Goal: Task Accomplishment & Management: Manage account settings

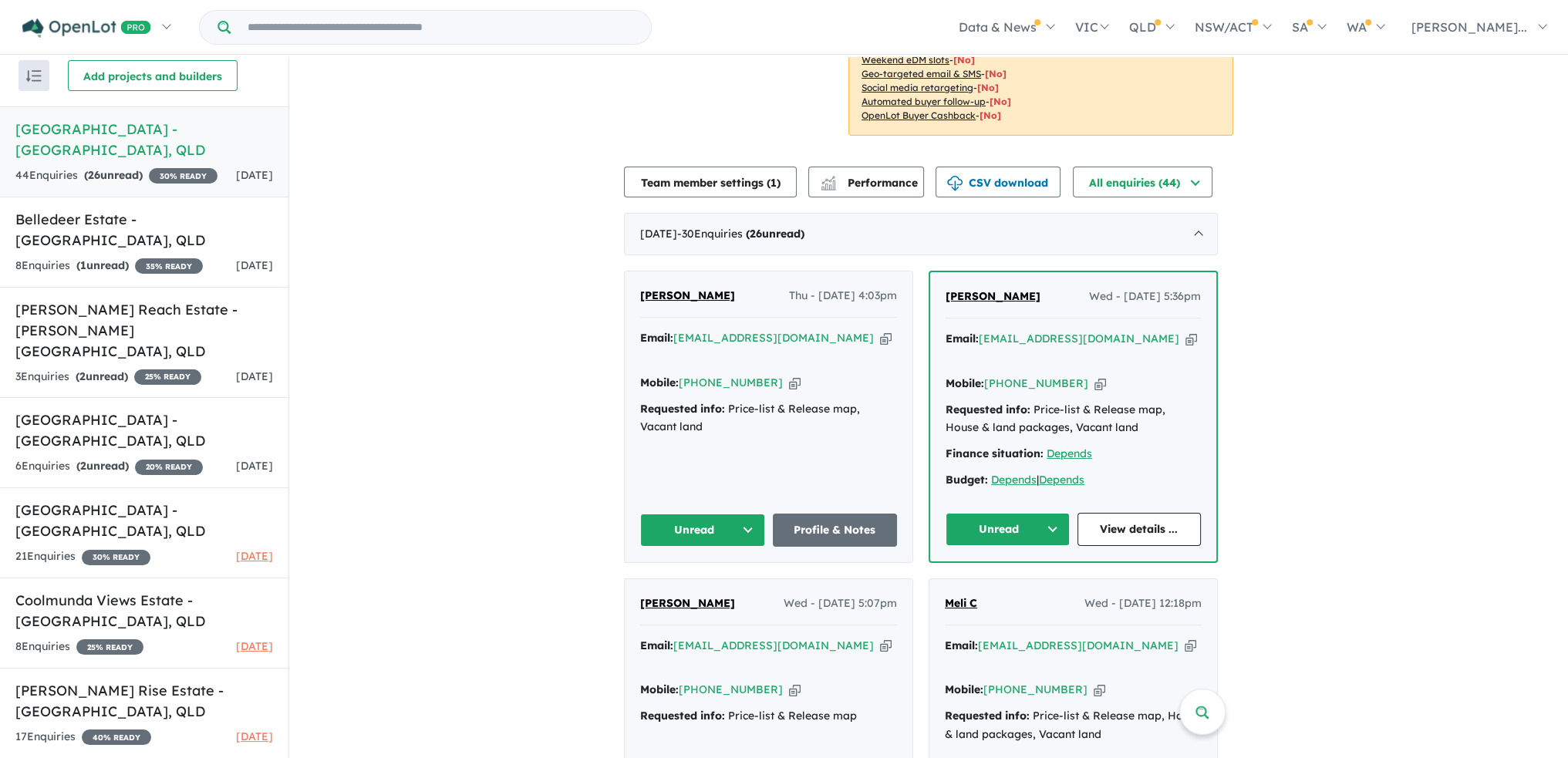
scroll to position [540, 0]
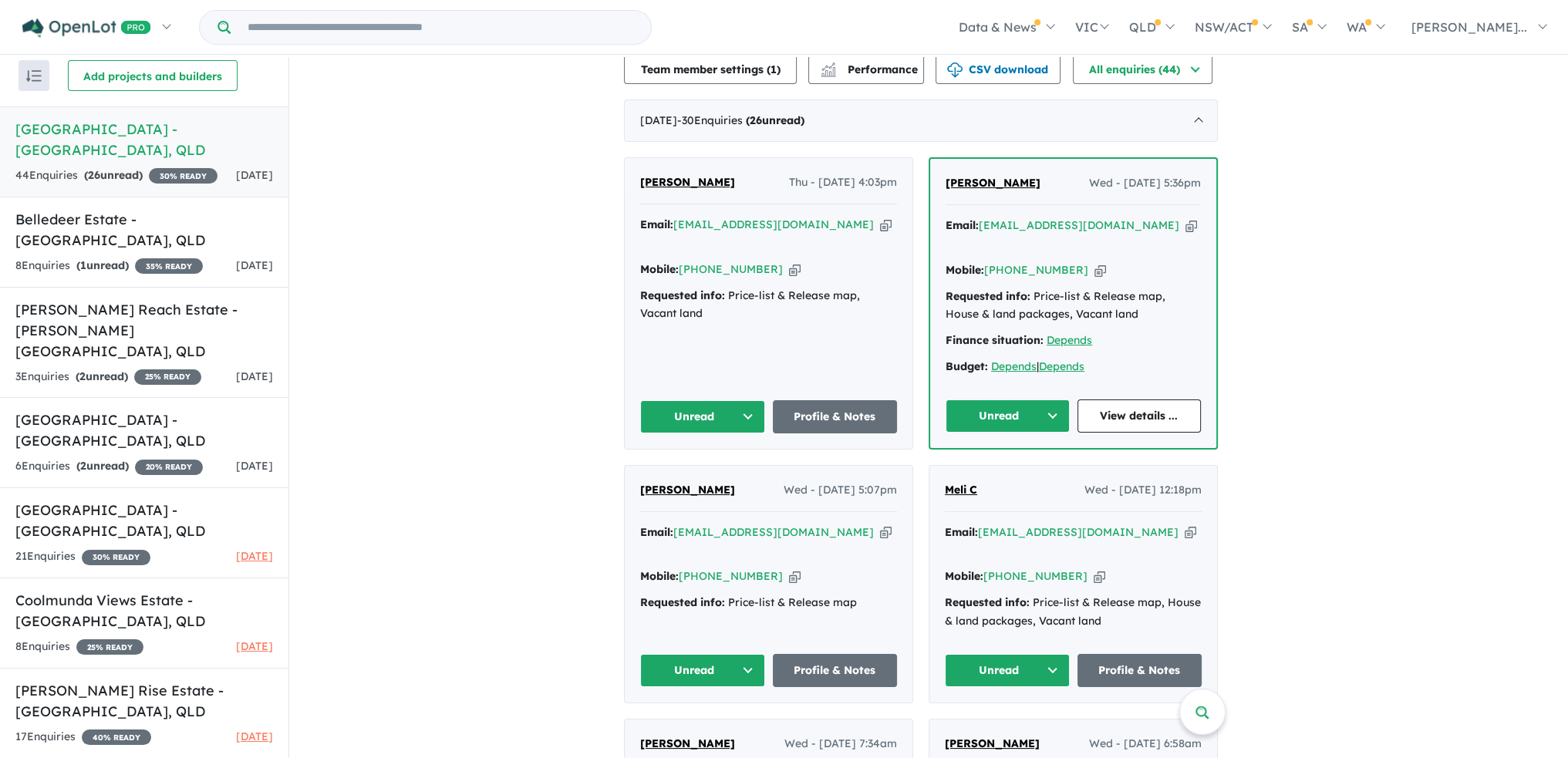
click at [760, 400] on button "Unread" at bounding box center [703, 416] width 125 height 33
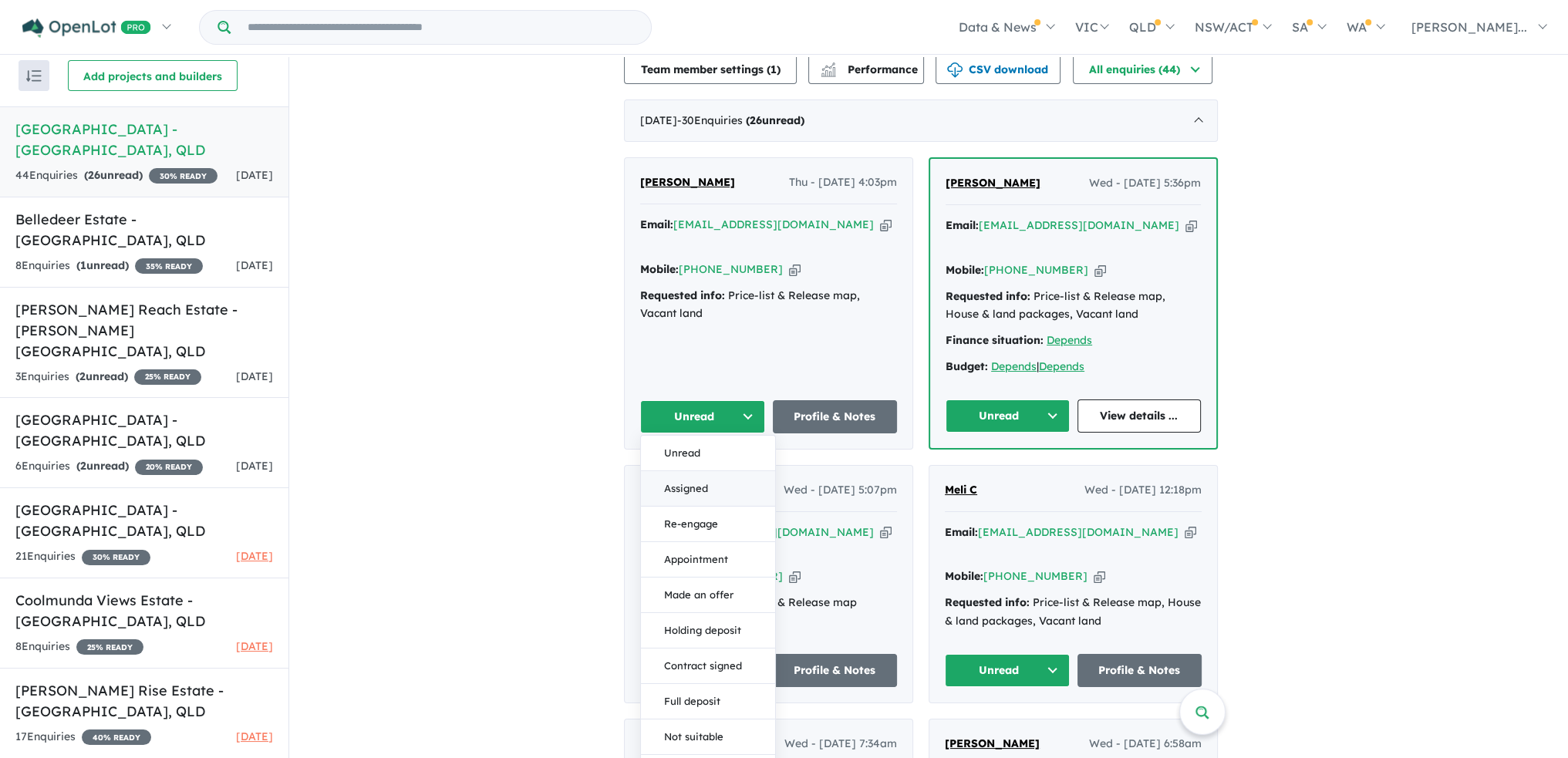
click at [742, 471] on button "Assigned" at bounding box center [708, 489] width 135 height 35
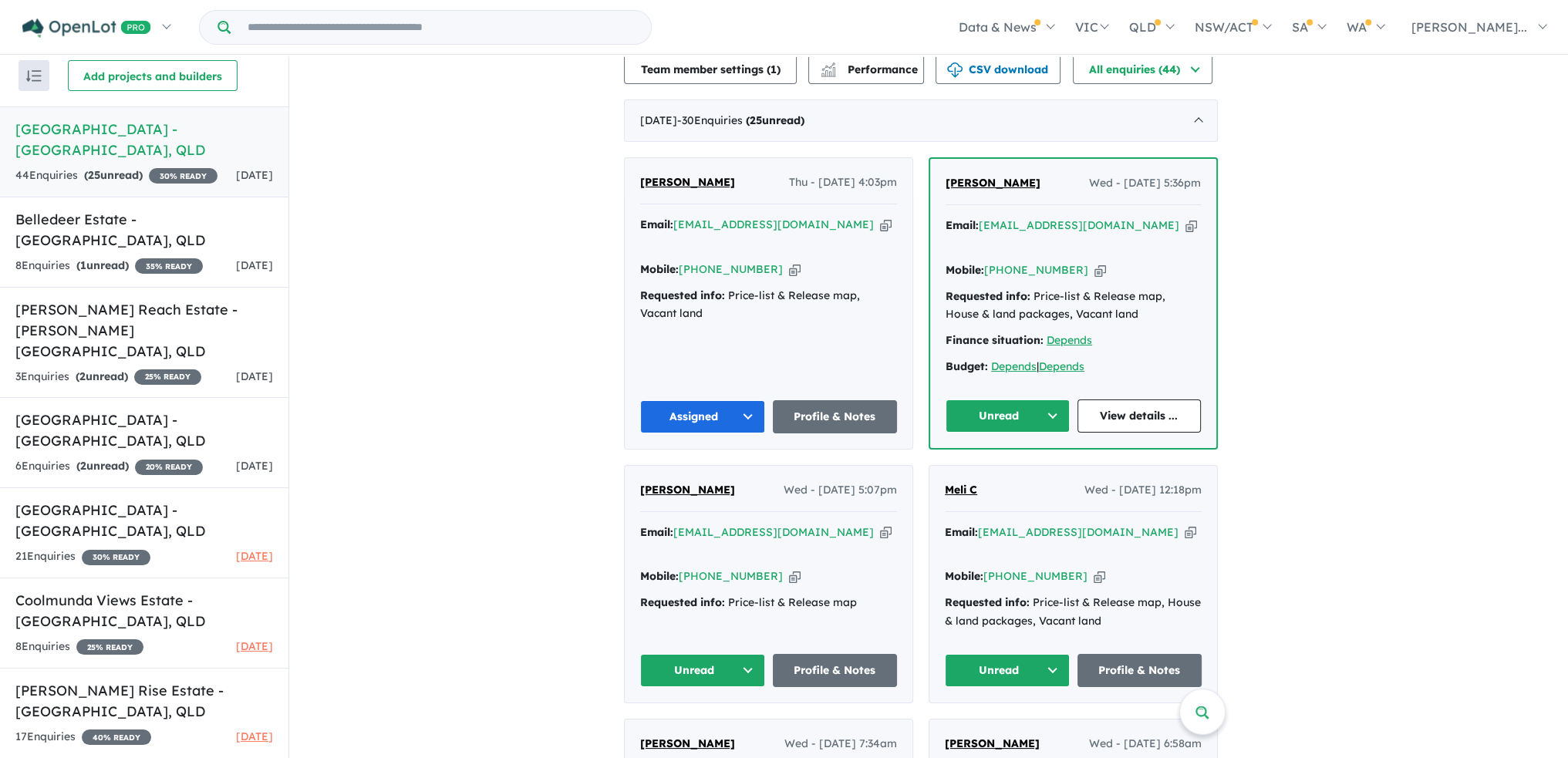
click at [1061, 400] on button "Unread" at bounding box center [1008, 416] width 124 height 33
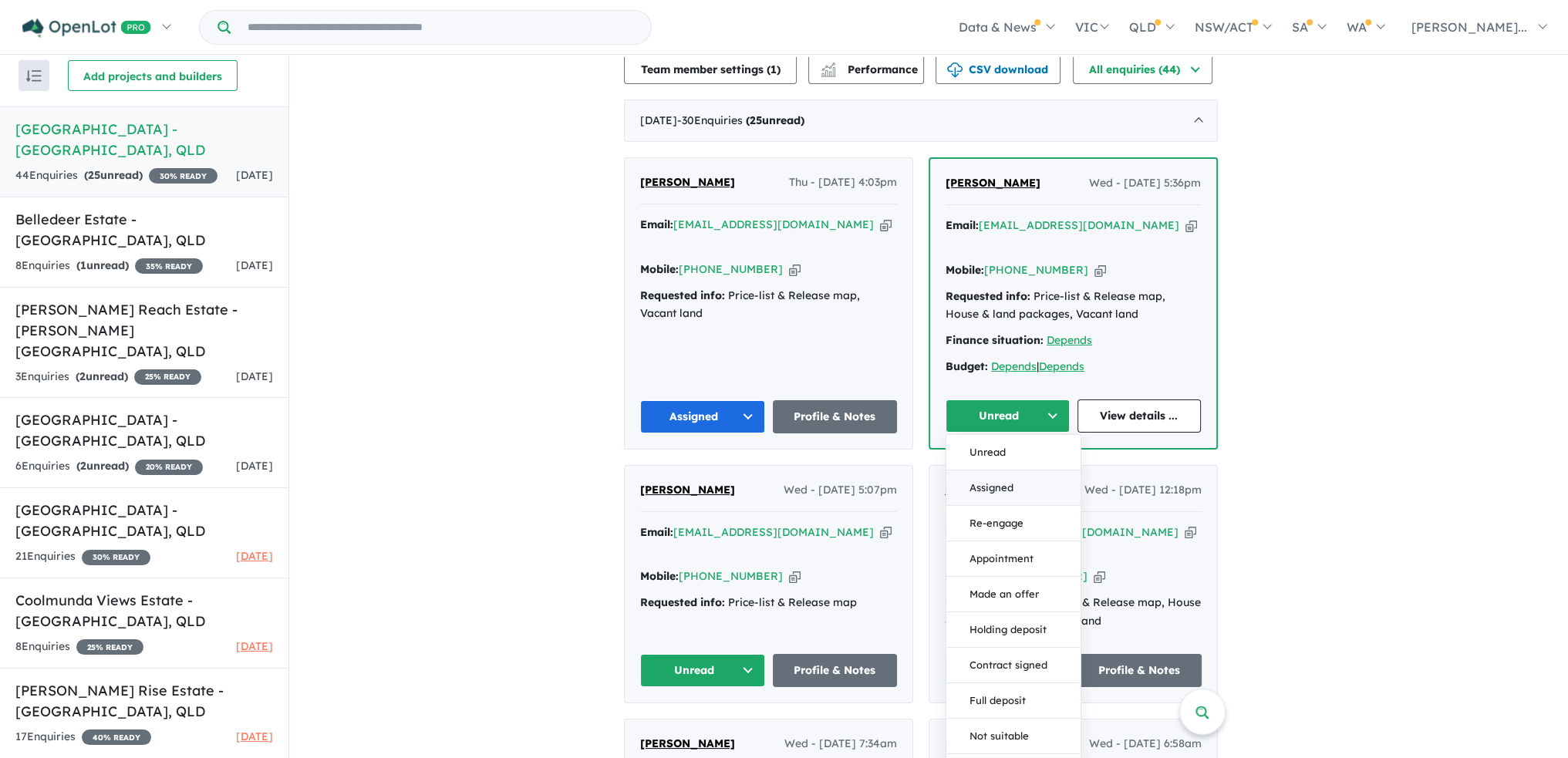
click at [1039, 470] on button "Assigned" at bounding box center [1014, 488] width 135 height 35
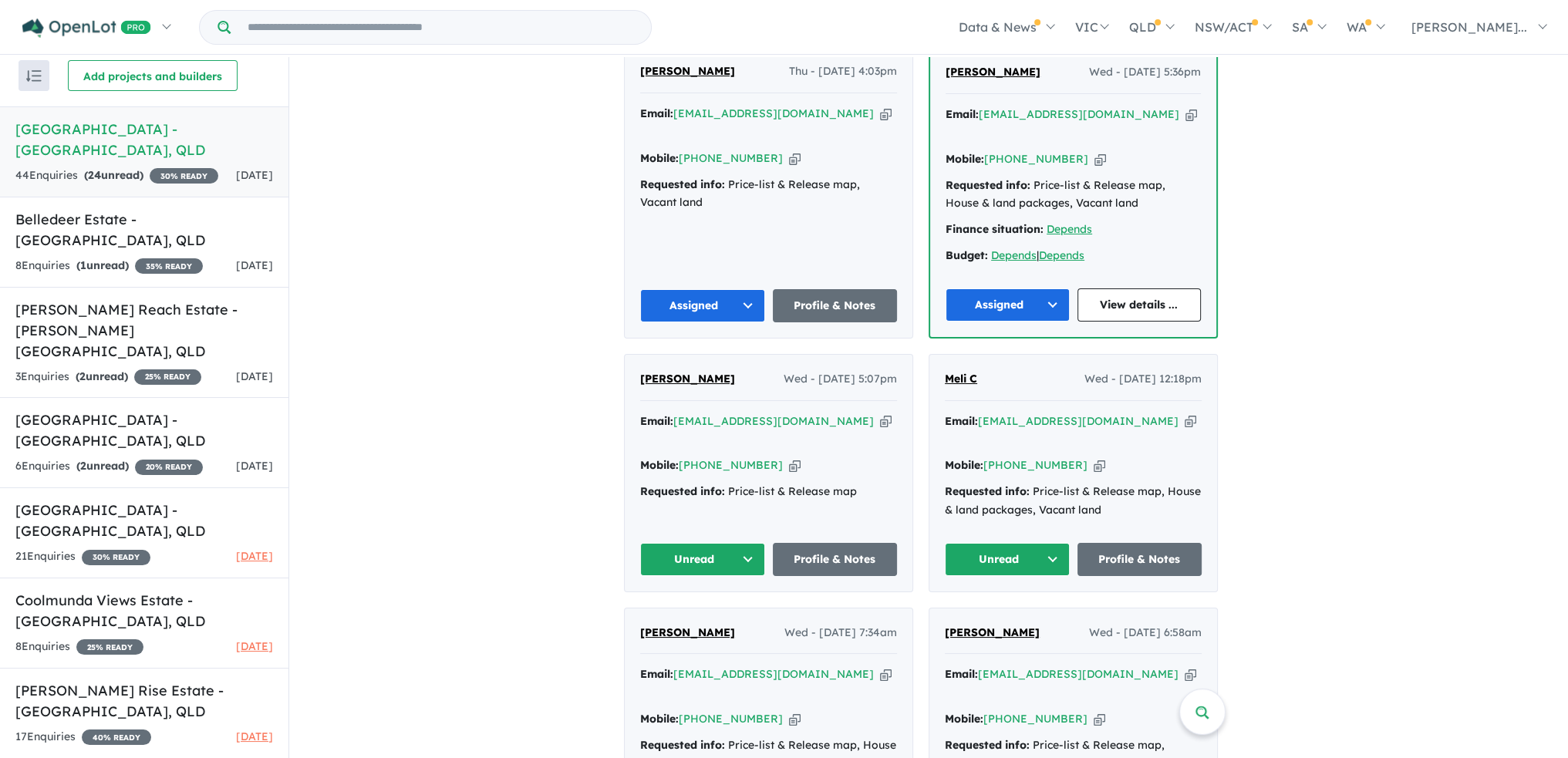
scroll to position [694, 0]
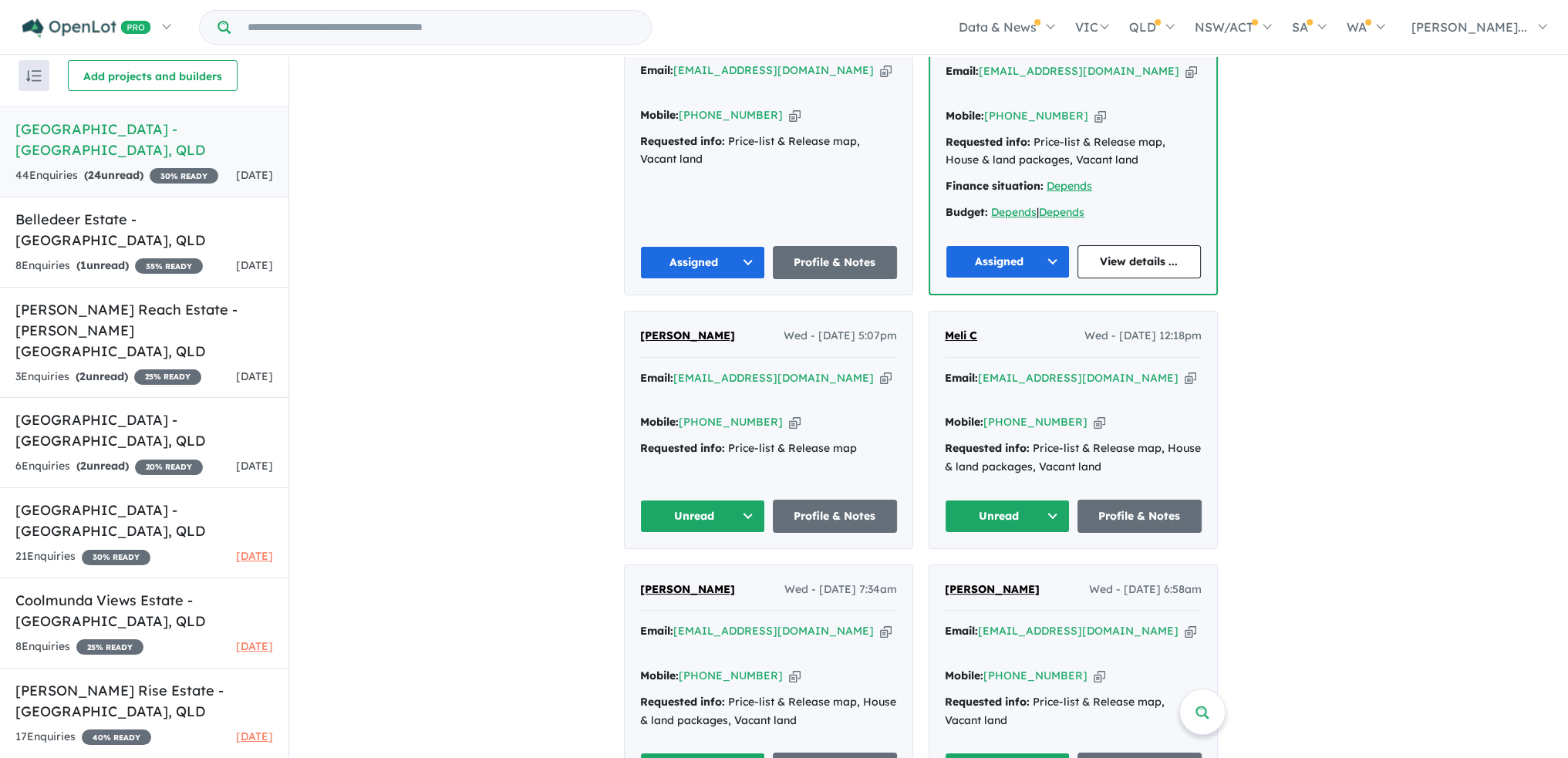
click at [1049, 499] on button "Unread" at bounding box center [1007, 516] width 125 height 33
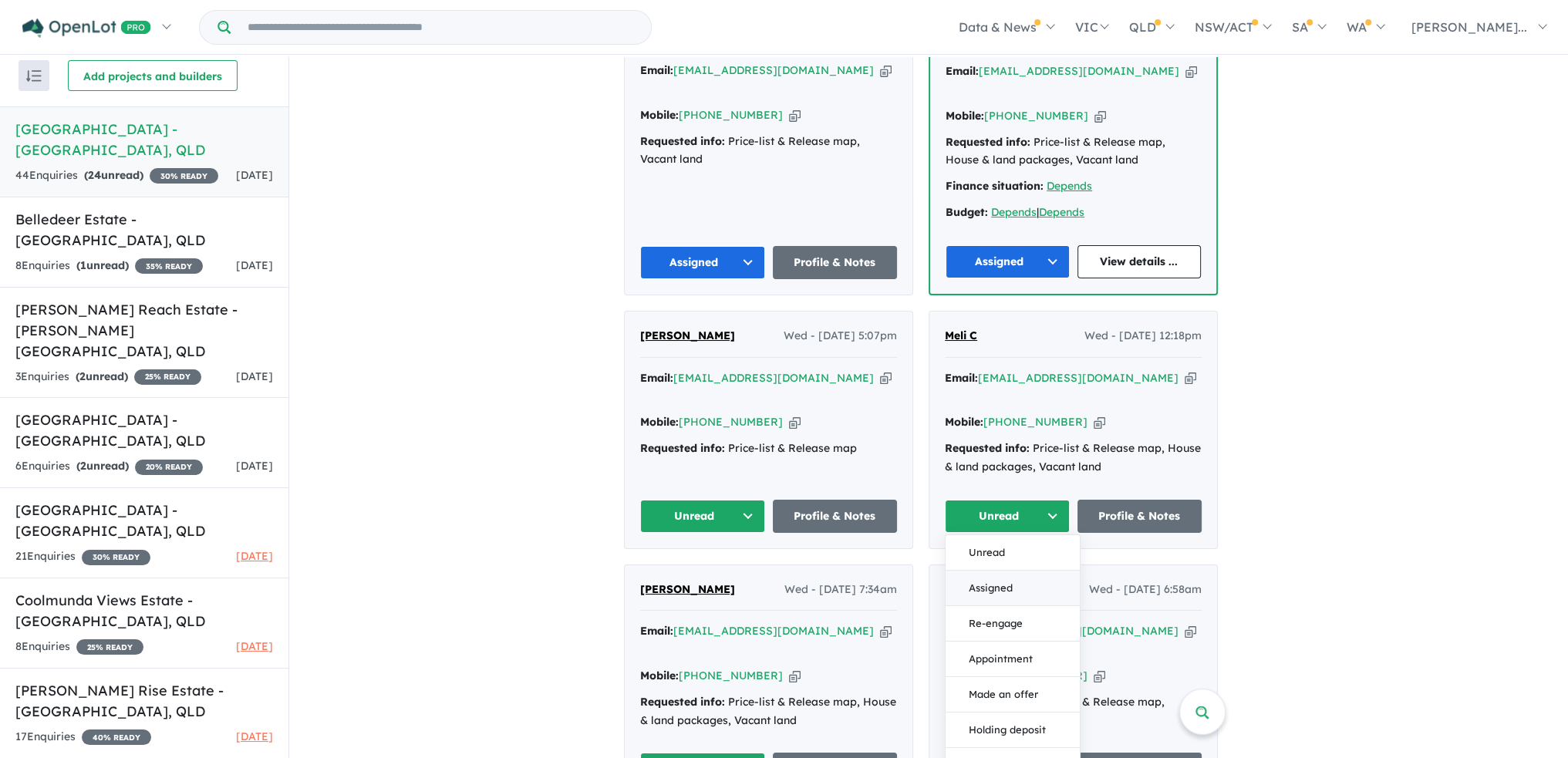
click at [1023, 570] on button "Assigned" at bounding box center [1013, 587] width 135 height 35
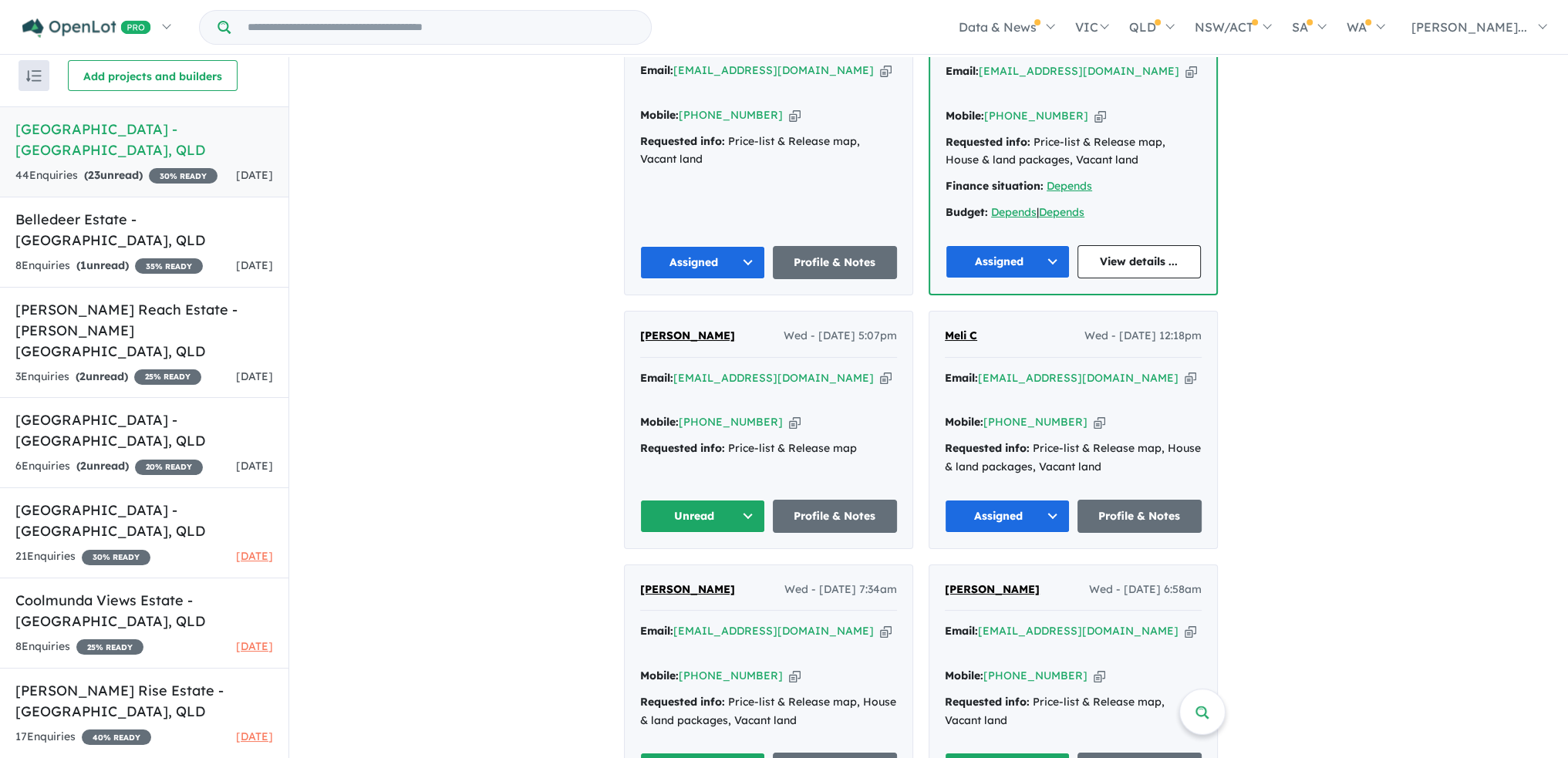
click at [745, 499] on button "Unread" at bounding box center [703, 516] width 125 height 33
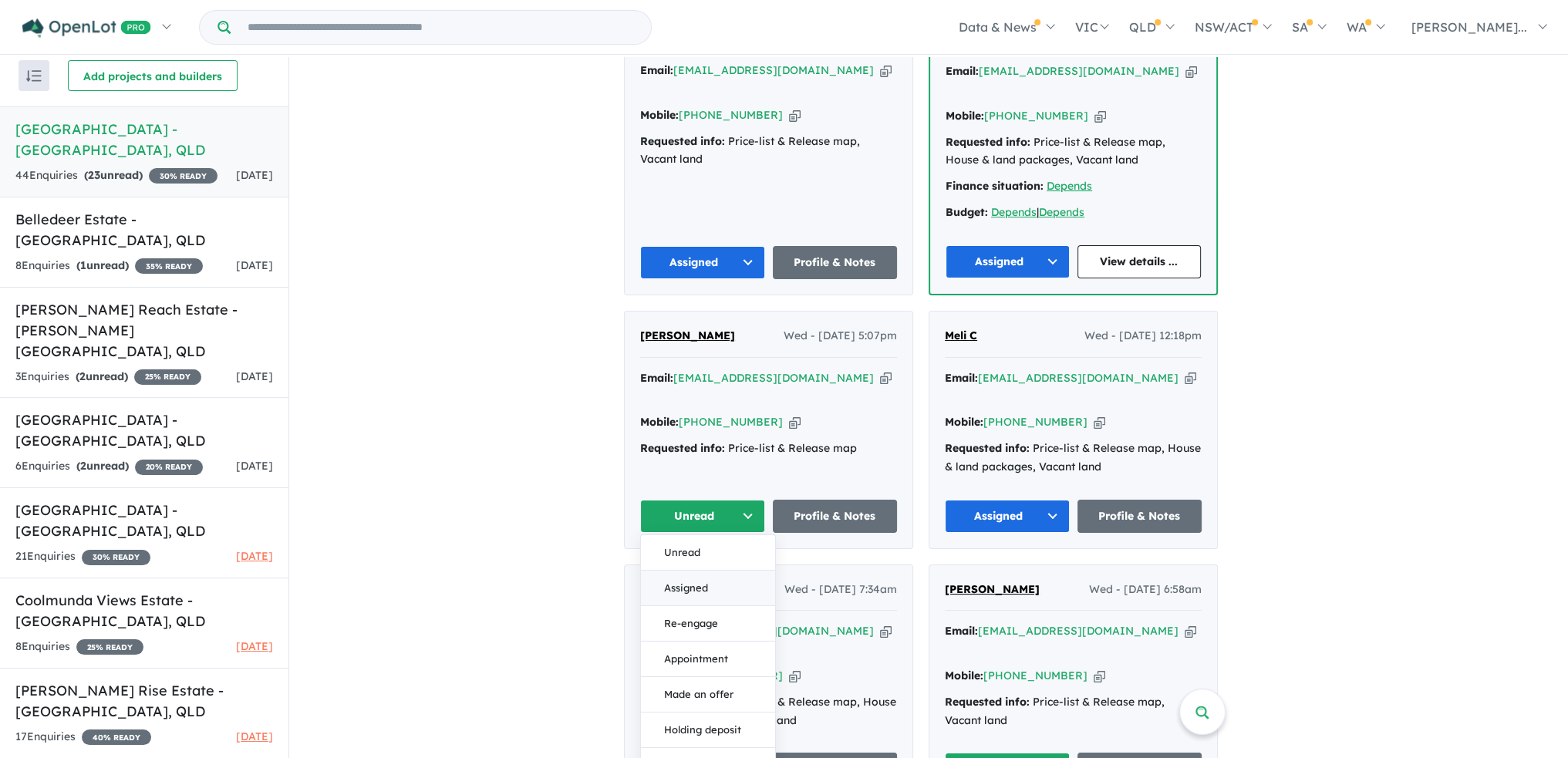
click at [722, 570] on button "Assigned" at bounding box center [708, 587] width 135 height 35
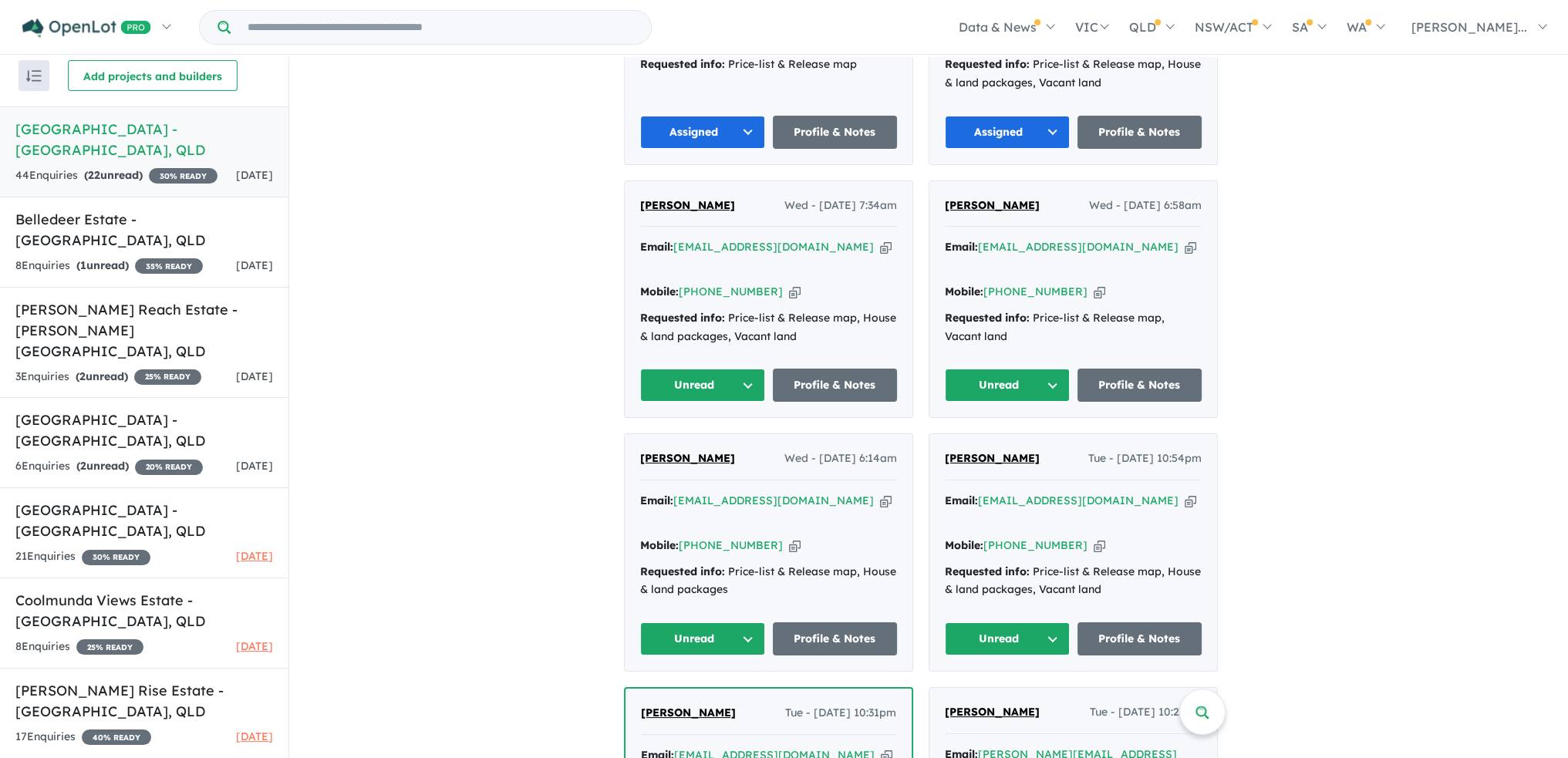
scroll to position [1079, 0]
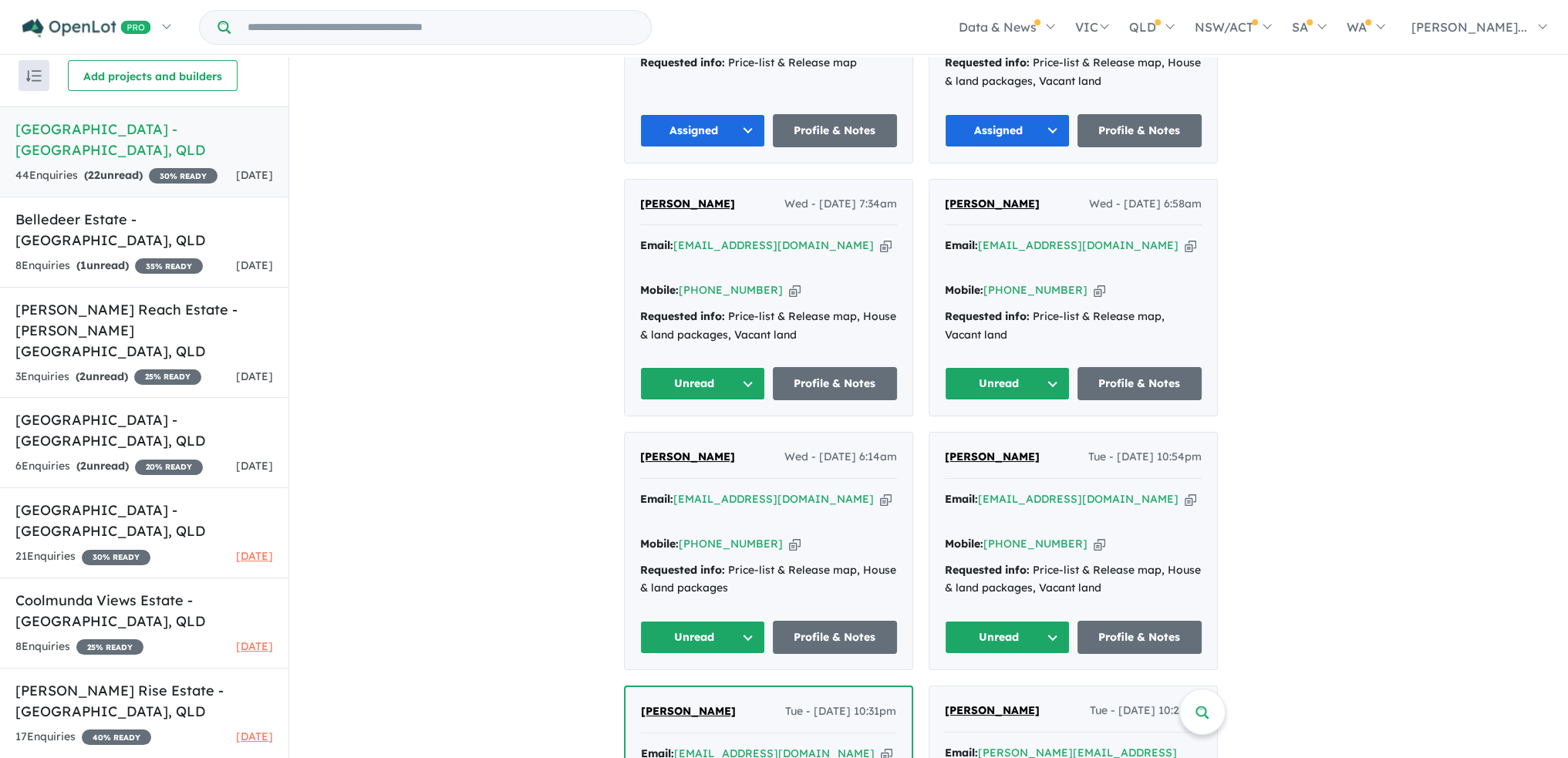
click at [746, 367] on button "Unread" at bounding box center [703, 383] width 125 height 33
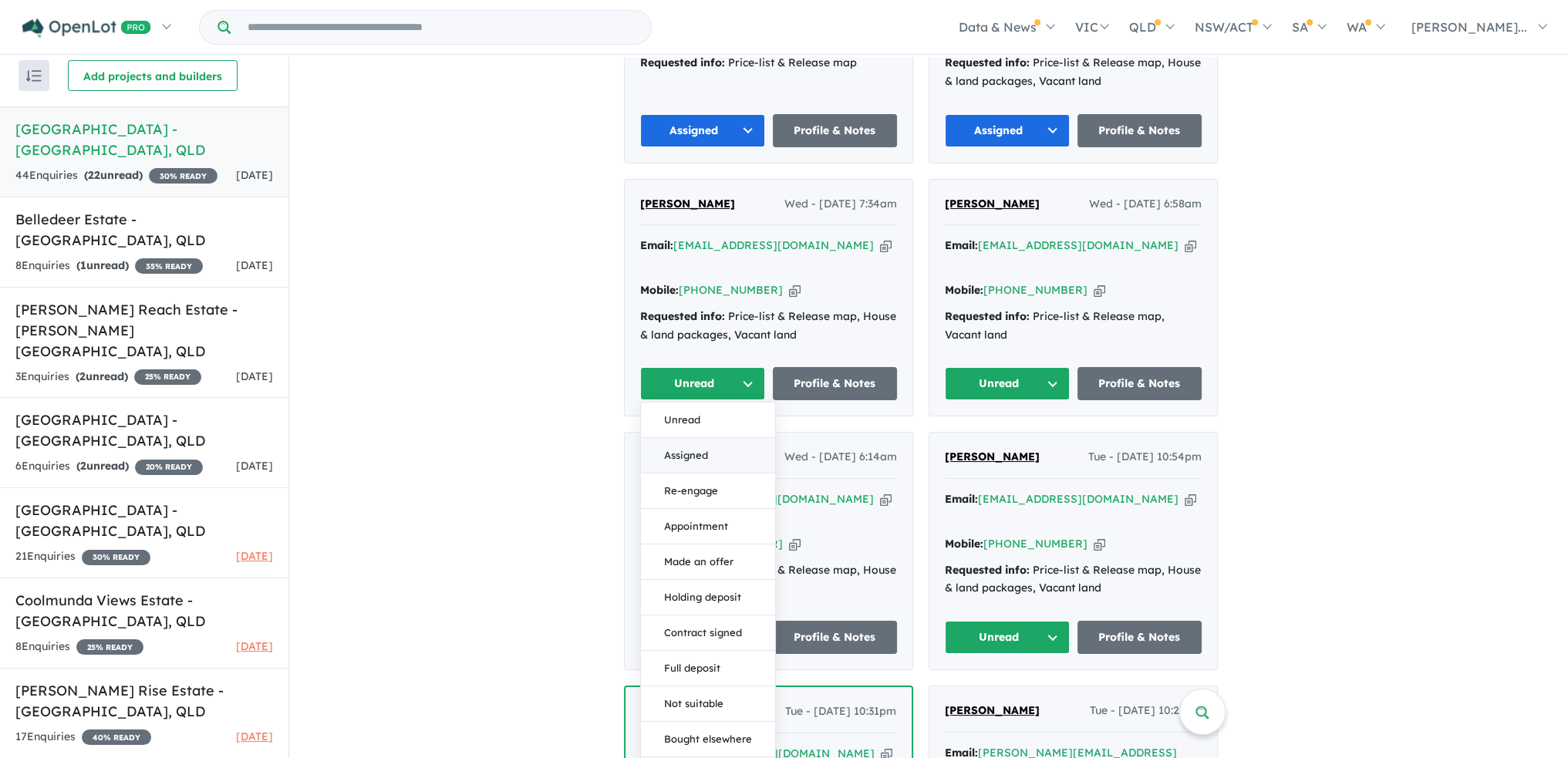
click at [722, 438] on button "Assigned" at bounding box center [708, 456] width 135 height 35
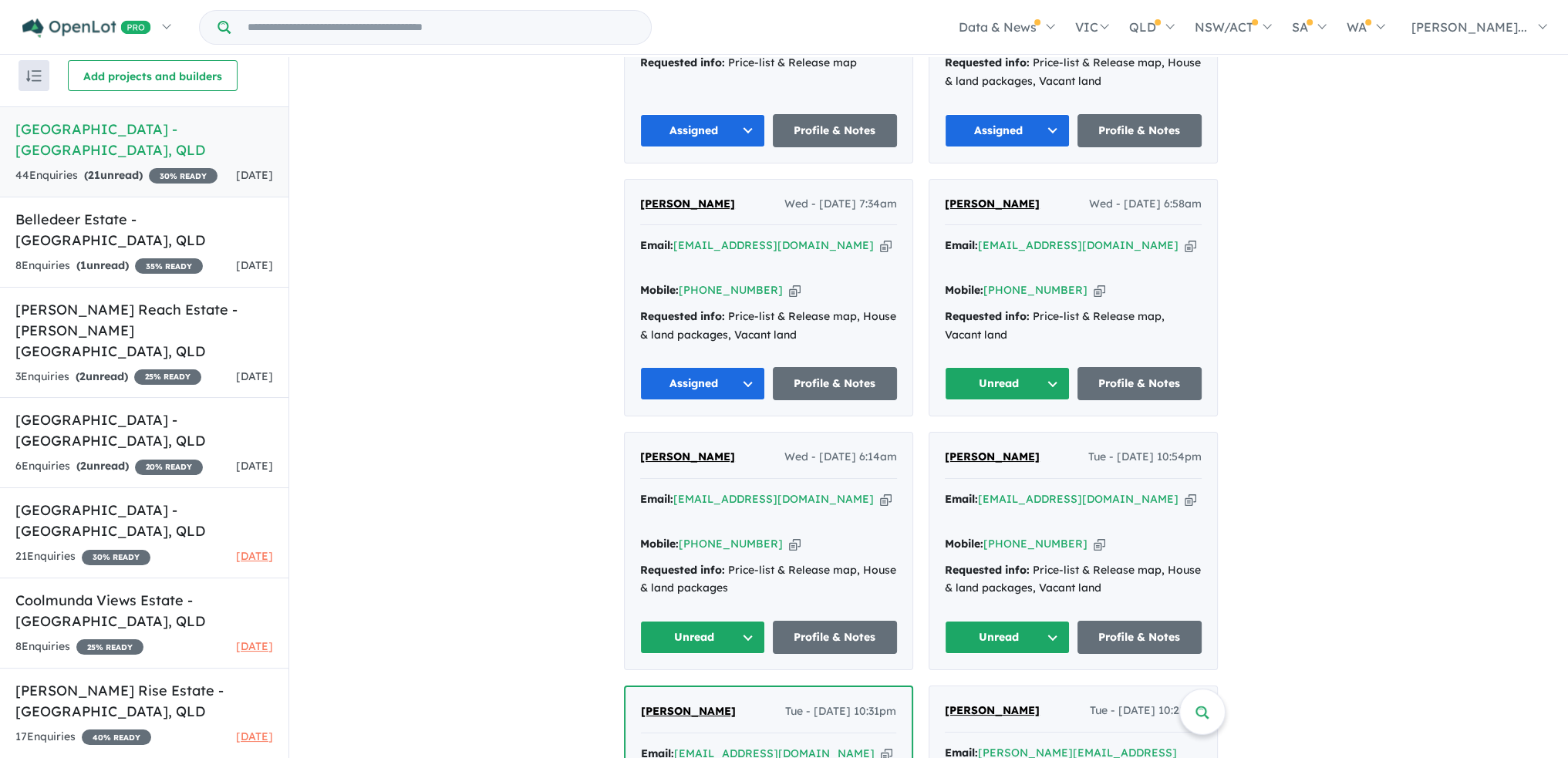
click at [1000, 367] on button "Unread" at bounding box center [1007, 383] width 125 height 33
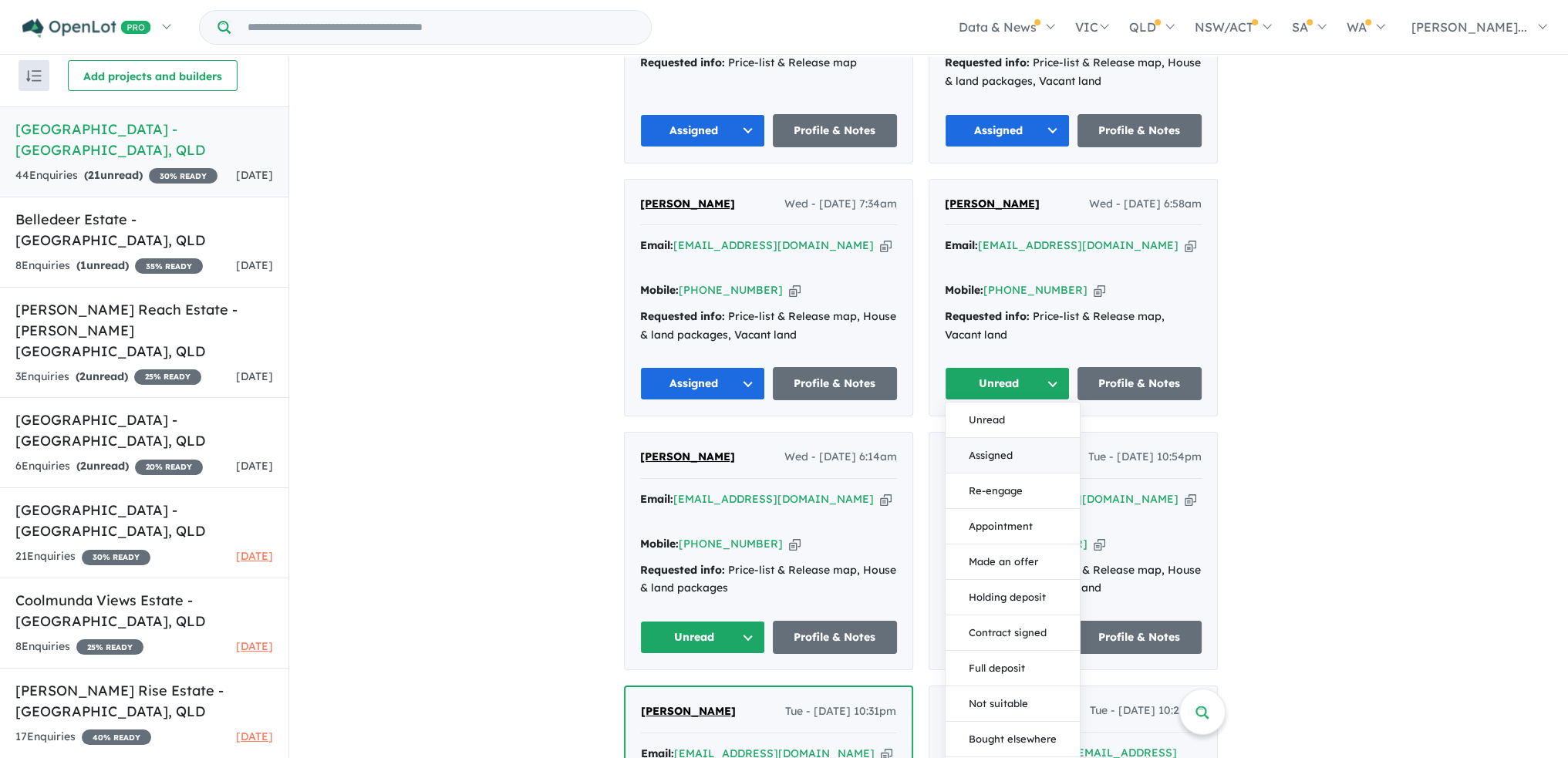
click at [985, 438] on button "Assigned" at bounding box center [1013, 456] width 135 height 35
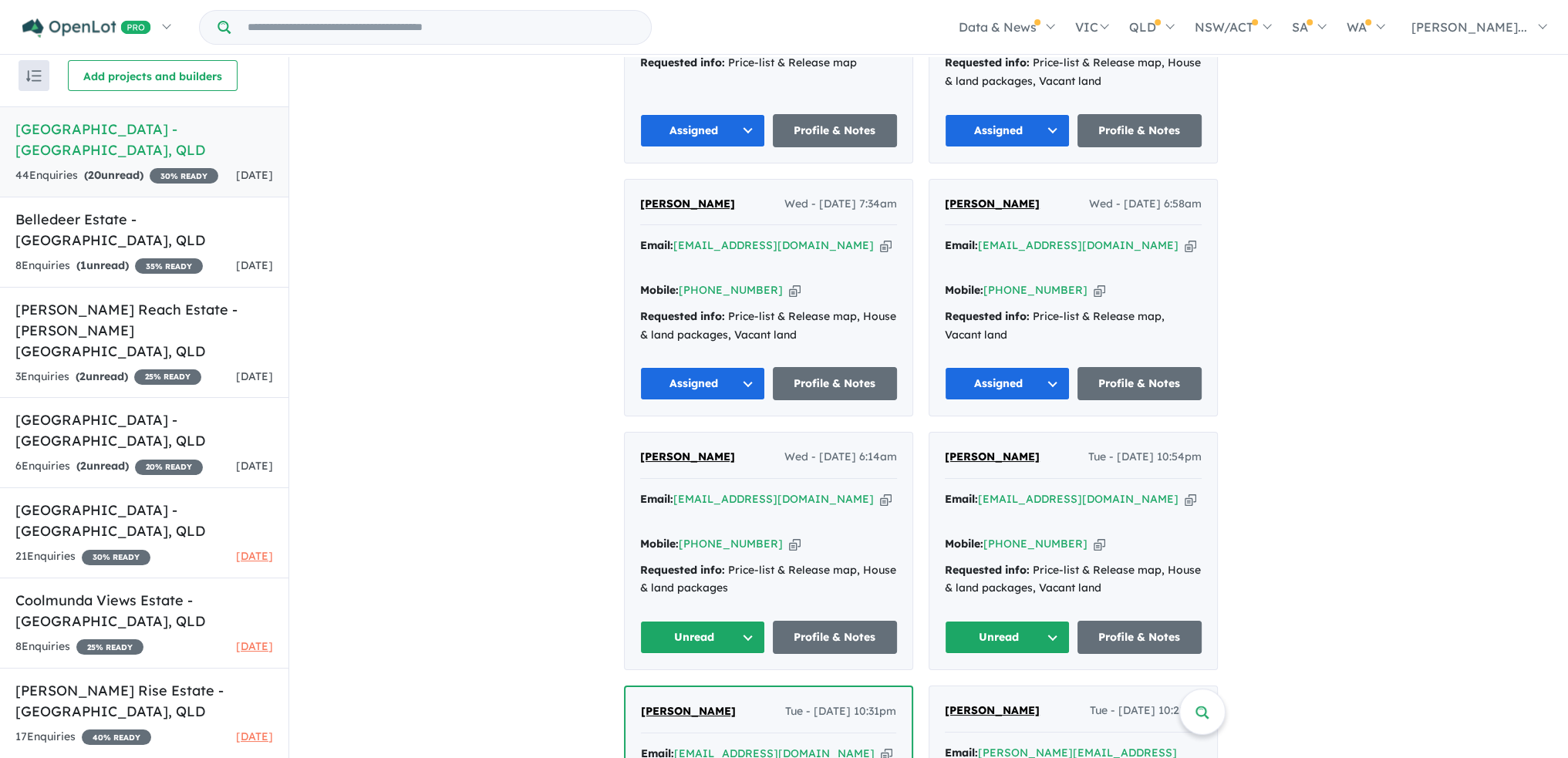
click at [751, 621] on button "Unread" at bounding box center [703, 637] width 125 height 33
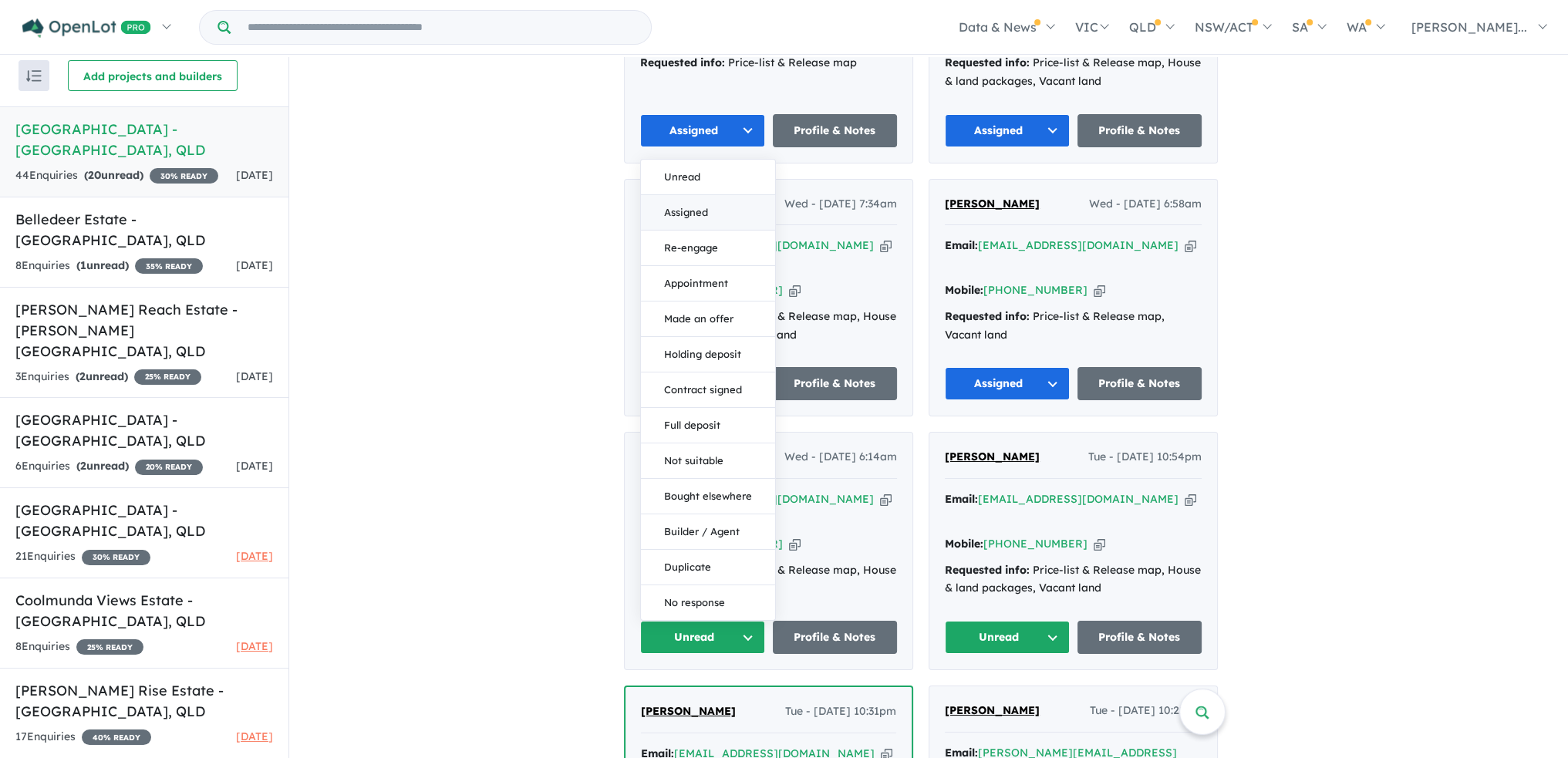
click at [732, 195] on button "Assigned" at bounding box center [708, 213] width 135 height 35
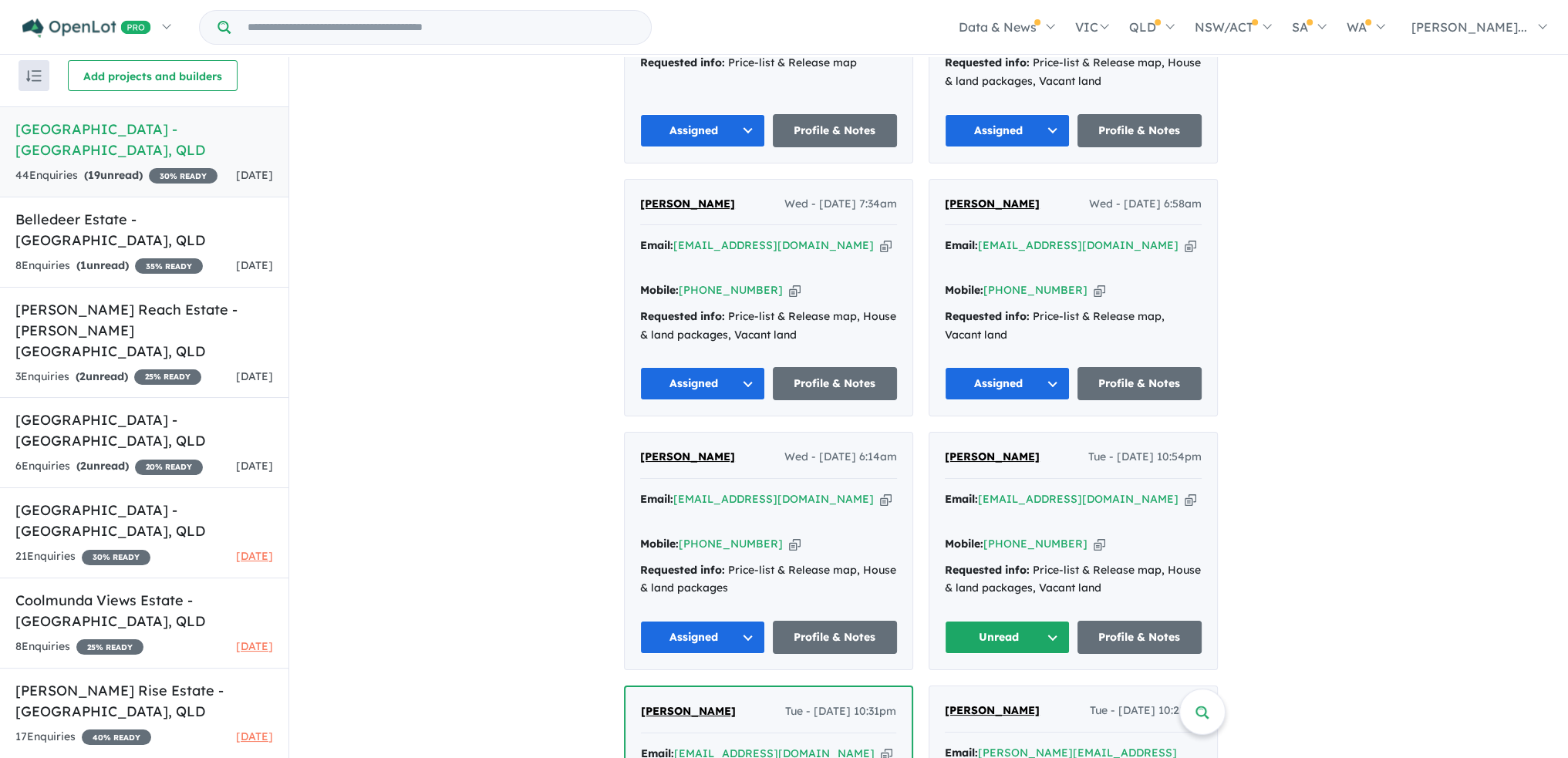
click at [1060, 621] on button "Unread" at bounding box center [1007, 637] width 125 height 33
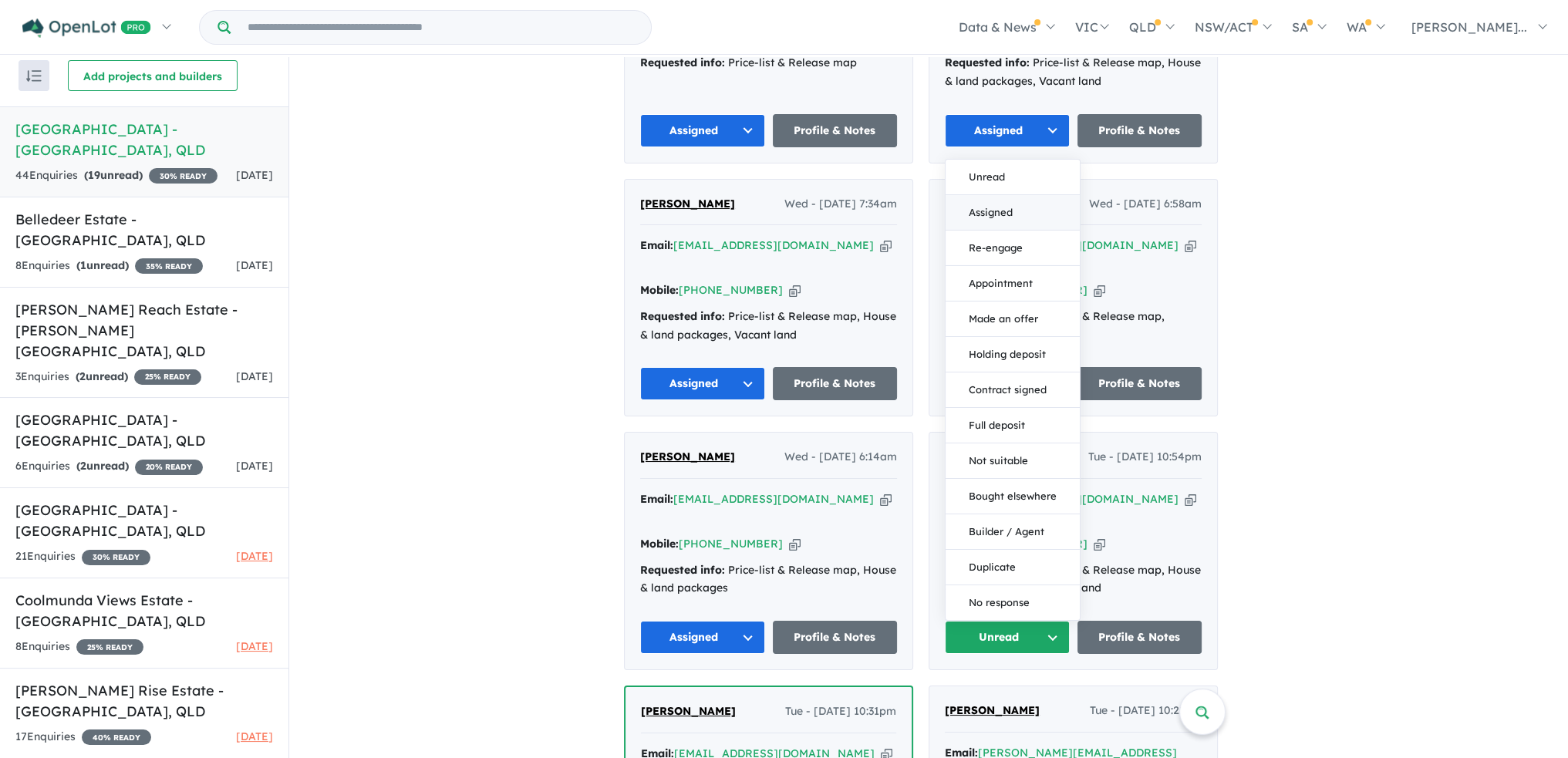
click at [1034, 195] on button "Assigned" at bounding box center [1013, 213] width 135 height 35
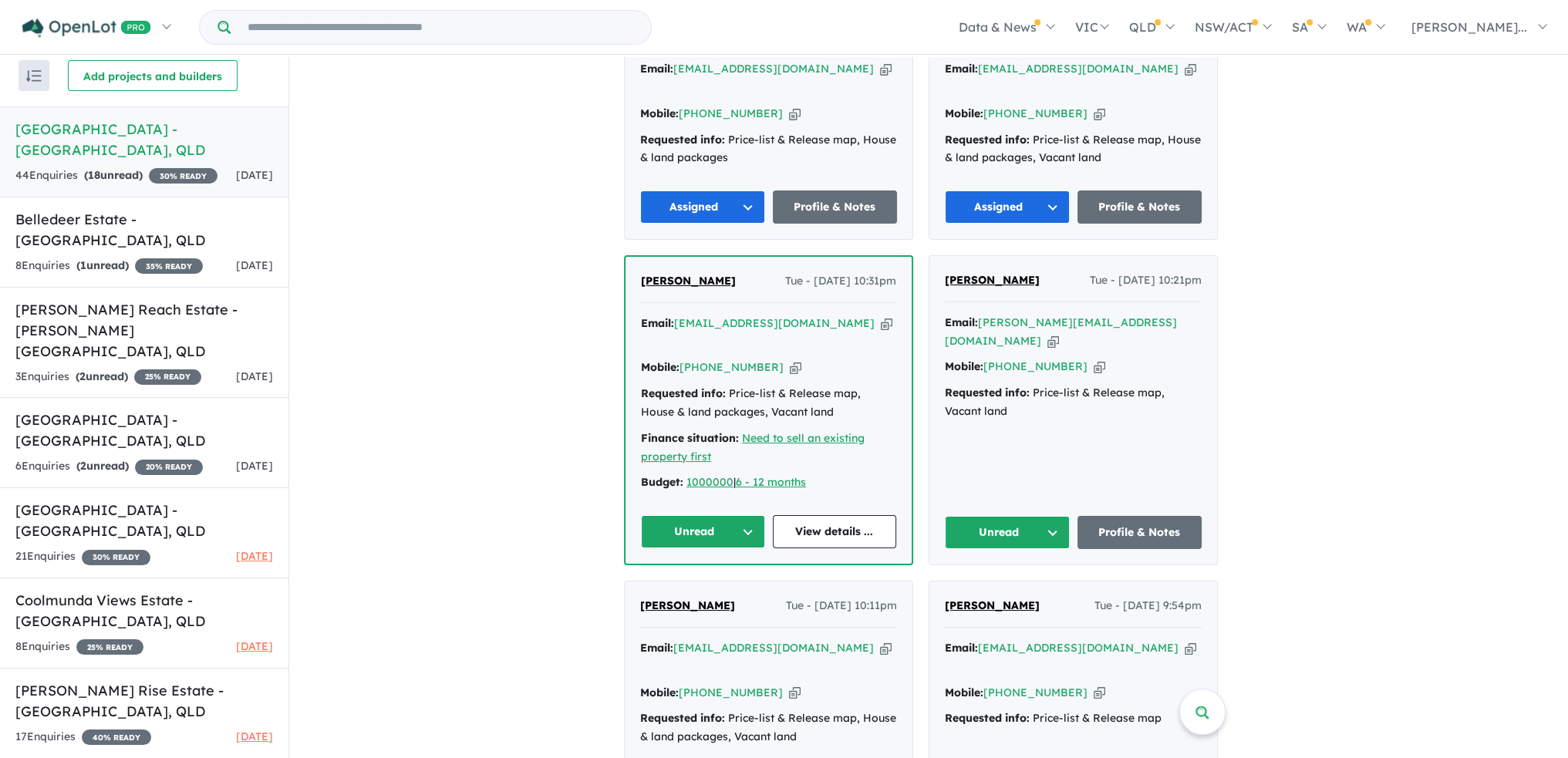
scroll to position [1543, 0]
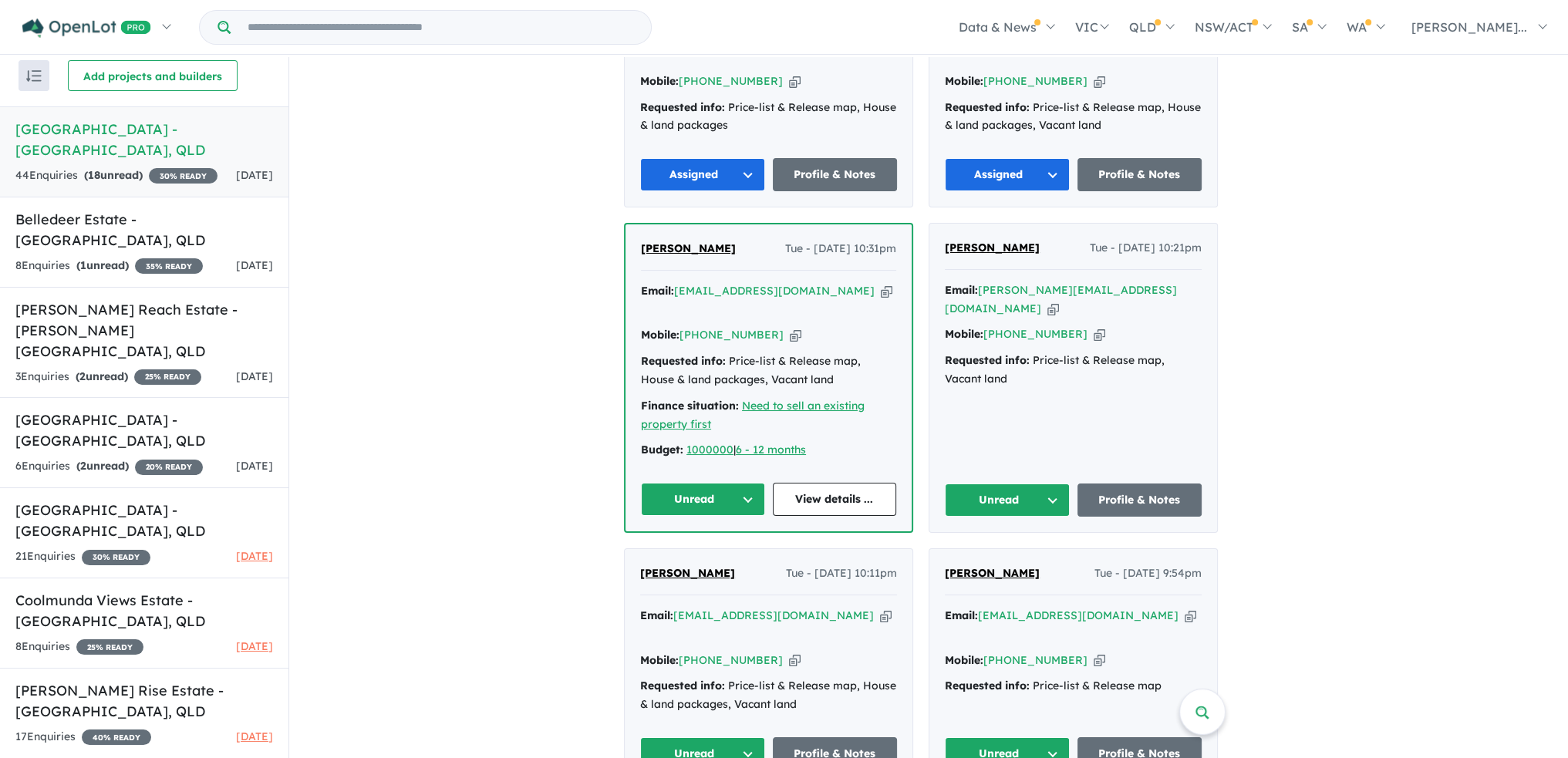
click at [753, 483] on button "Unread" at bounding box center [703, 499] width 124 height 33
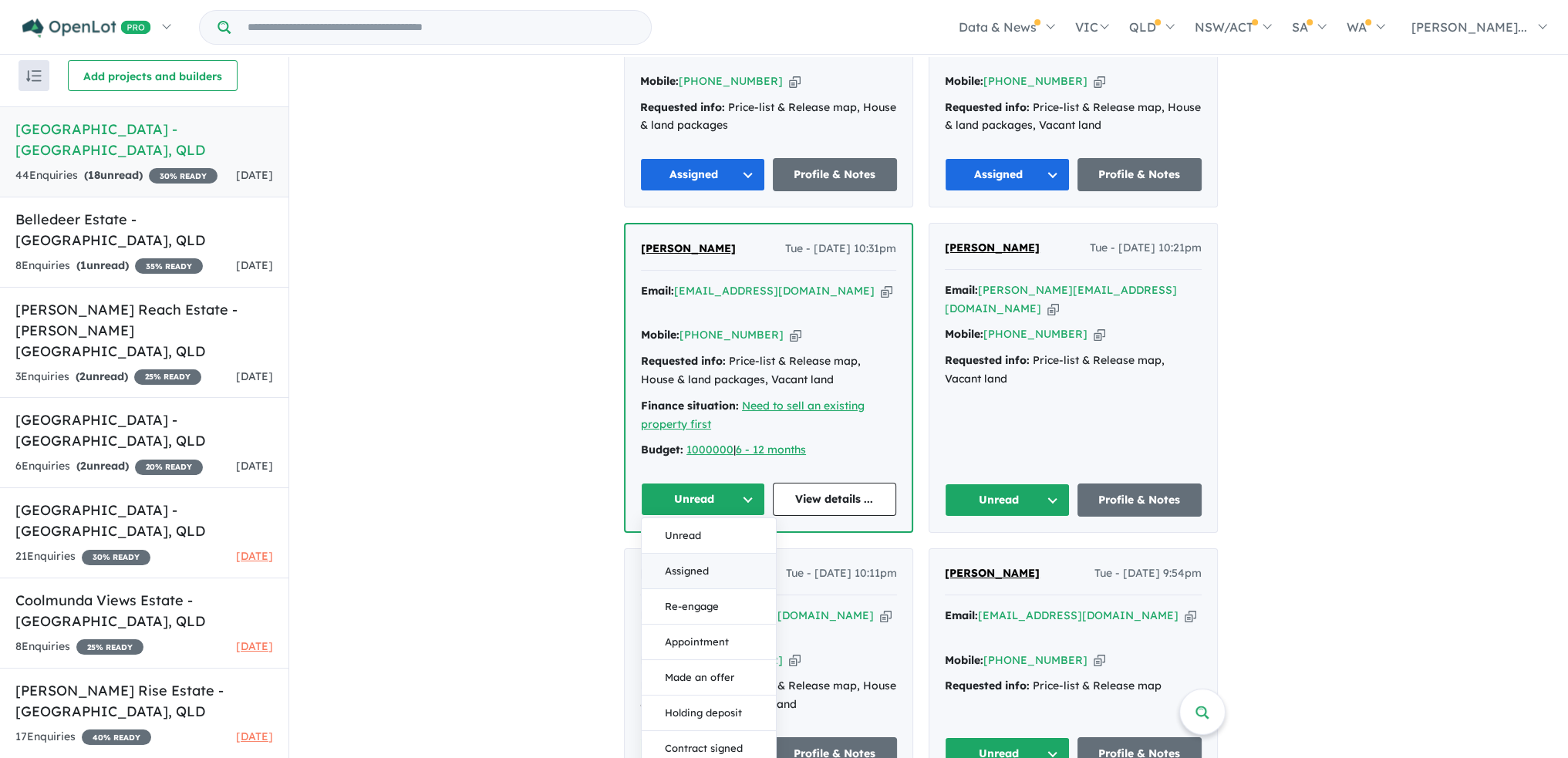
click at [734, 553] on button "Assigned" at bounding box center [708, 571] width 135 height 35
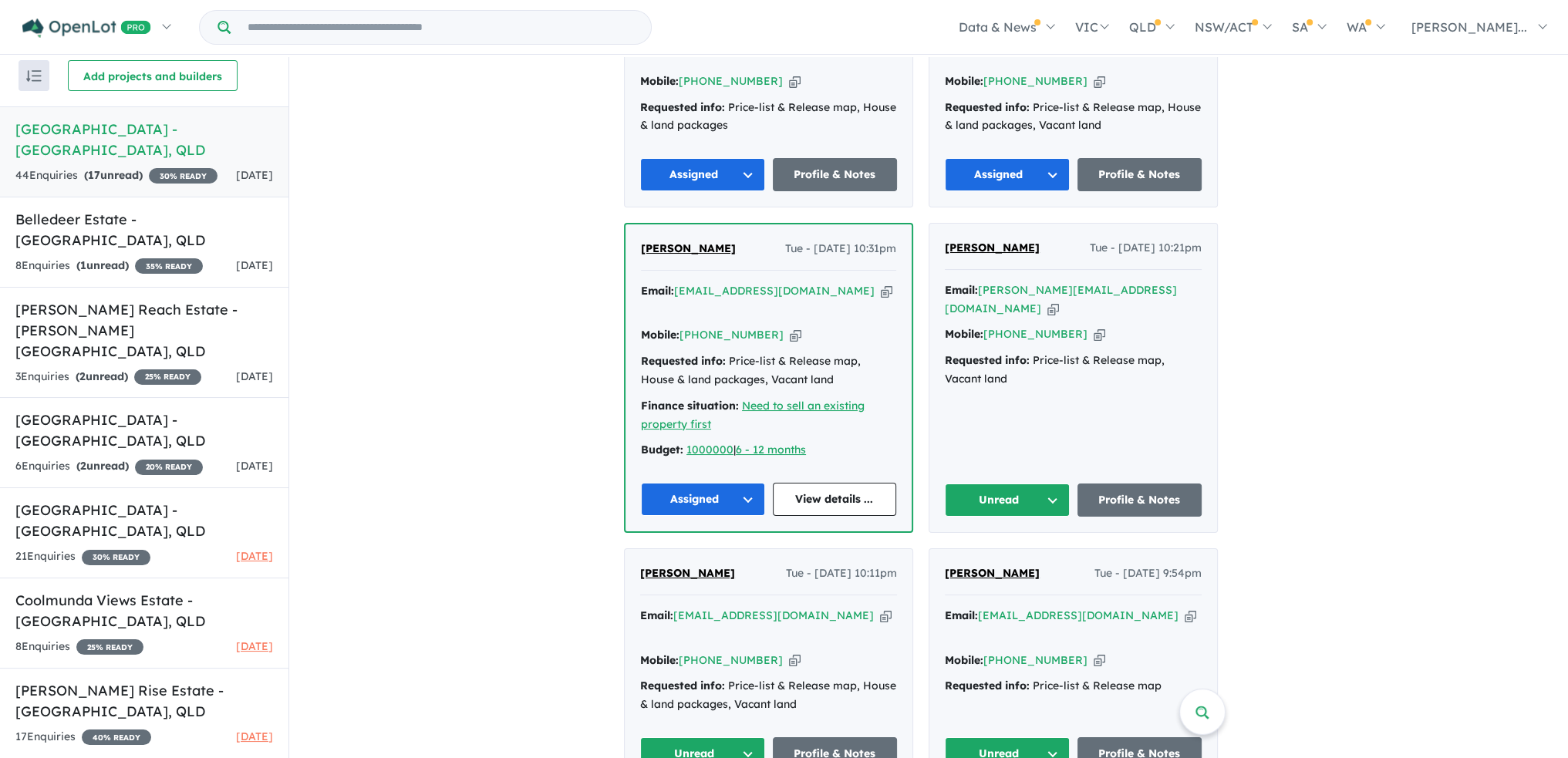
click at [1056, 483] on button "Unread" at bounding box center [1007, 499] width 125 height 33
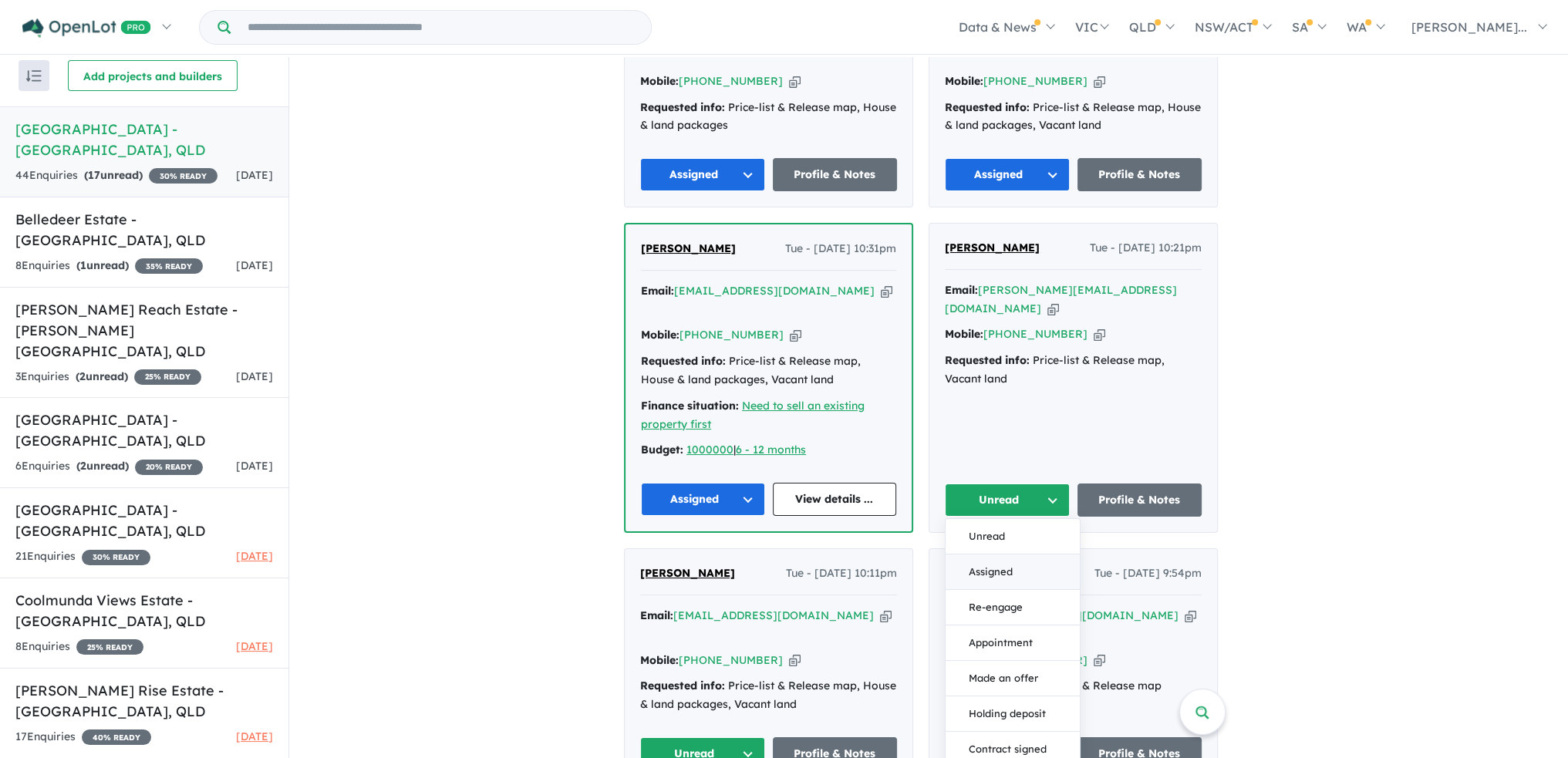
click at [1055, 554] on button "Assigned" at bounding box center [1013, 572] width 135 height 35
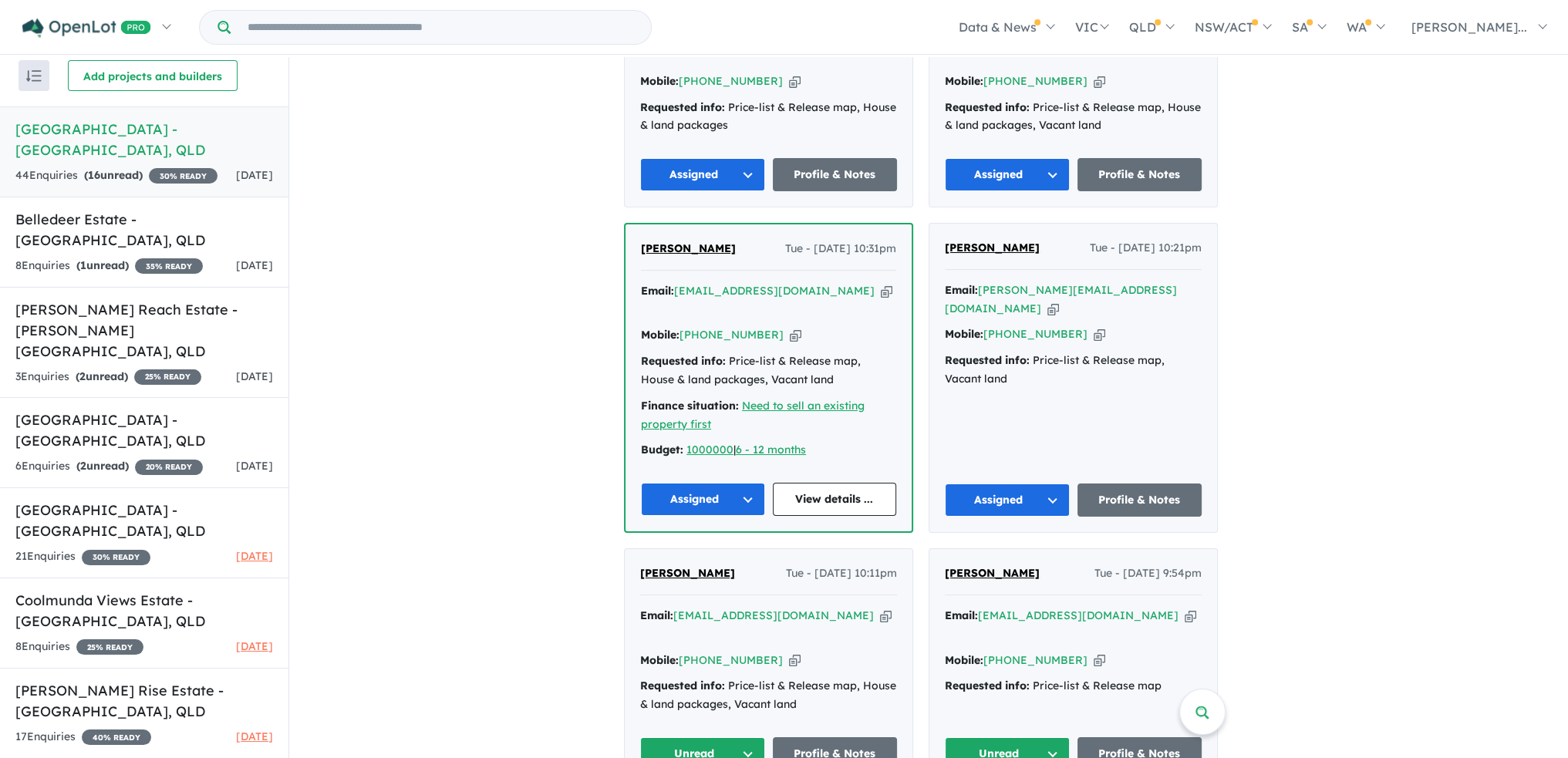
click at [1056, 737] on button "Unread" at bounding box center [1007, 753] width 125 height 33
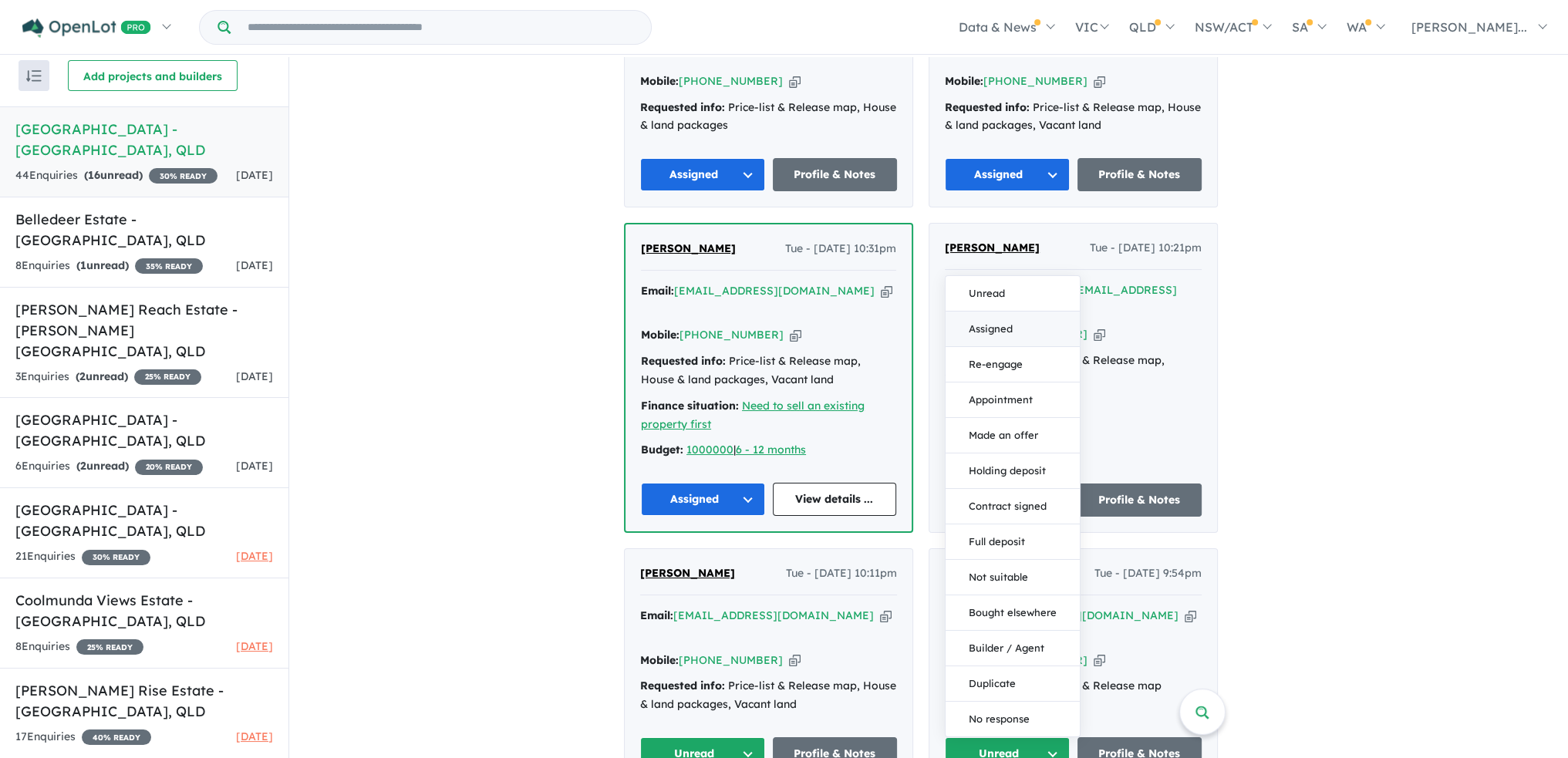
click at [1009, 312] on button "Assigned" at bounding box center [1013, 329] width 135 height 35
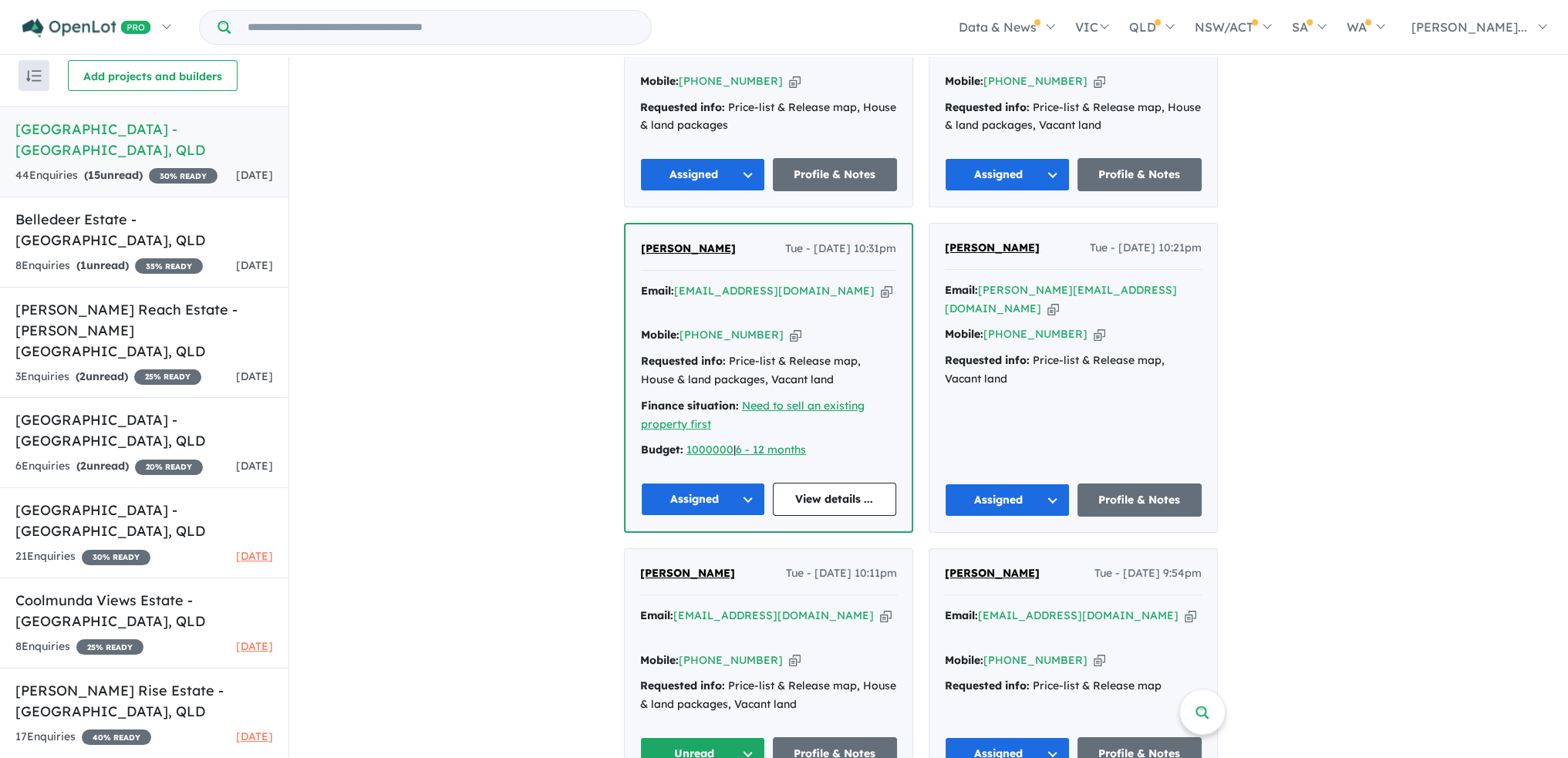
click at [753, 737] on button "Unread" at bounding box center [703, 753] width 125 height 33
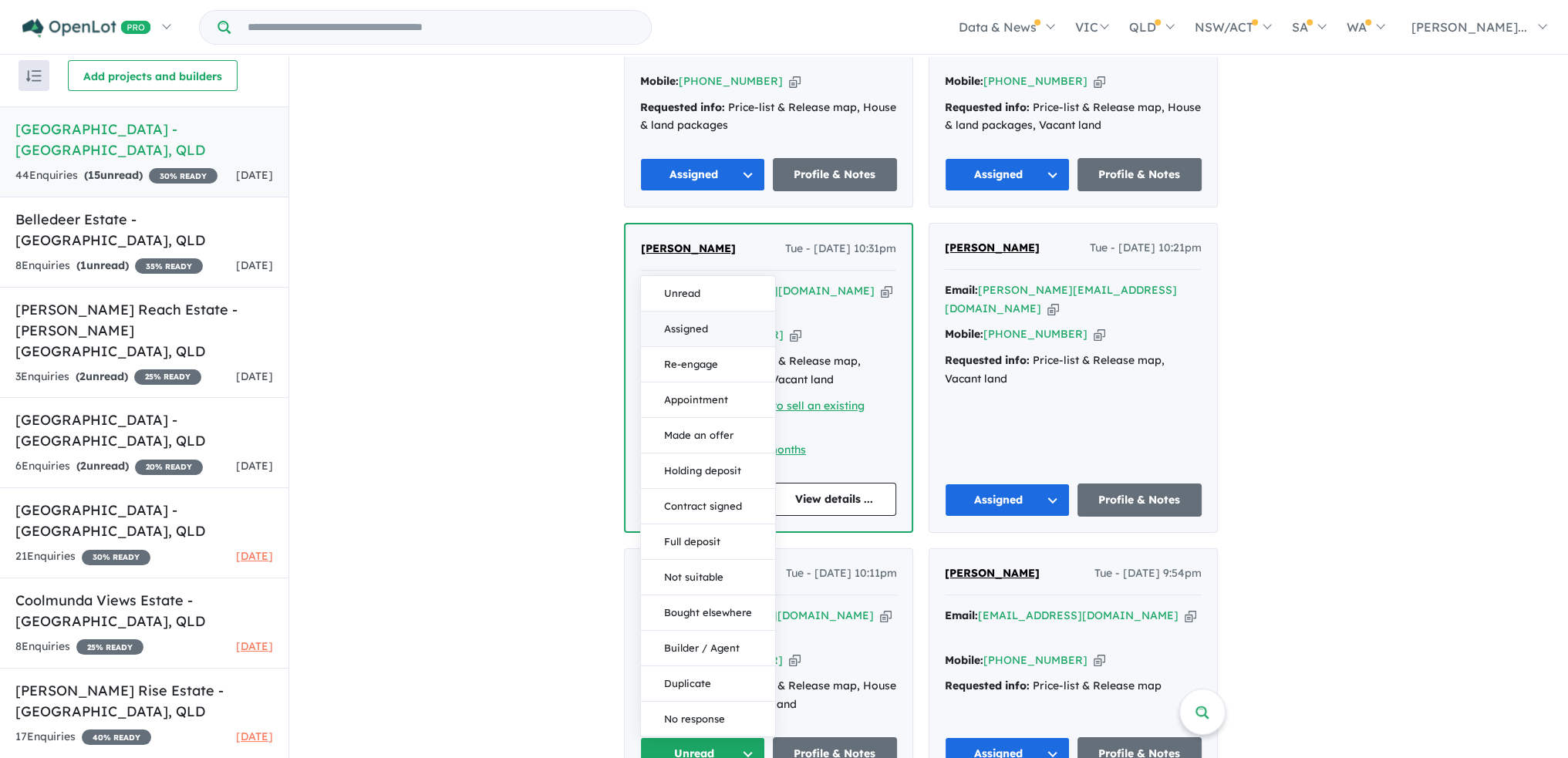
click at [701, 312] on button "Assigned" at bounding box center [708, 329] width 135 height 35
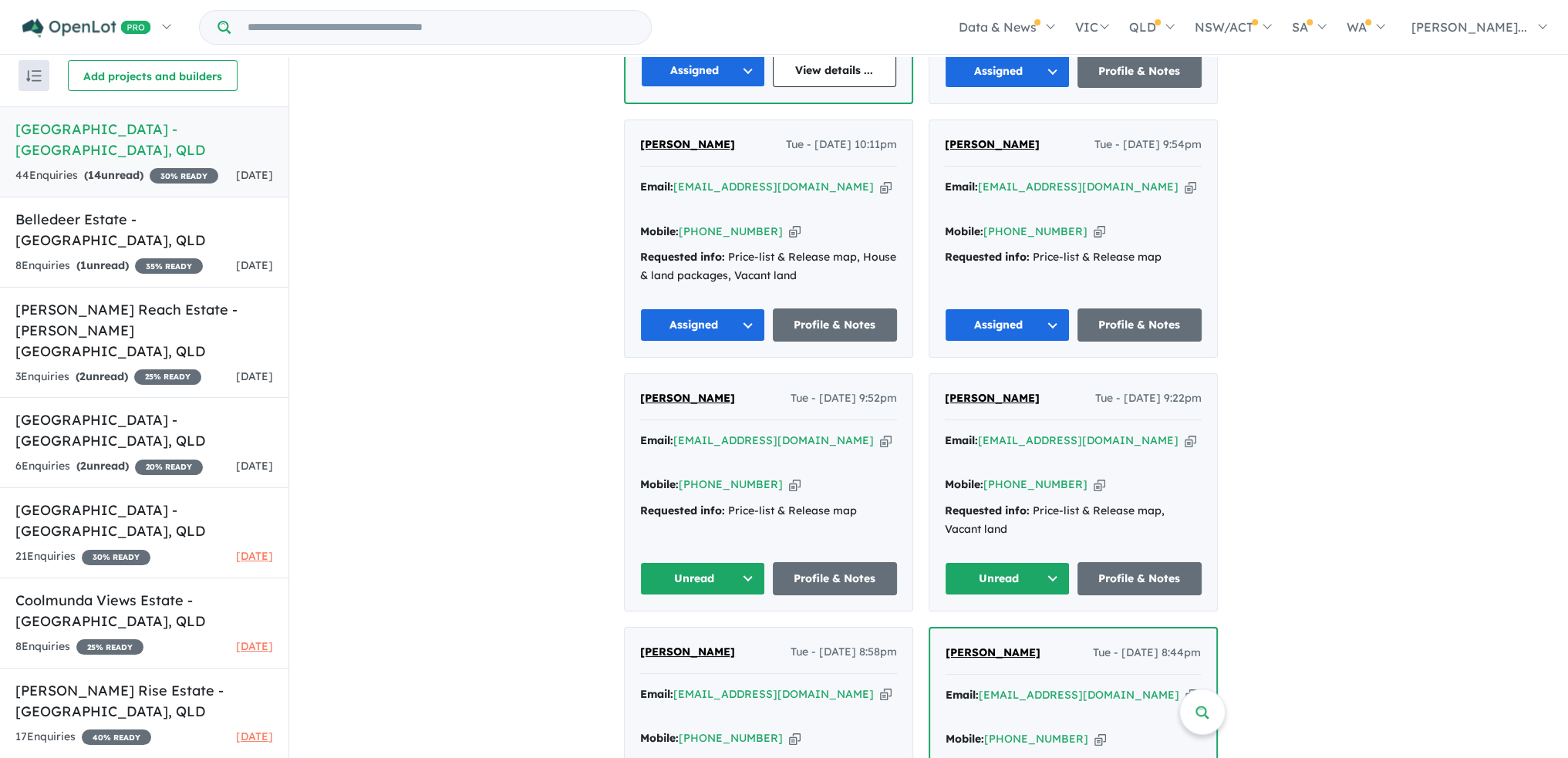
scroll to position [2005, 0]
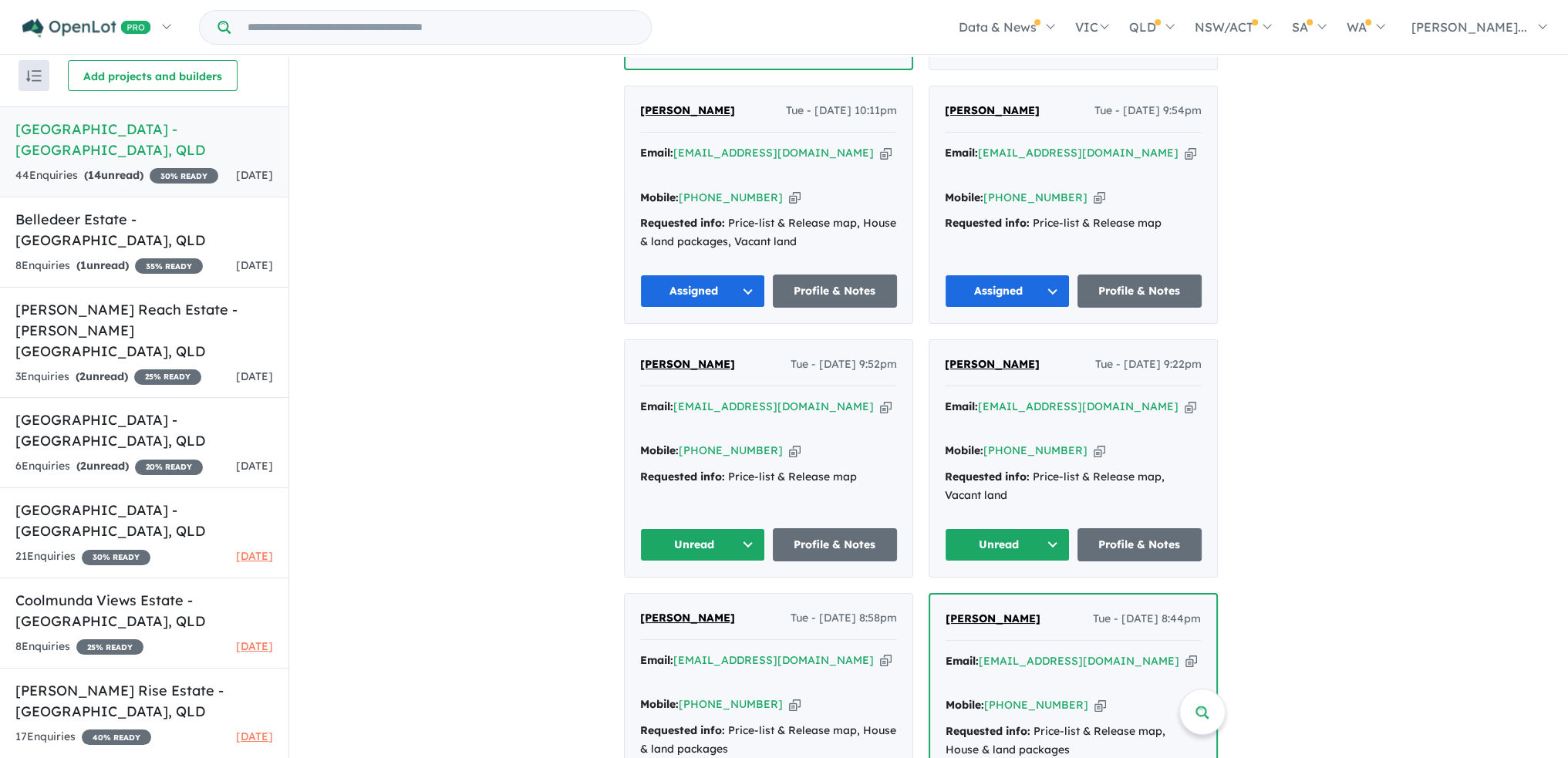
click at [738, 528] on button "Unread" at bounding box center [703, 545] width 125 height 33
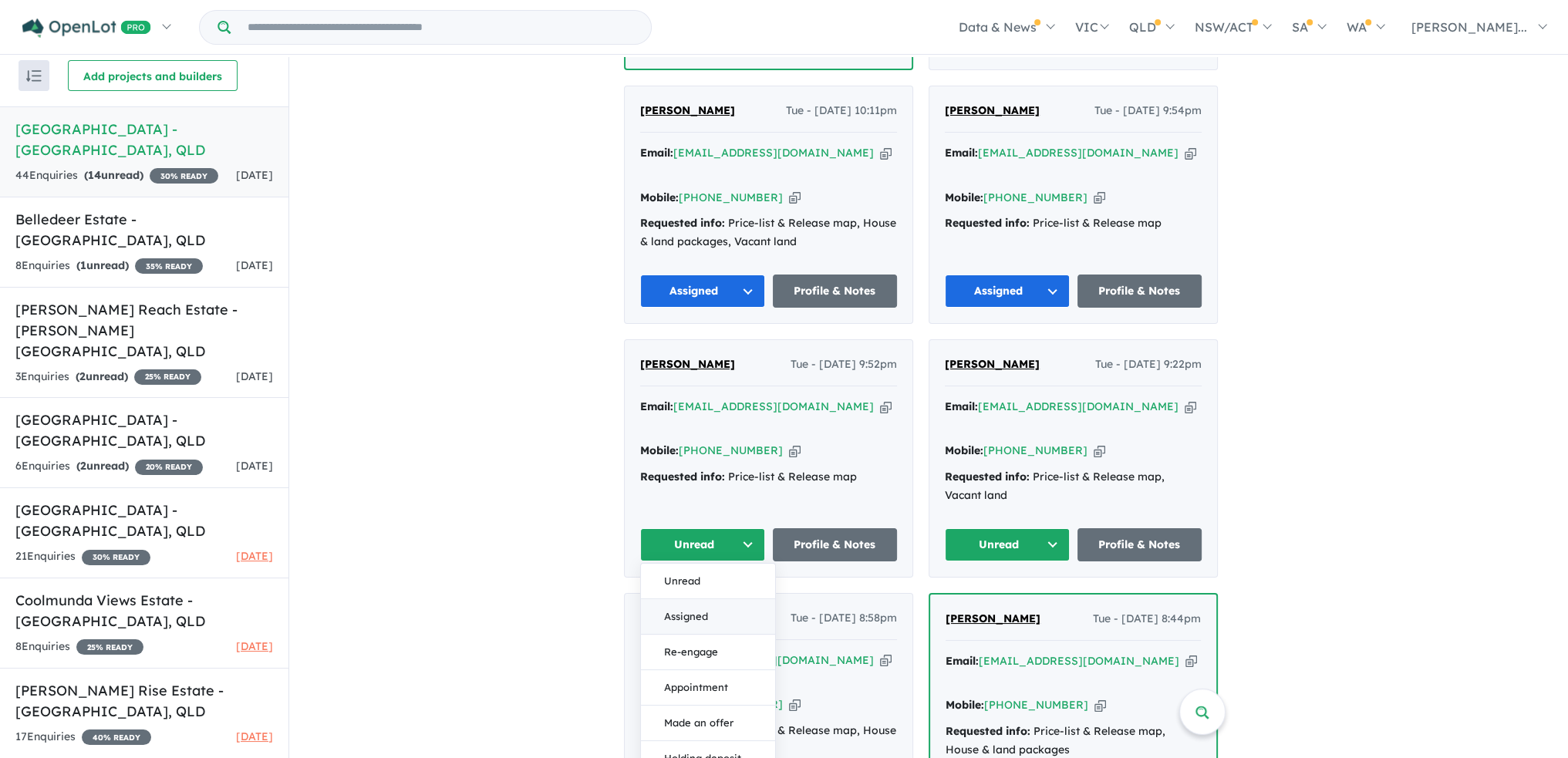
click at [732, 599] on button "Assigned" at bounding box center [708, 617] width 135 height 35
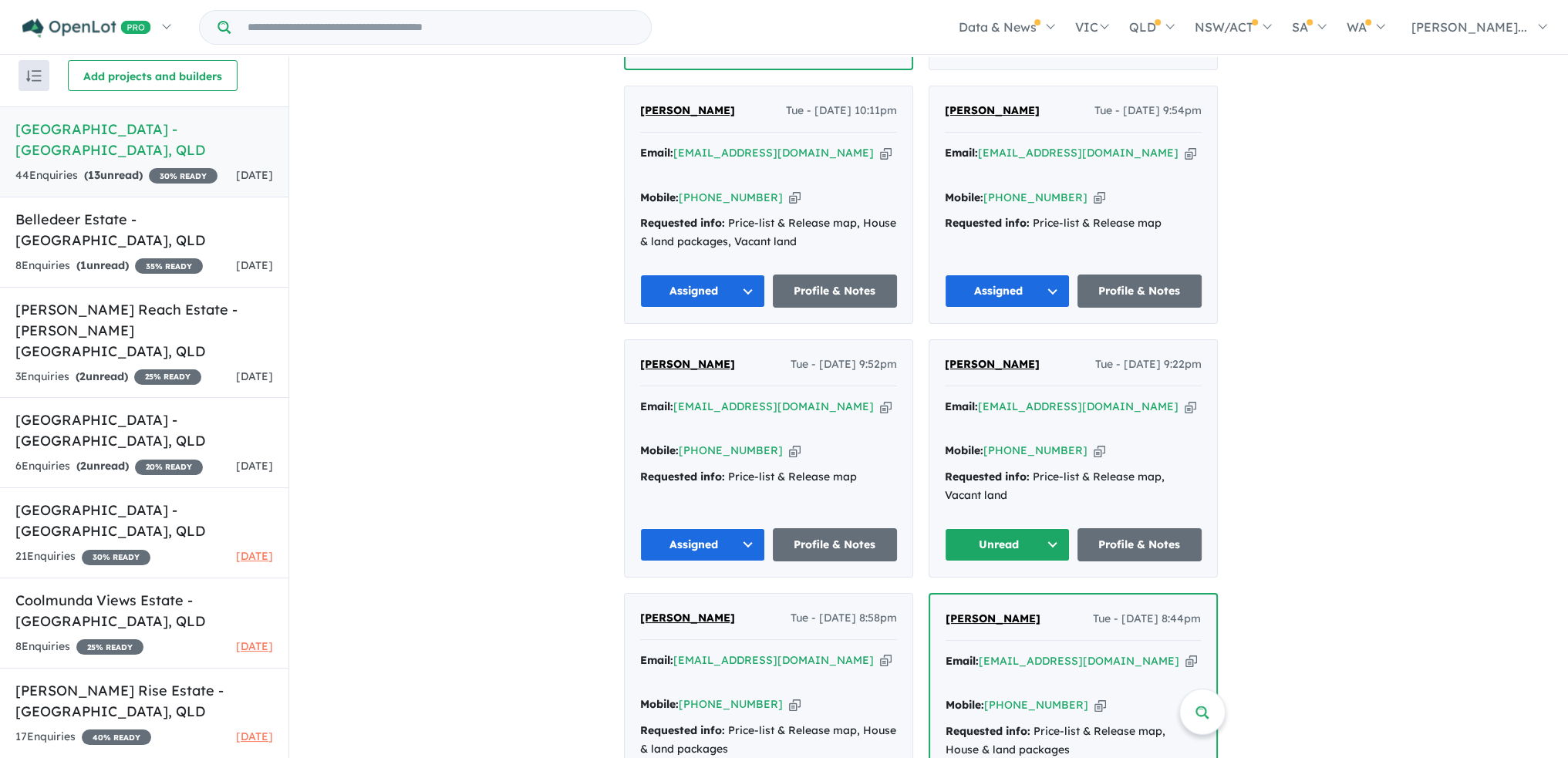
click at [1068, 528] on button "Unread" at bounding box center [1007, 545] width 125 height 33
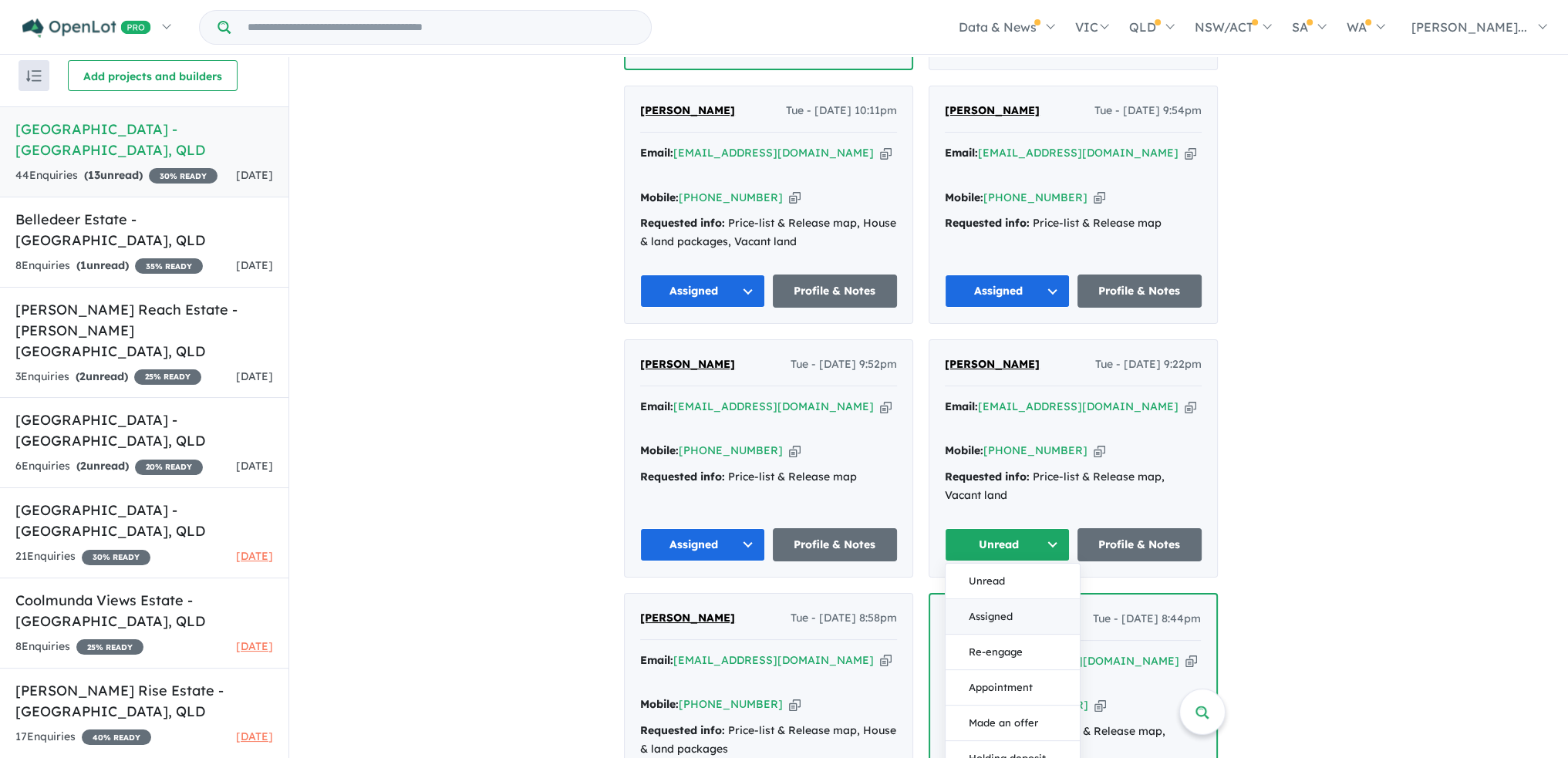
click at [1027, 599] on button "Assigned" at bounding box center [1013, 617] width 135 height 35
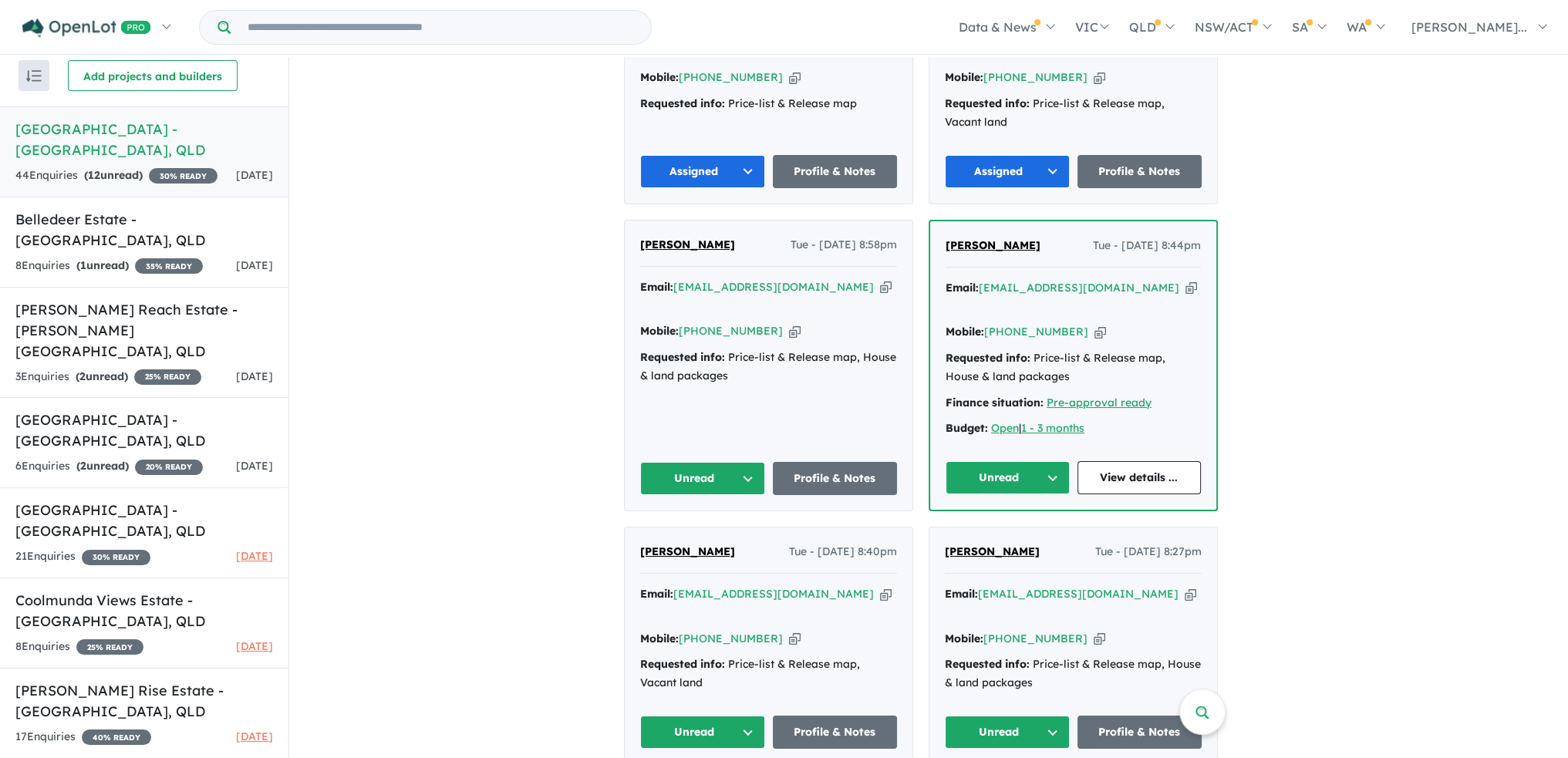
scroll to position [2391, 0]
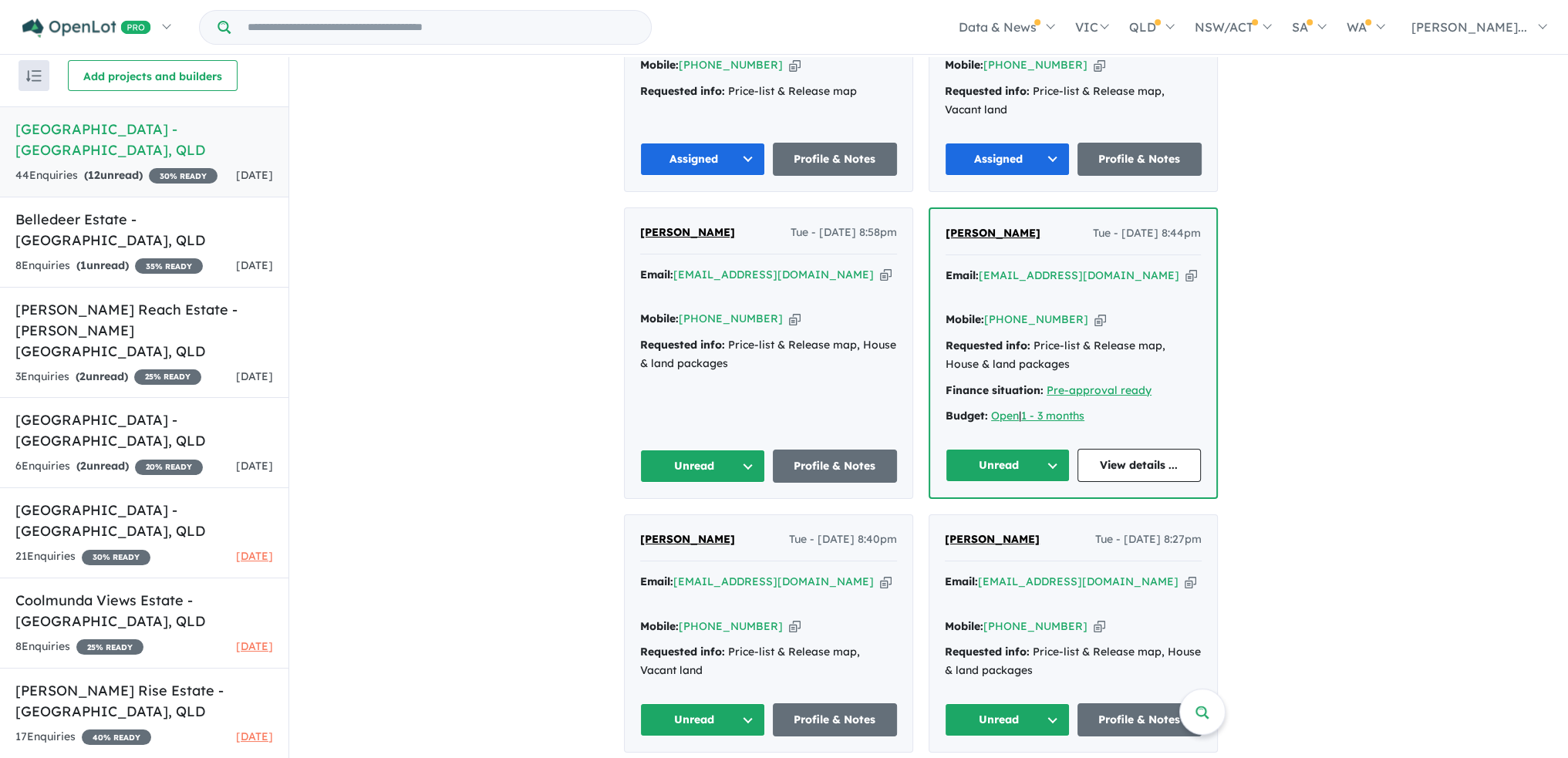
click at [744, 449] on button "Unread" at bounding box center [703, 466] width 125 height 33
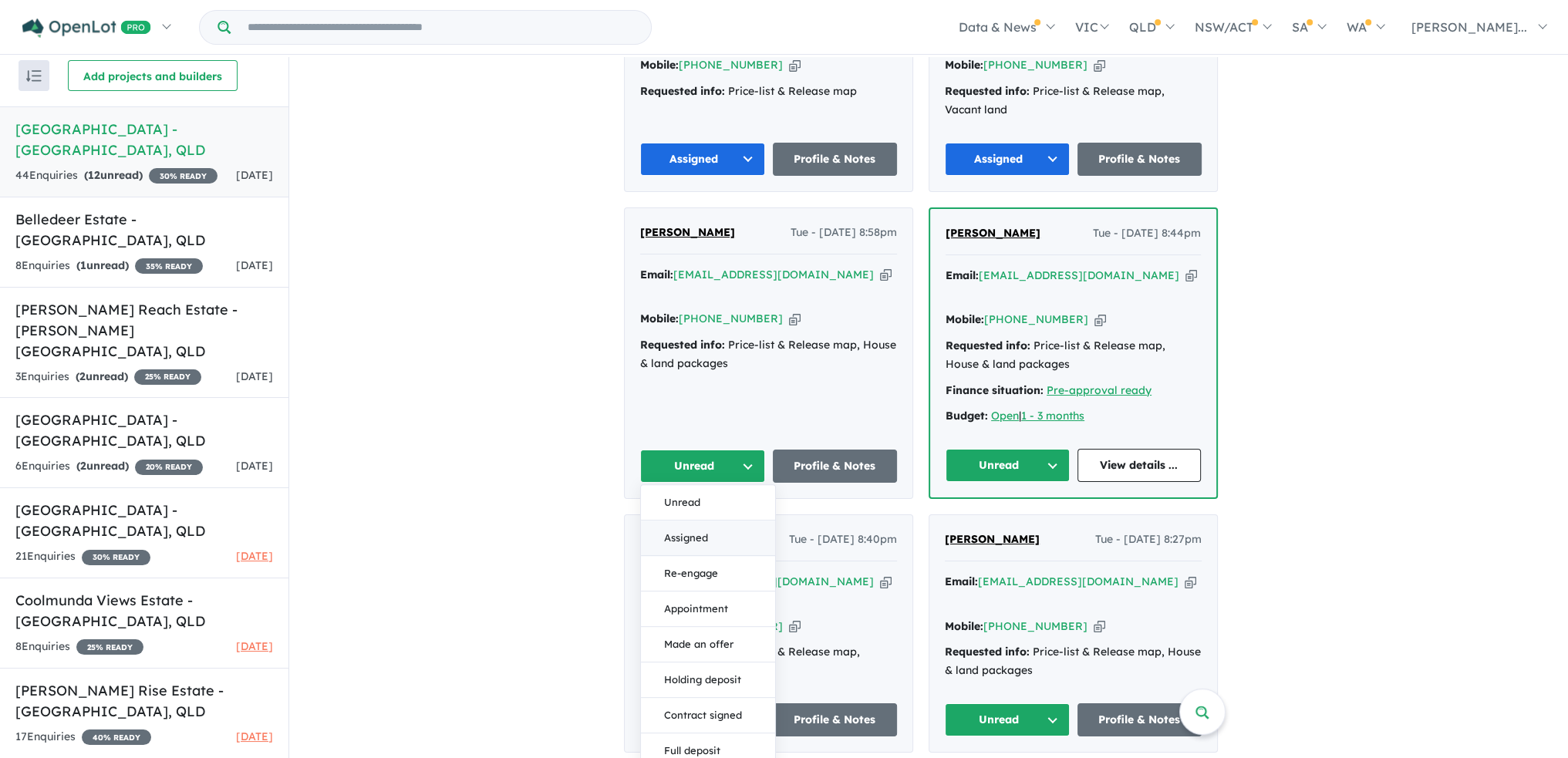
click at [725, 520] on button "Assigned" at bounding box center [708, 538] width 135 height 35
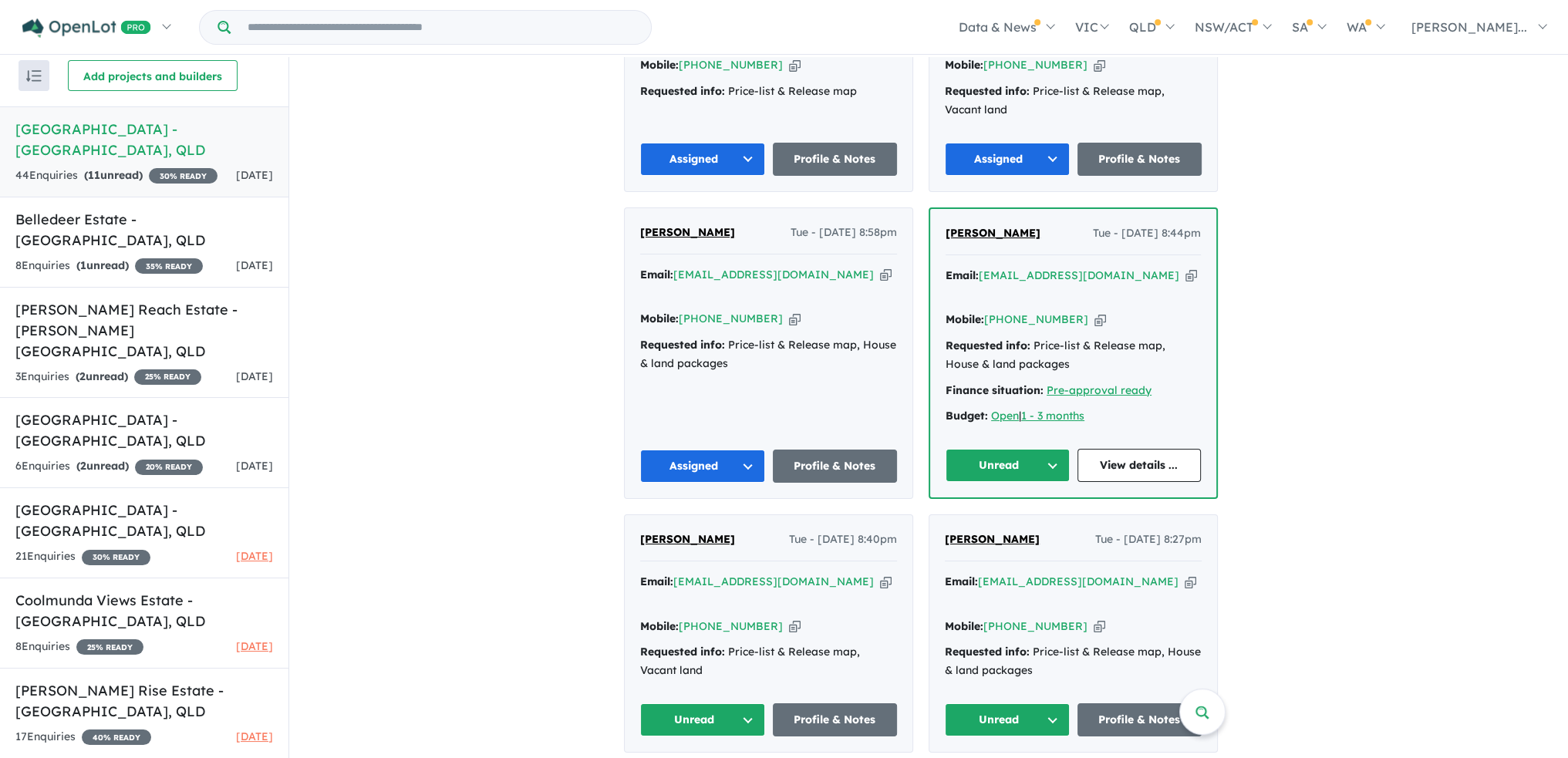
click at [1056, 449] on button "Unread" at bounding box center [1008, 465] width 124 height 33
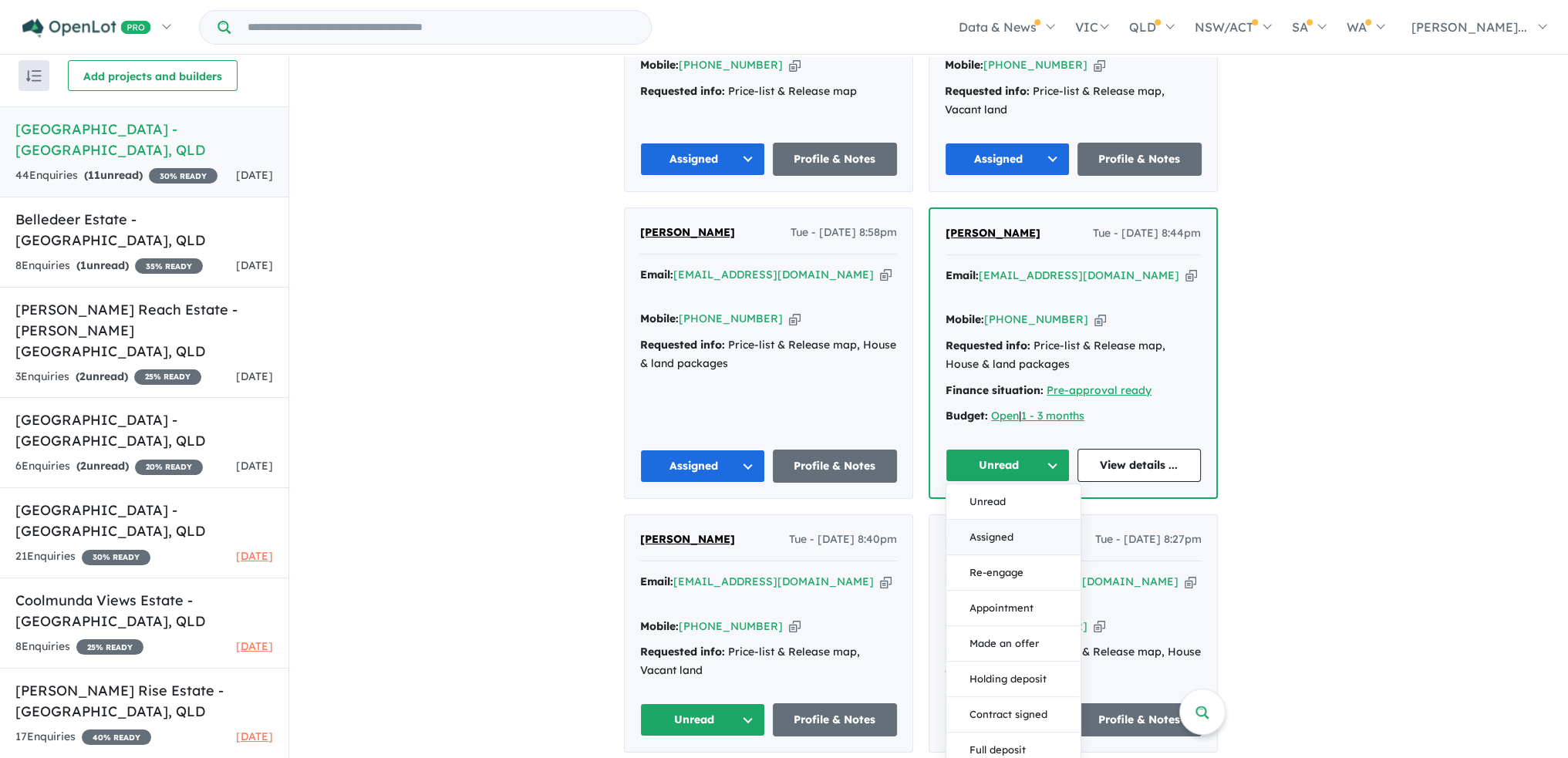
click at [1043, 520] on button "Assigned" at bounding box center [1014, 537] width 135 height 35
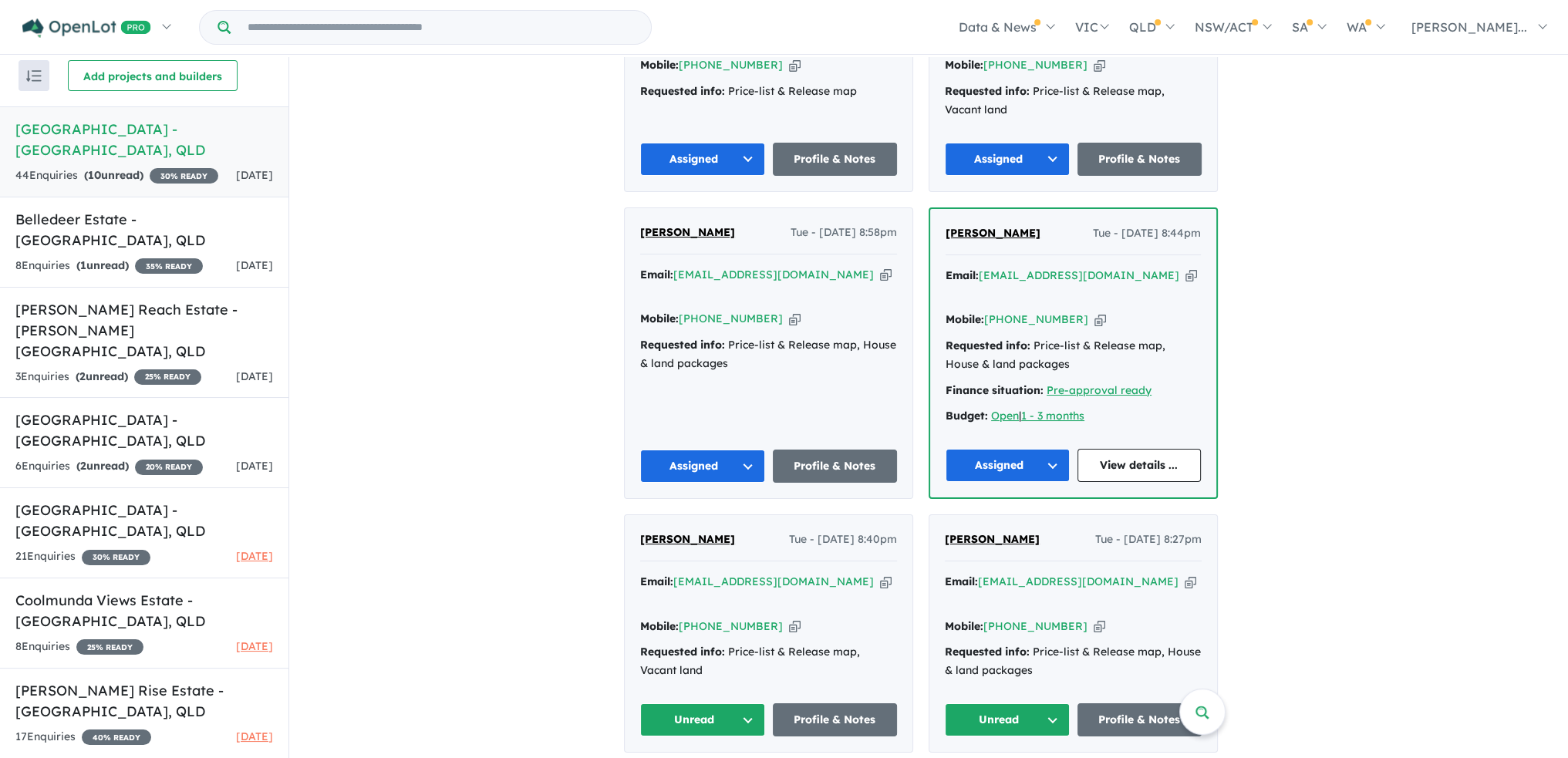
click at [1060, 703] on button "Unread" at bounding box center [1007, 719] width 125 height 33
click at [745, 703] on button "Unread" at bounding box center [703, 719] width 125 height 33
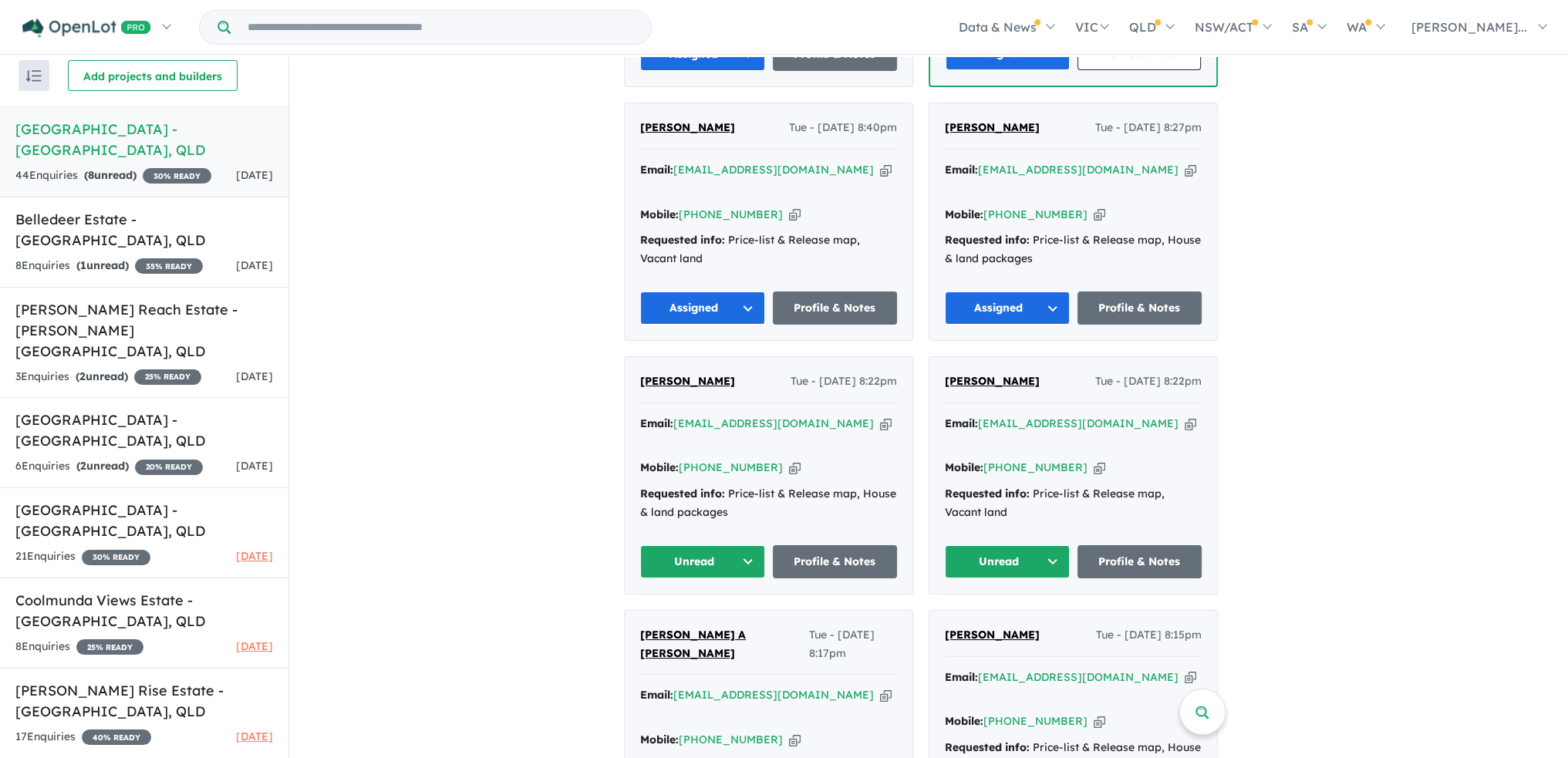
scroll to position [2853, 0]
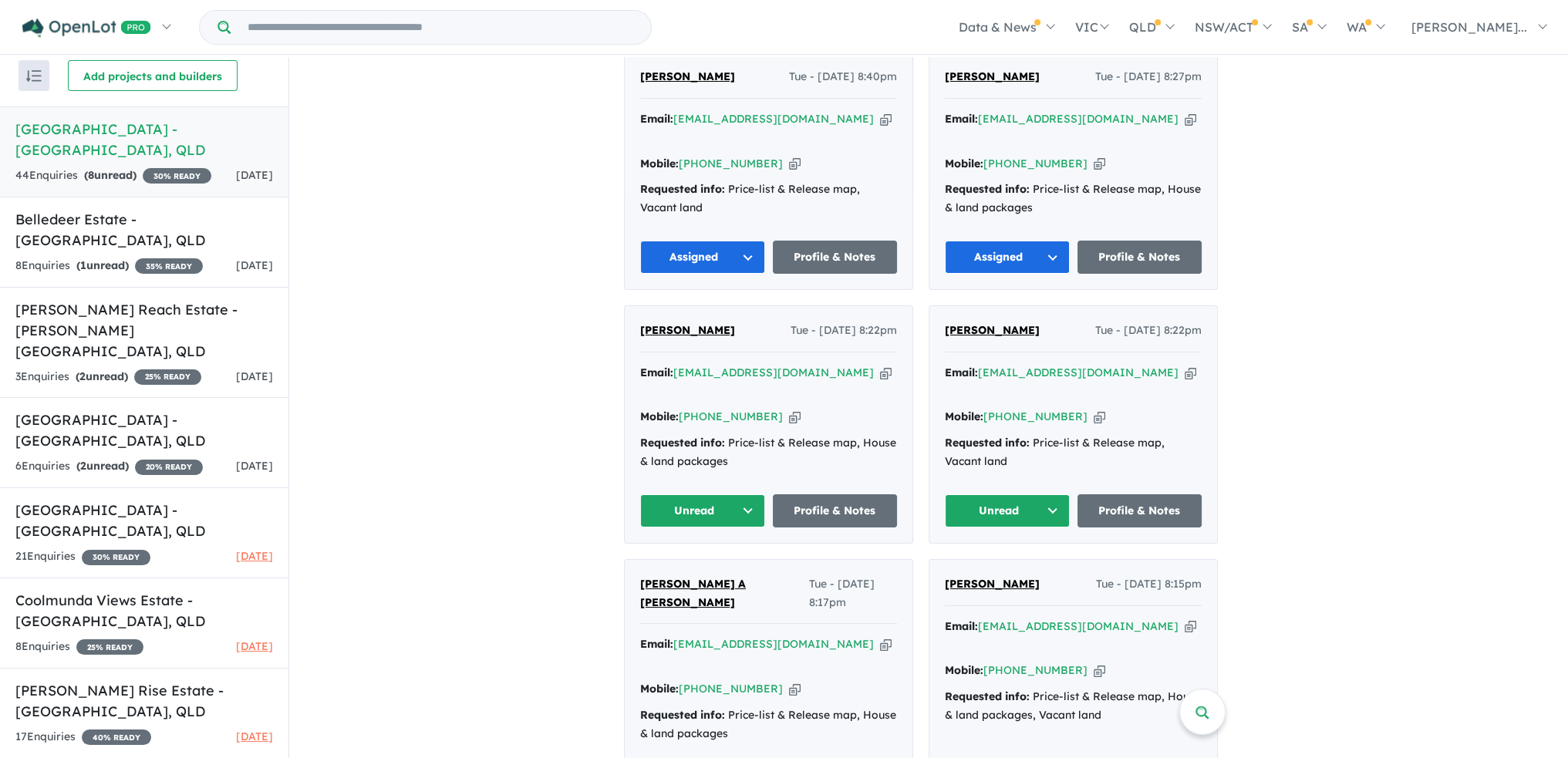
click at [749, 495] on button "Unread" at bounding box center [703, 511] width 125 height 33
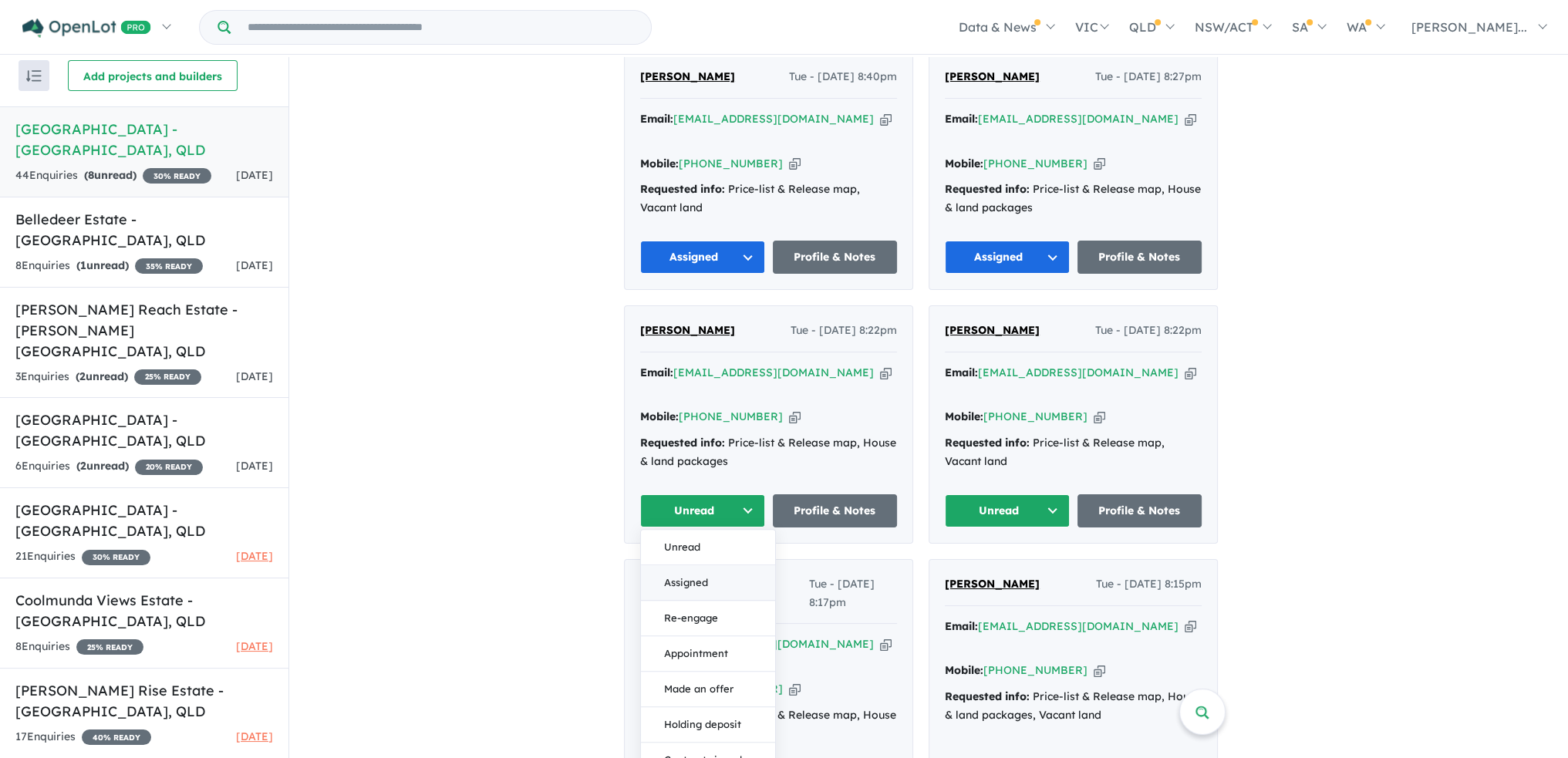
click at [713, 565] on button "Assigned" at bounding box center [708, 583] width 135 height 35
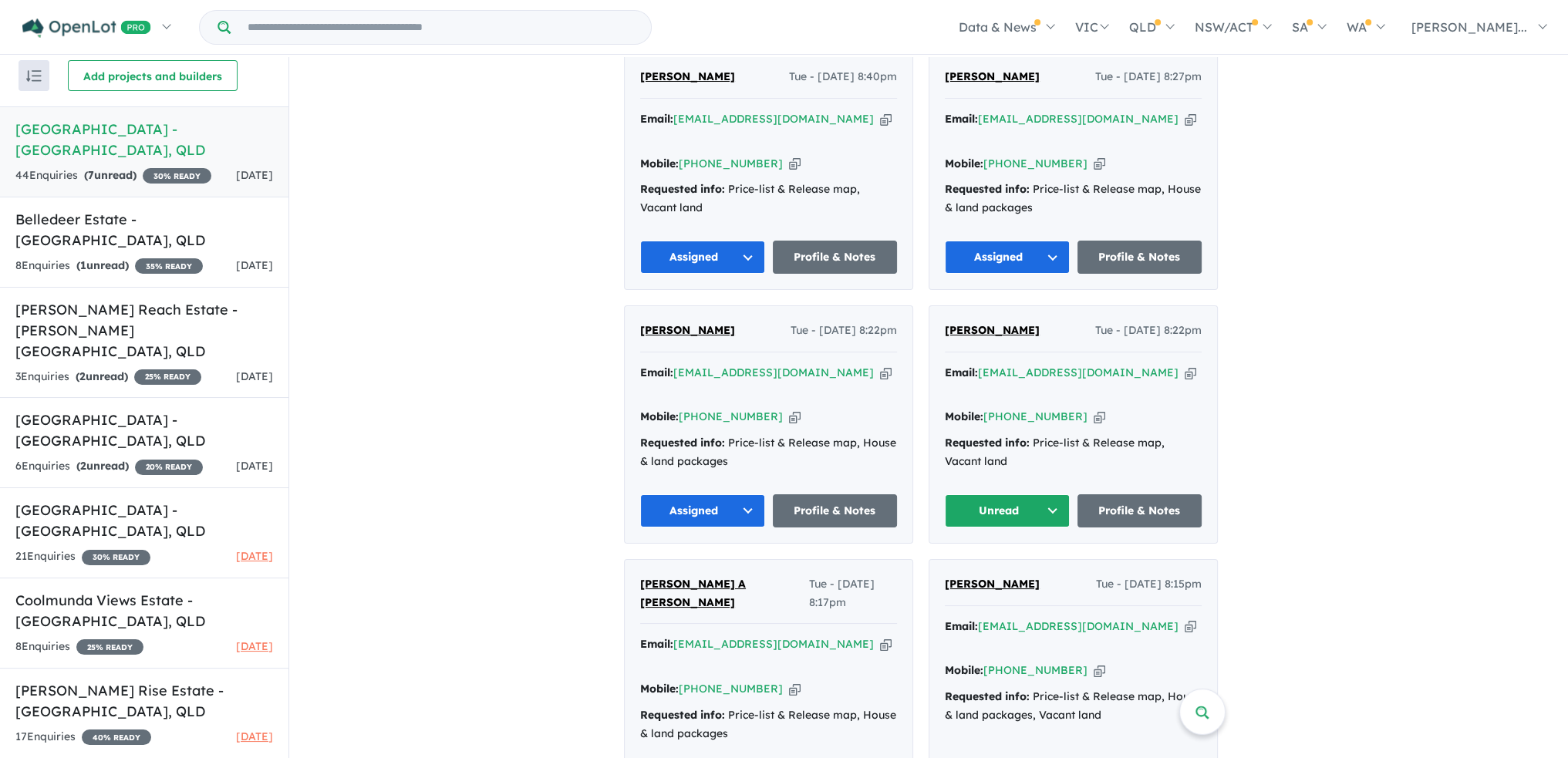
click at [1021, 495] on button "Unread" at bounding box center [1007, 511] width 125 height 33
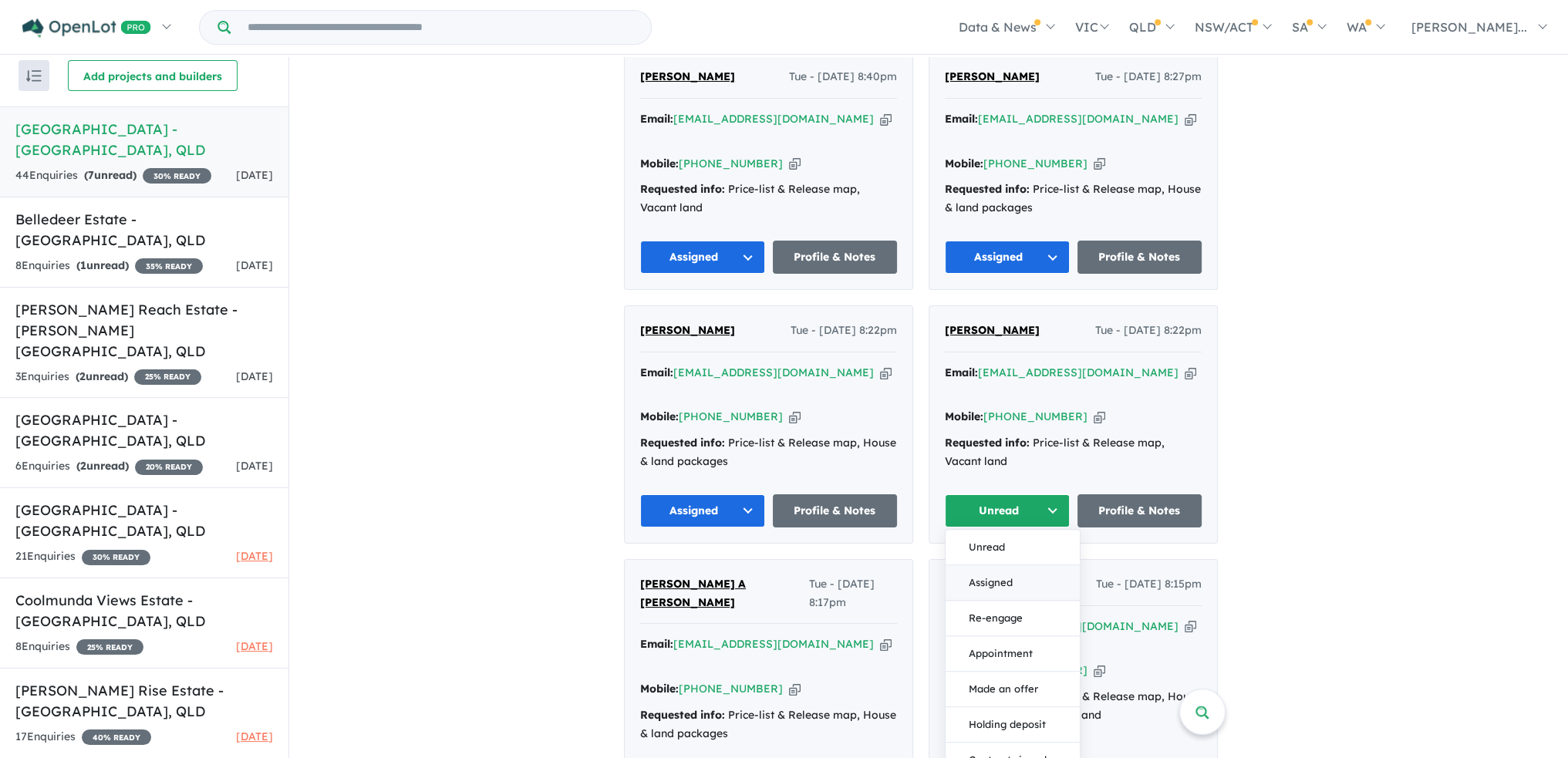
click at [1000, 565] on button "Assigned" at bounding box center [1013, 583] width 135 height 35
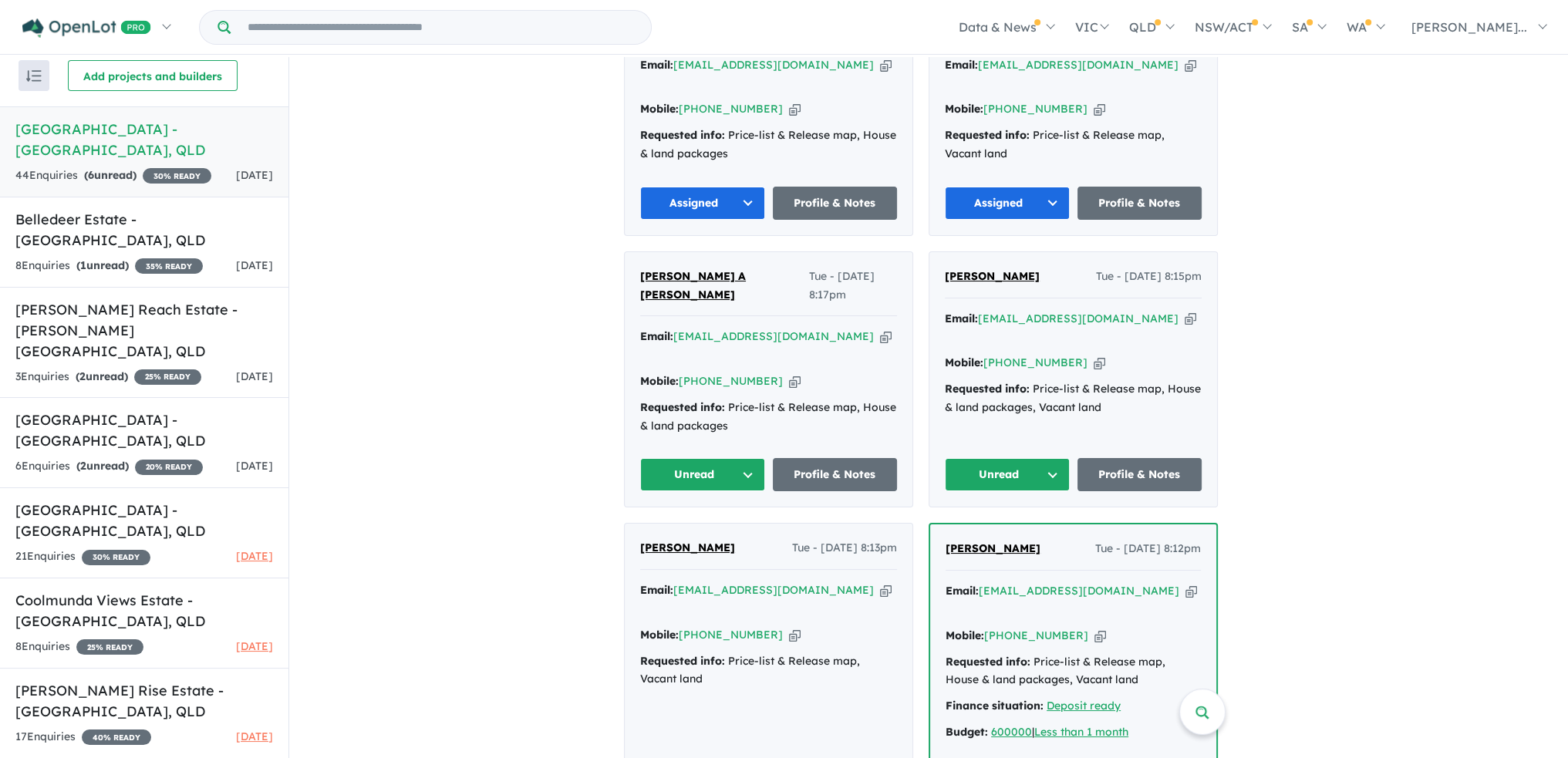
scroll to position [3162, 0]
click at [1055, 458] on button "Unread" at bounding box center [1007, 474] width 125 height 33
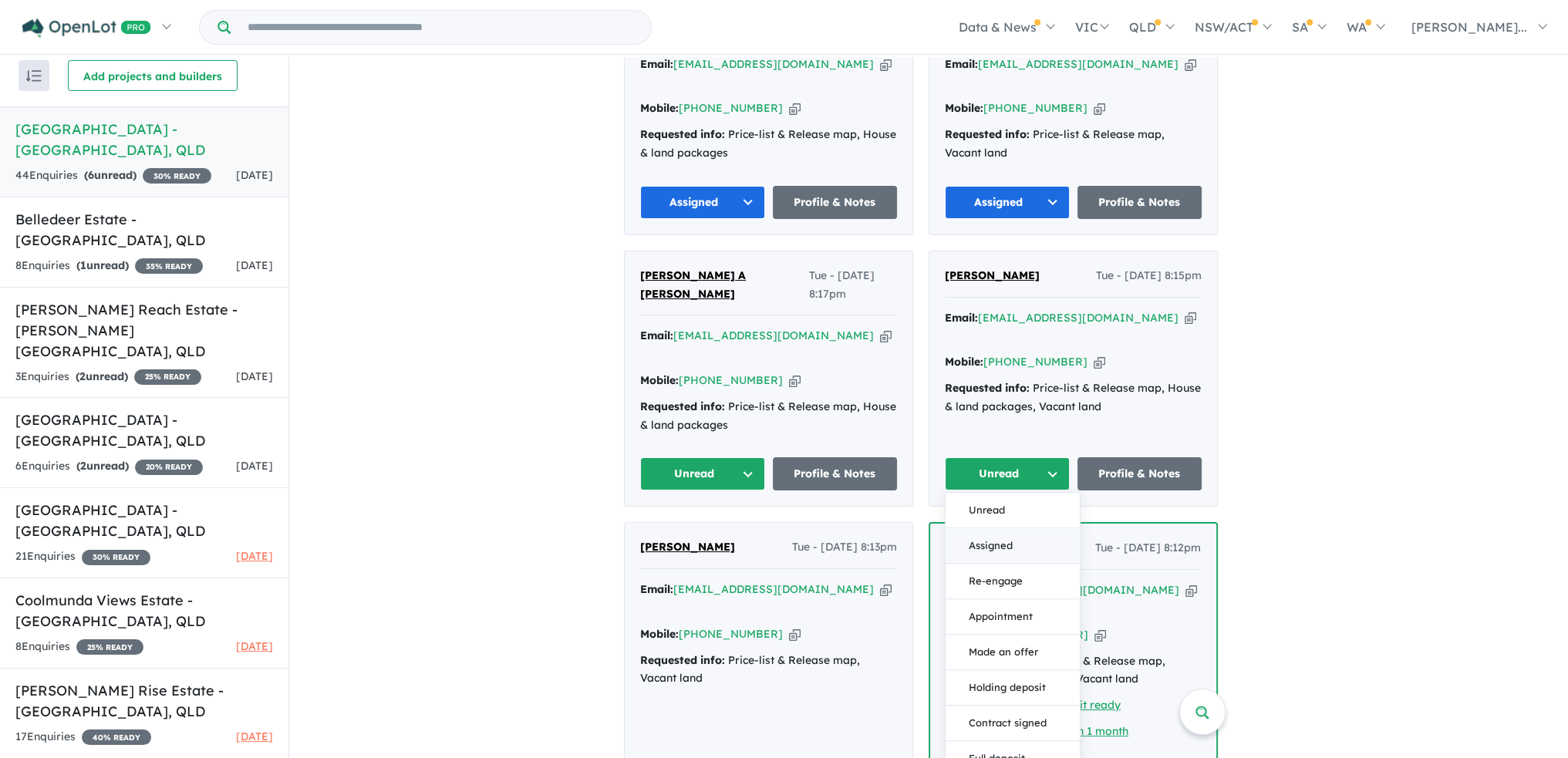
click at [1039, 528] on button "Assigned" at bounding box center [1013, 546] width 135 height 35
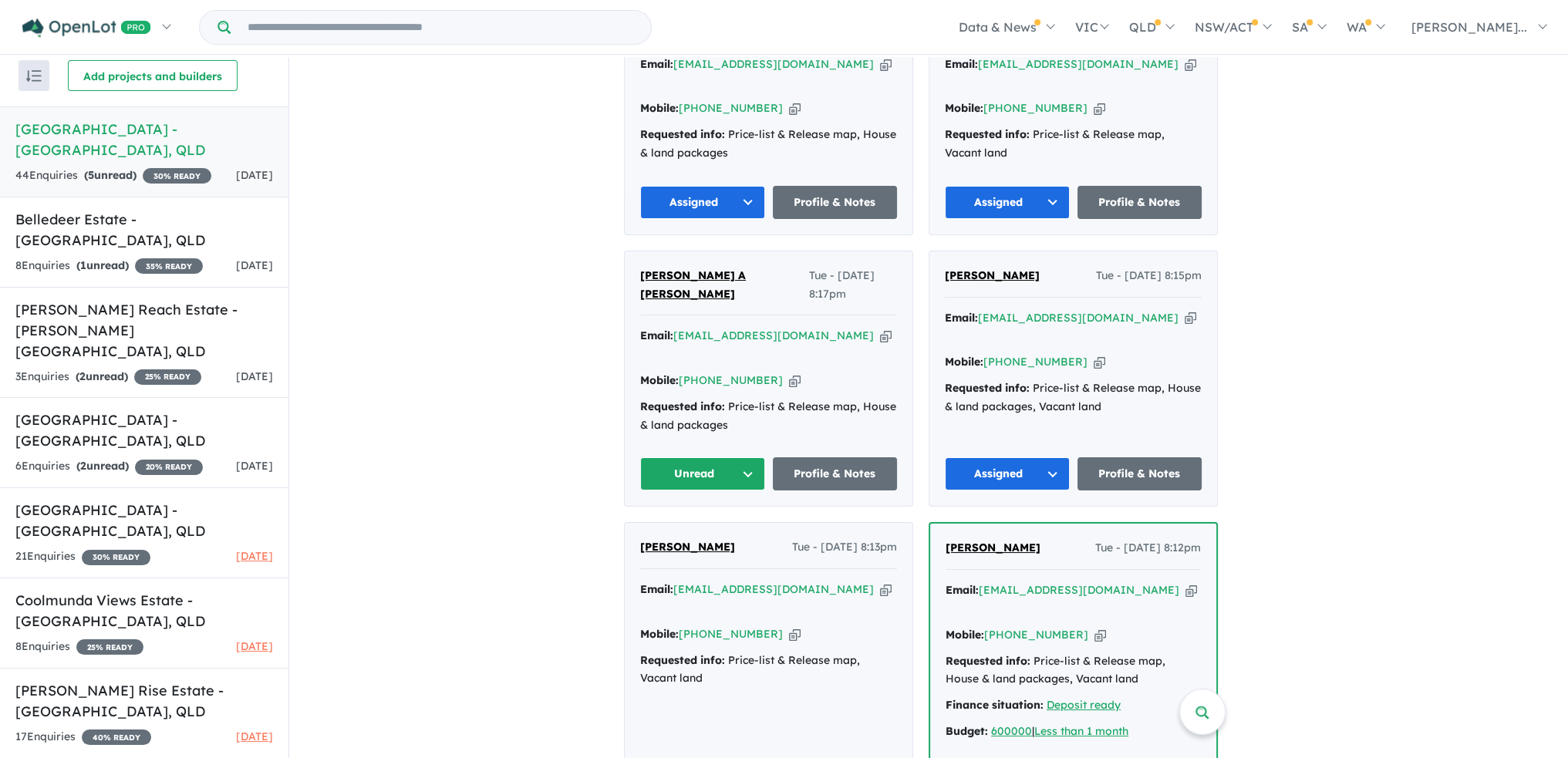
click at [750, 458] on button "Unread" at bounding box center [703, 474] width 125 height 33
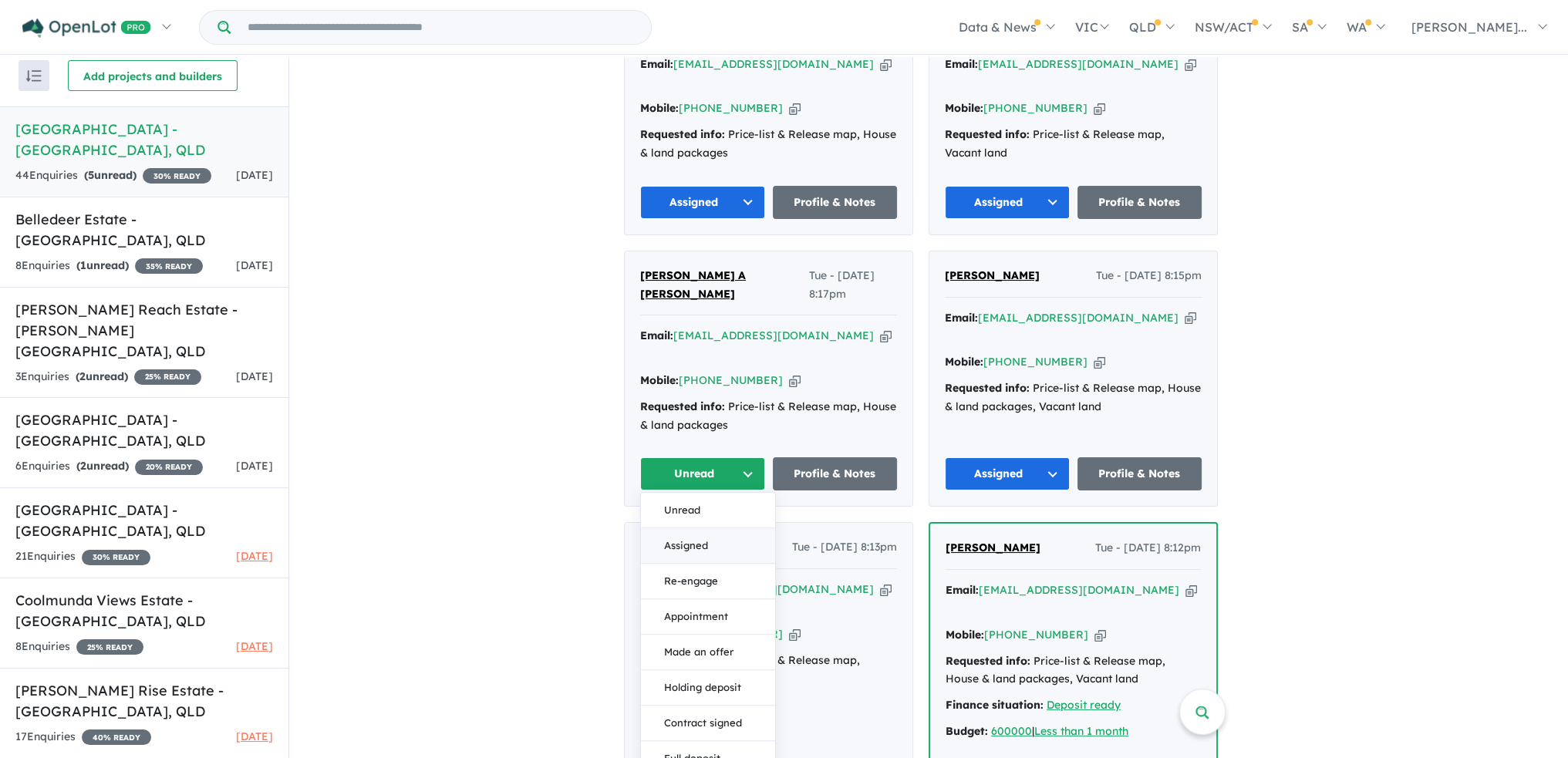
click at [737, 528] on button "Assigned" at bounding box center [708, 546] width 135 height 35
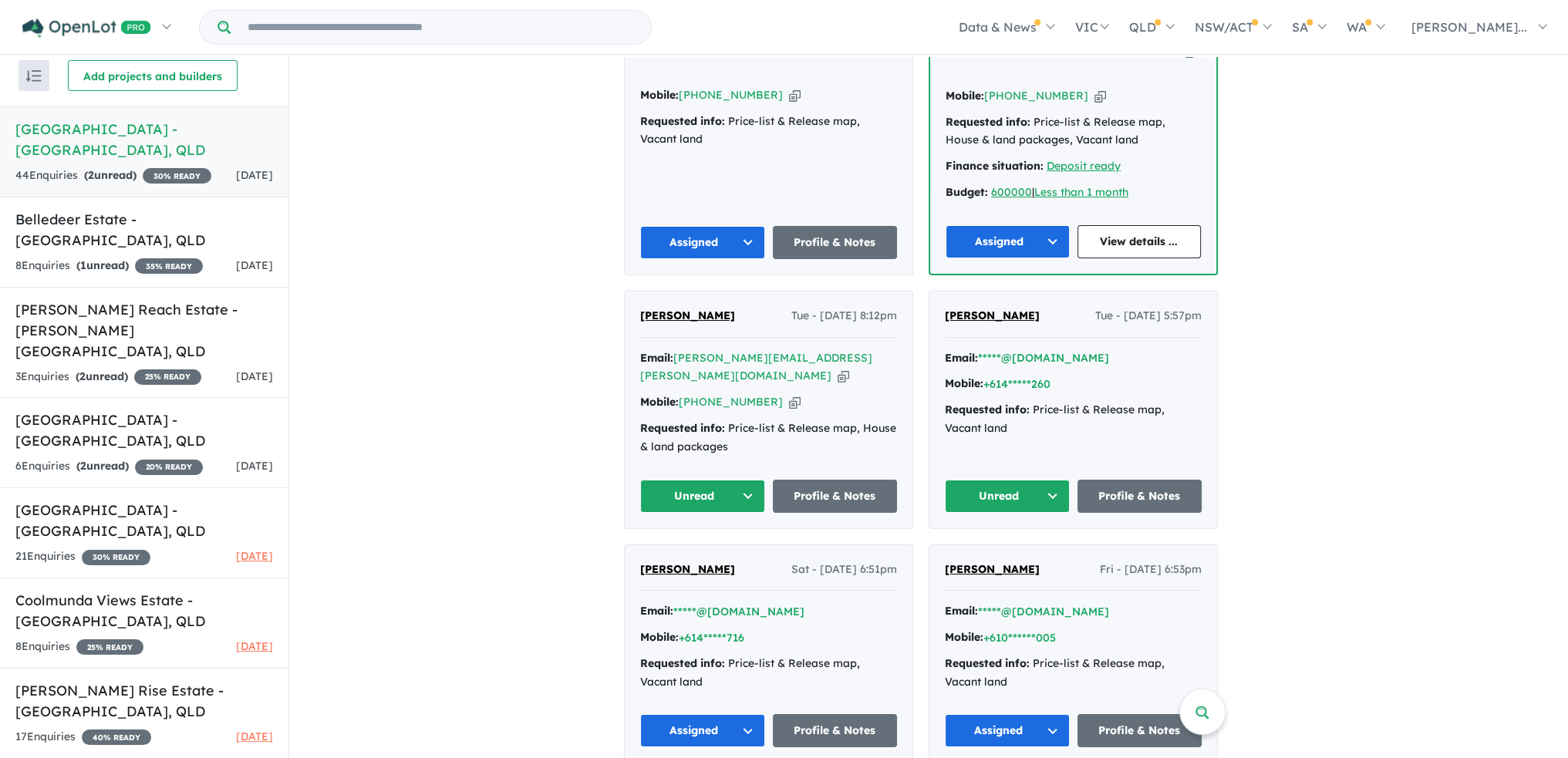
scroll to position [3701, 0]
click at [749, 478] on button "Unread" at bounding box center [703, 495] width 125 height 33
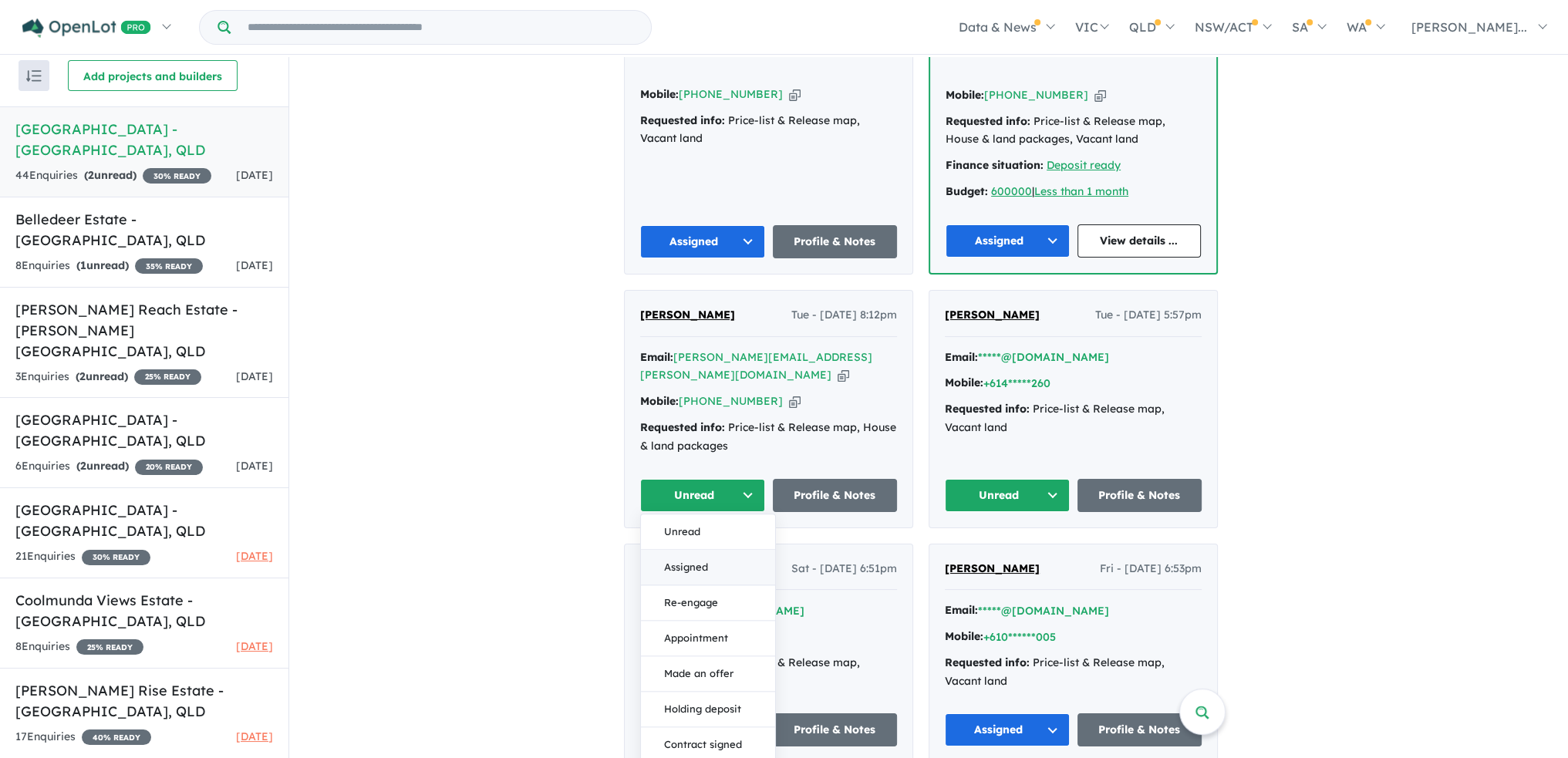
click at [726, 549] on button "Assigned" at bounding box center [708, 567] width 135 height 35
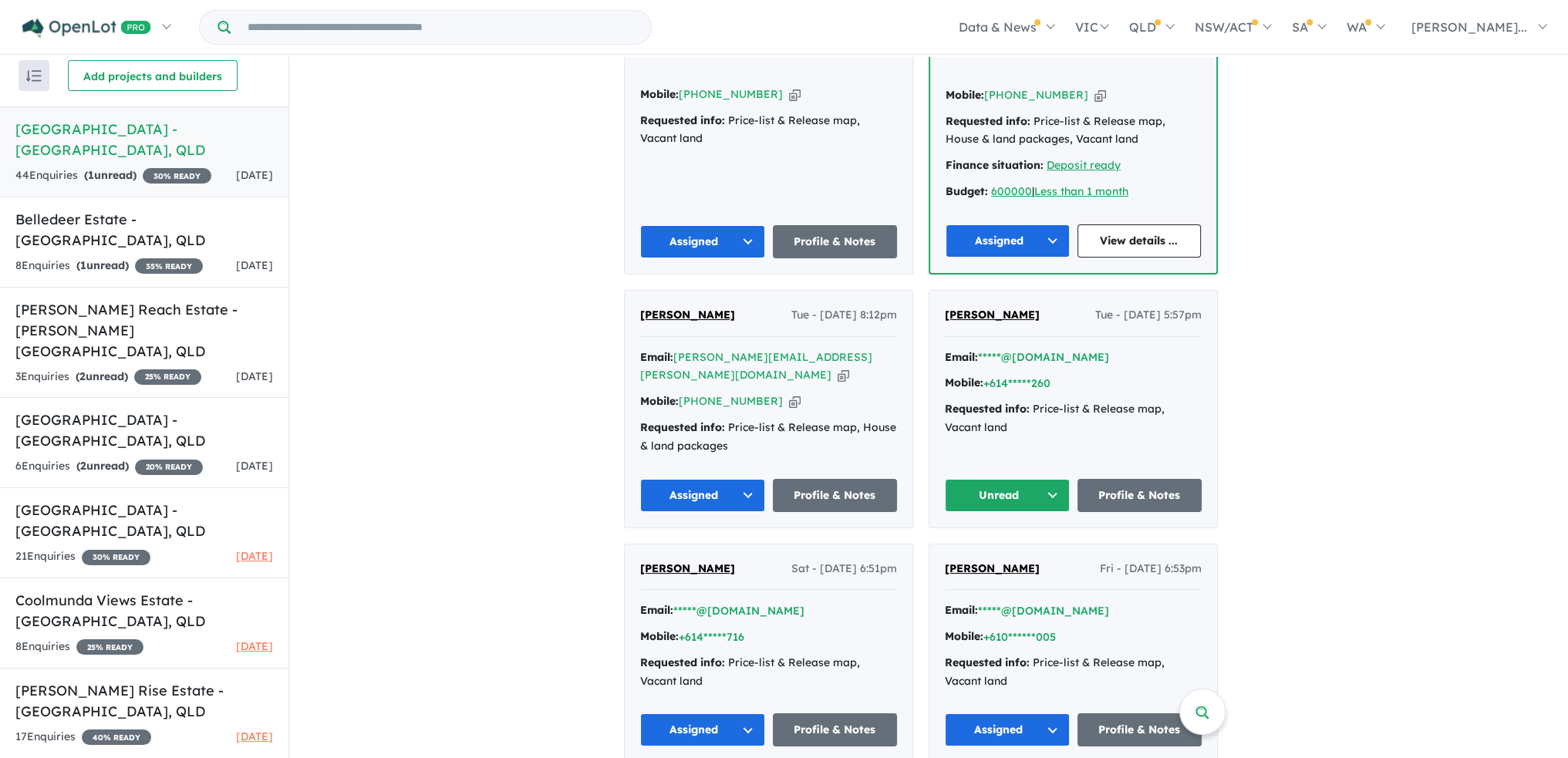
click at [1008, 478] on button "Unread" at bounding box center [1007, 495] width 125 height 33
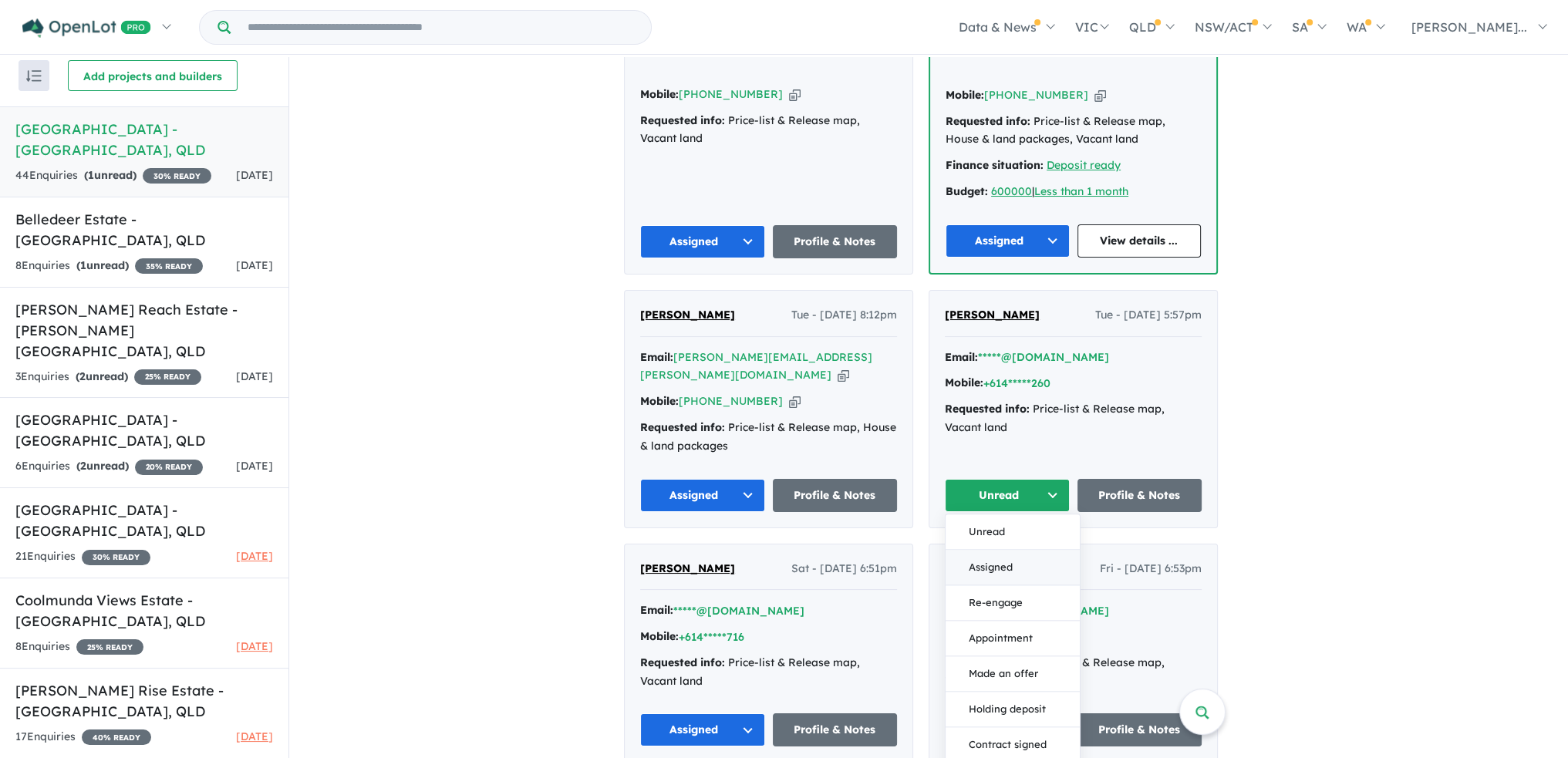
click at [1003, 549] on button "Assigned" at bounding box center [1013, 567] width 135 height 35
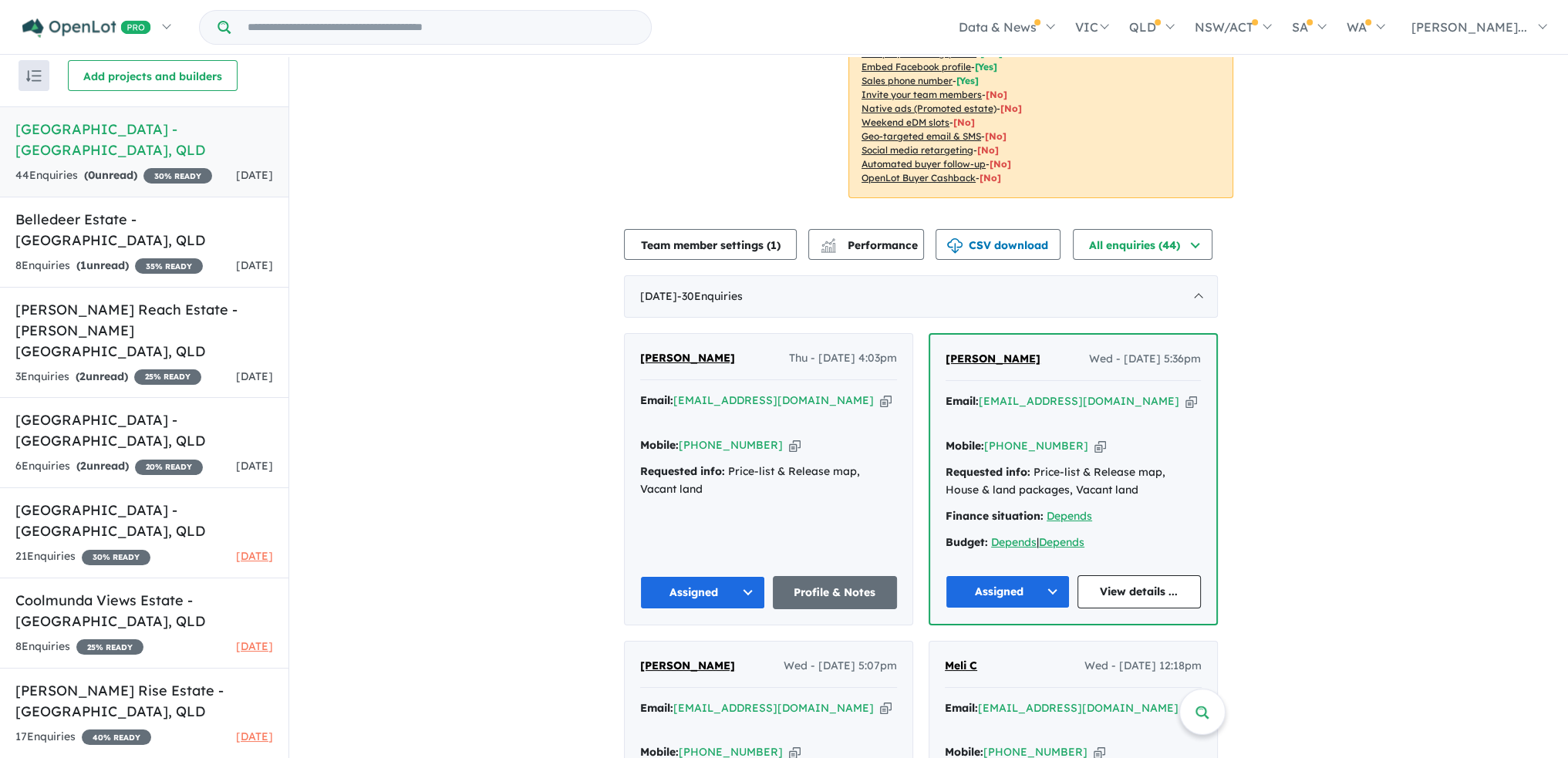
scroll to position [133, 0]
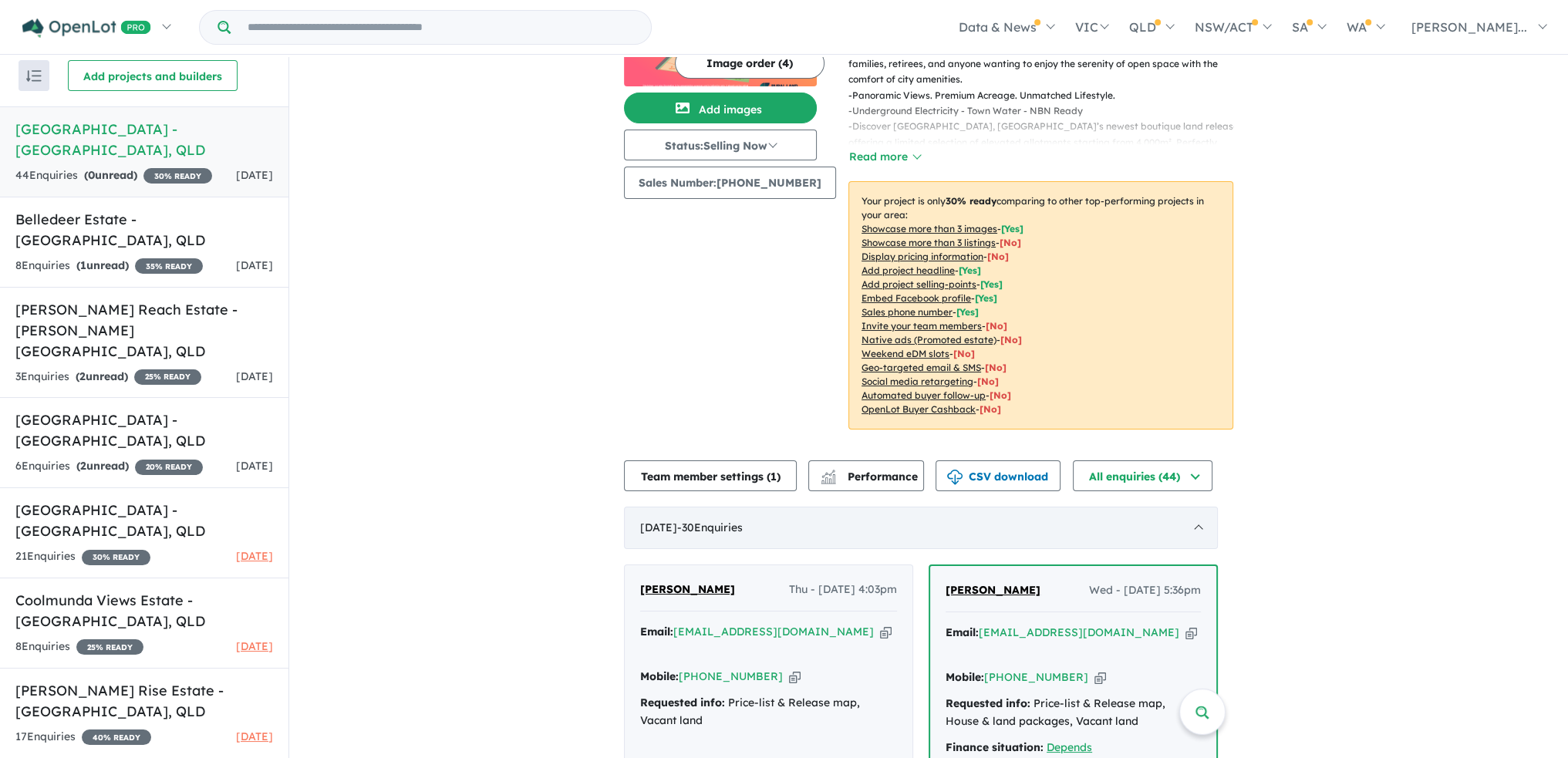
click at [1208, 507] on div "[DATE] - 30 Enquir ies ( 0 unread)" at bounding box center [920, 528] width 594 height 43
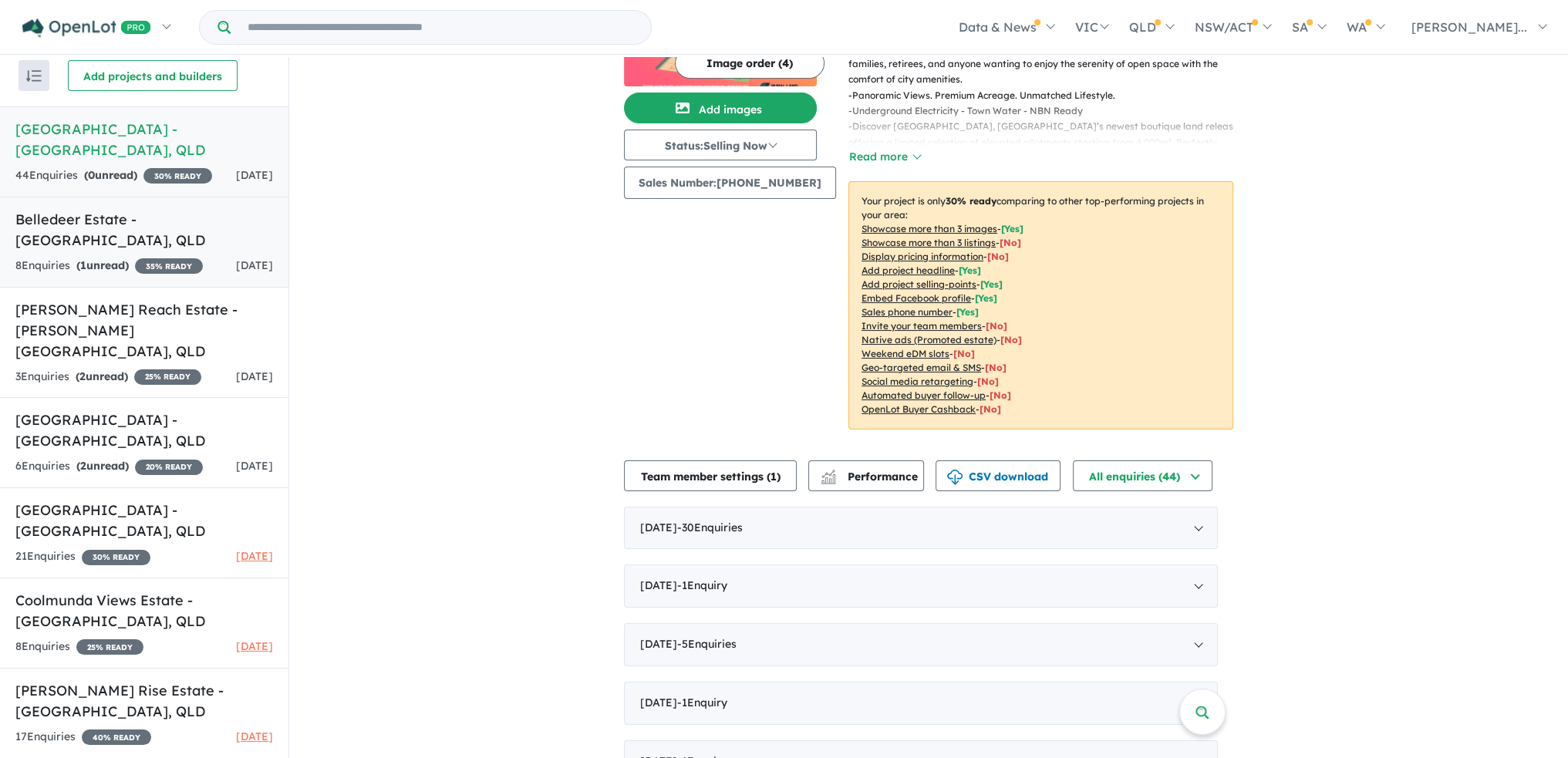
click at [78, 226] on h5 "Belledeer Estate - [GEOGRAPHIC_DATA] , [GEOGRAPHIC_DATA]" at bounding box center [144, 230] width 258 height 42
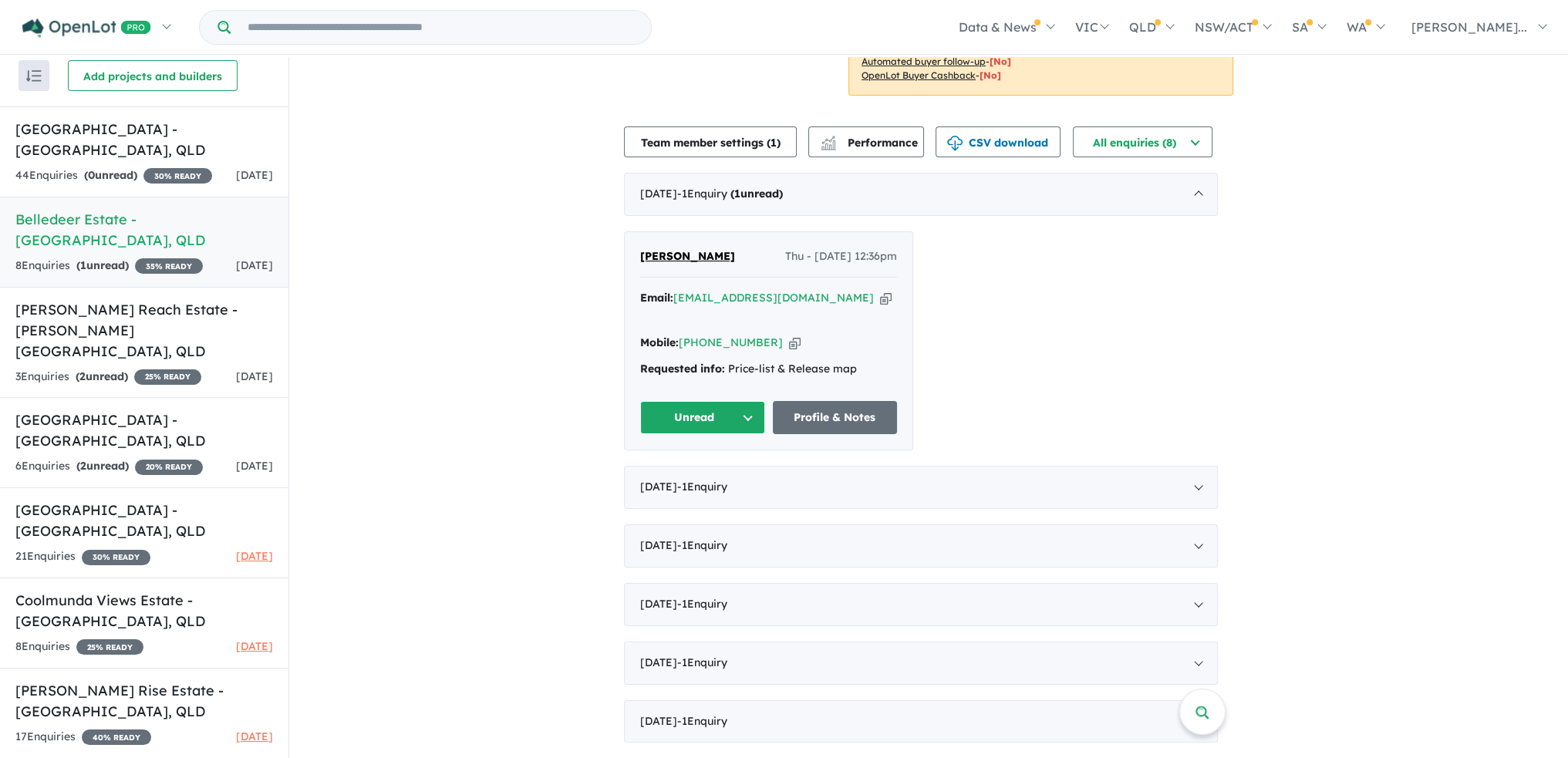
scroll to position [462, 0]
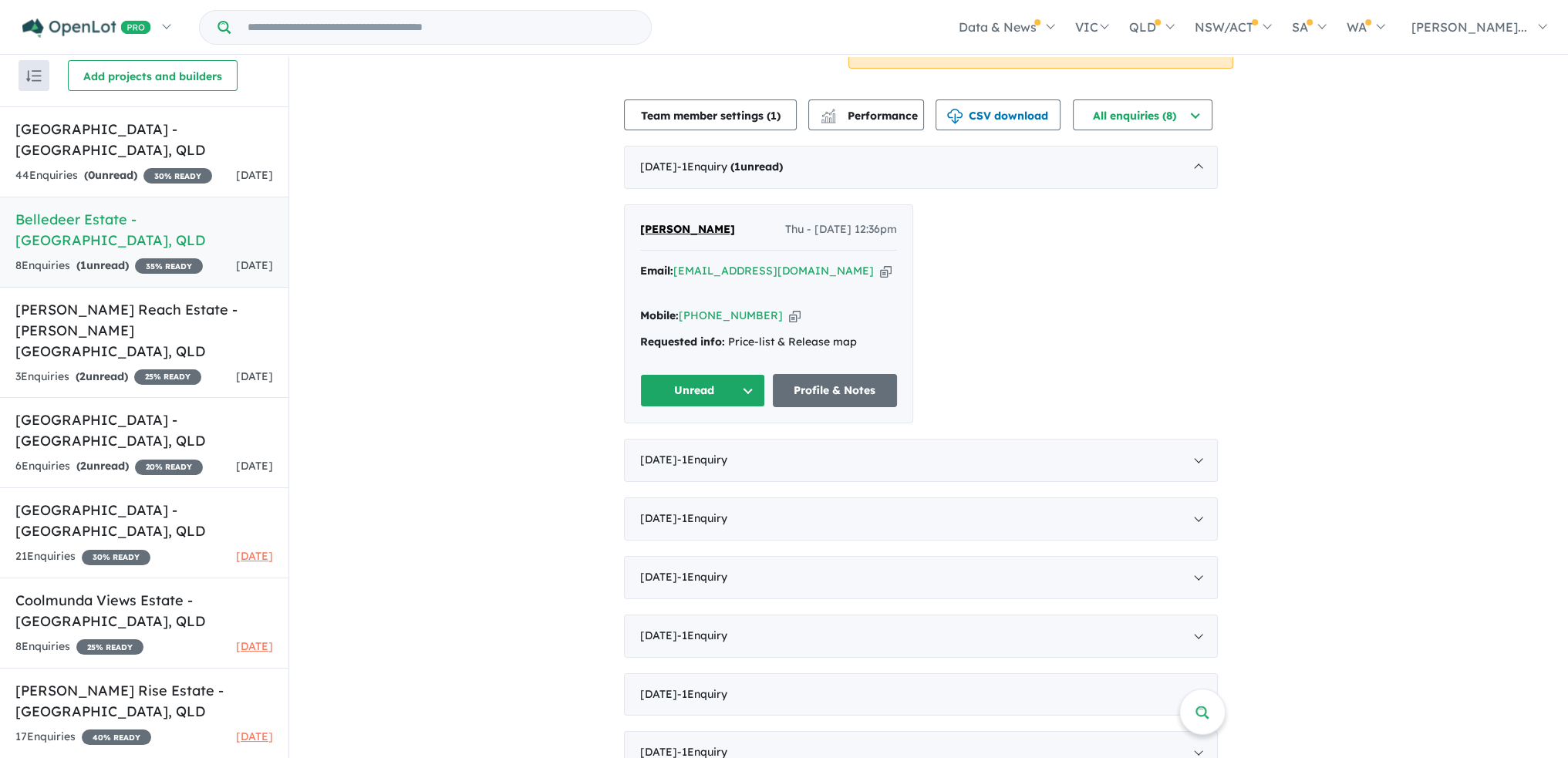
click at [749, 378] on button "Unread" at bounding box center [703, 390] width 125 height 33
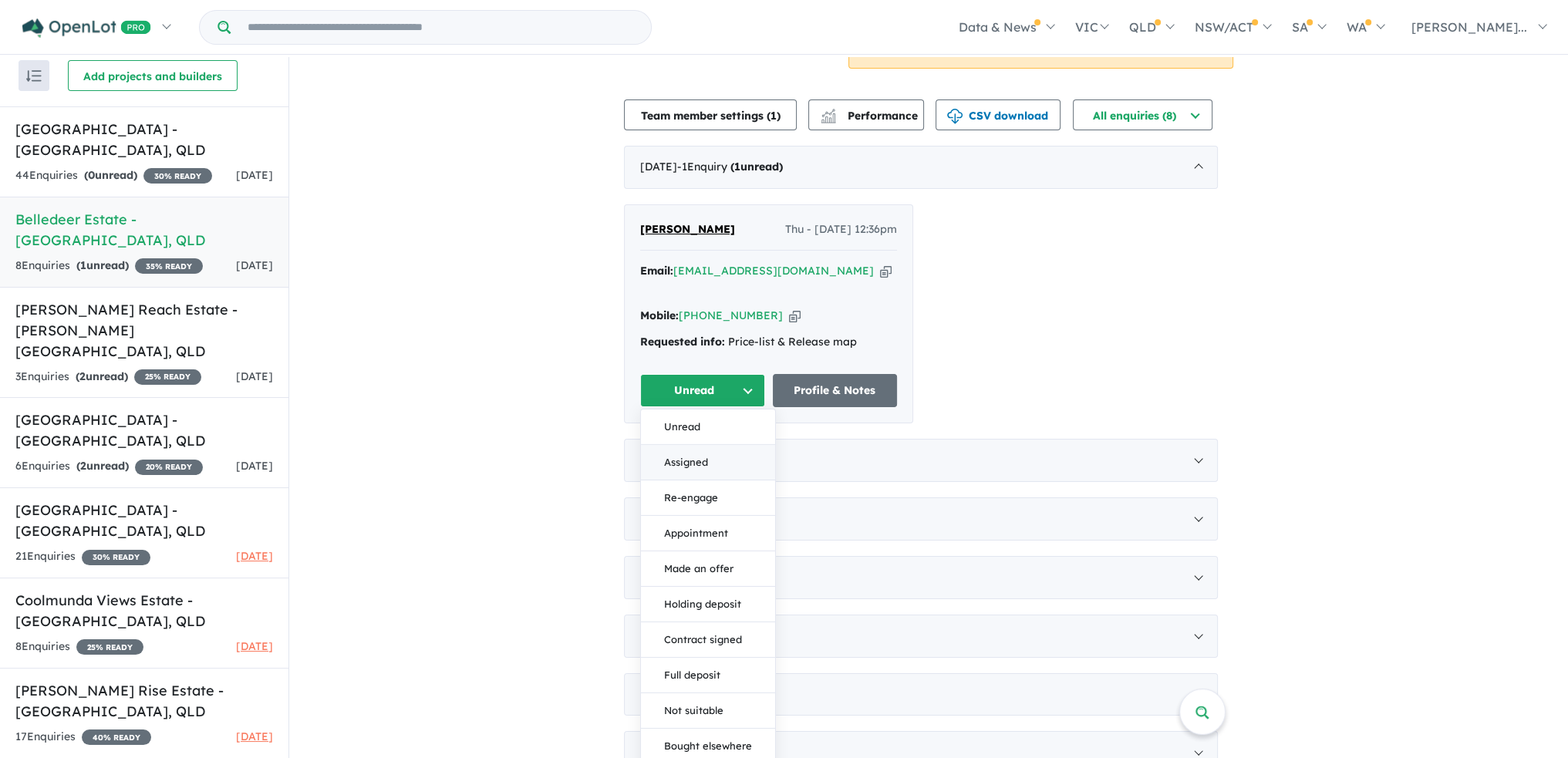
click at [725, 447] on button "Assigned" at bounding box center [708, 462] width 135 height 35
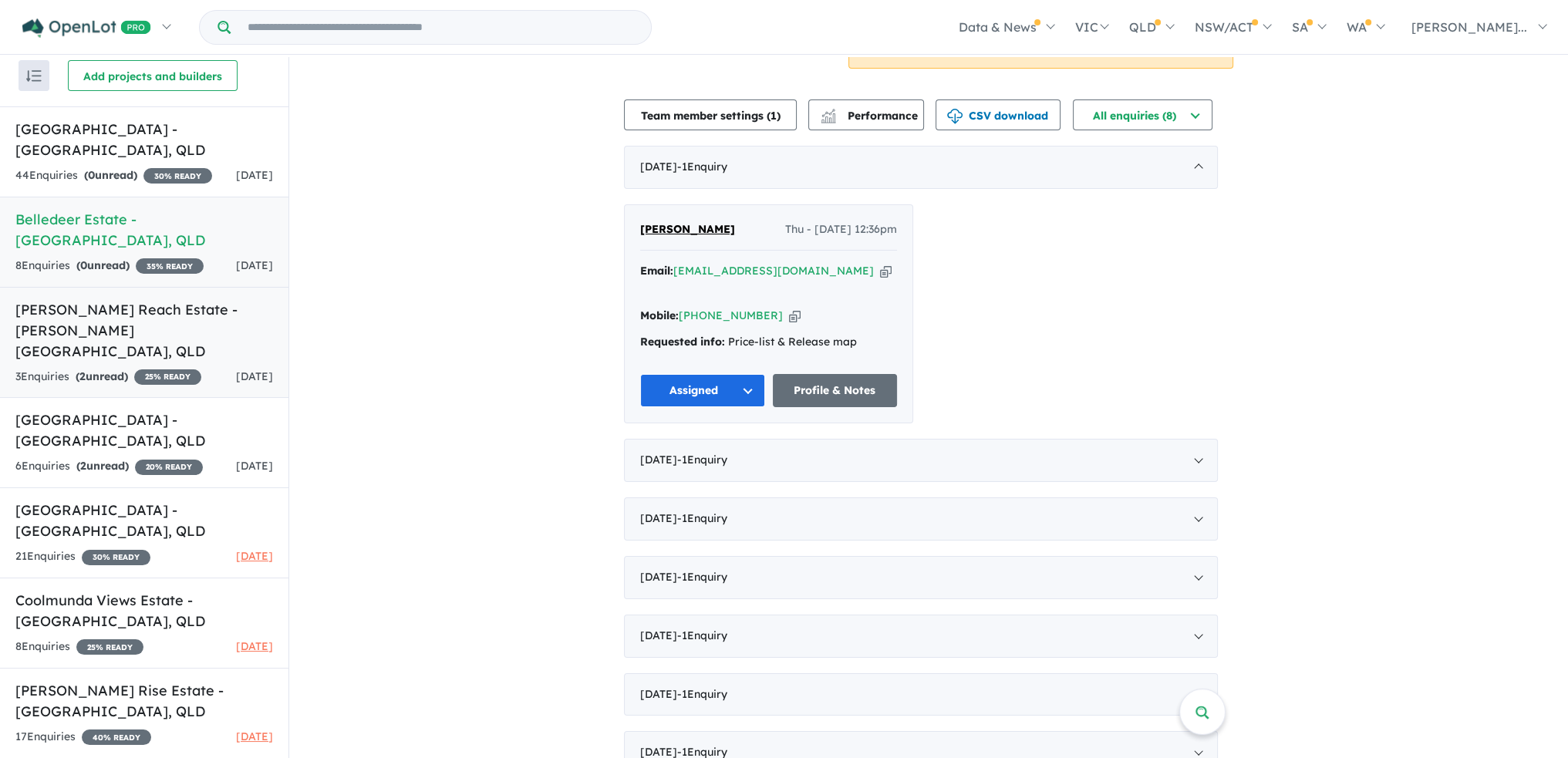
click at [85, 309] on h5 "[PERSON_NAME] Reach Estate - [PERSON_NAME][GEOGRAPHIC_DATA] , [GEOGRAPHIC_DATA]" at bounding box center [144, 330] width 258 height 63
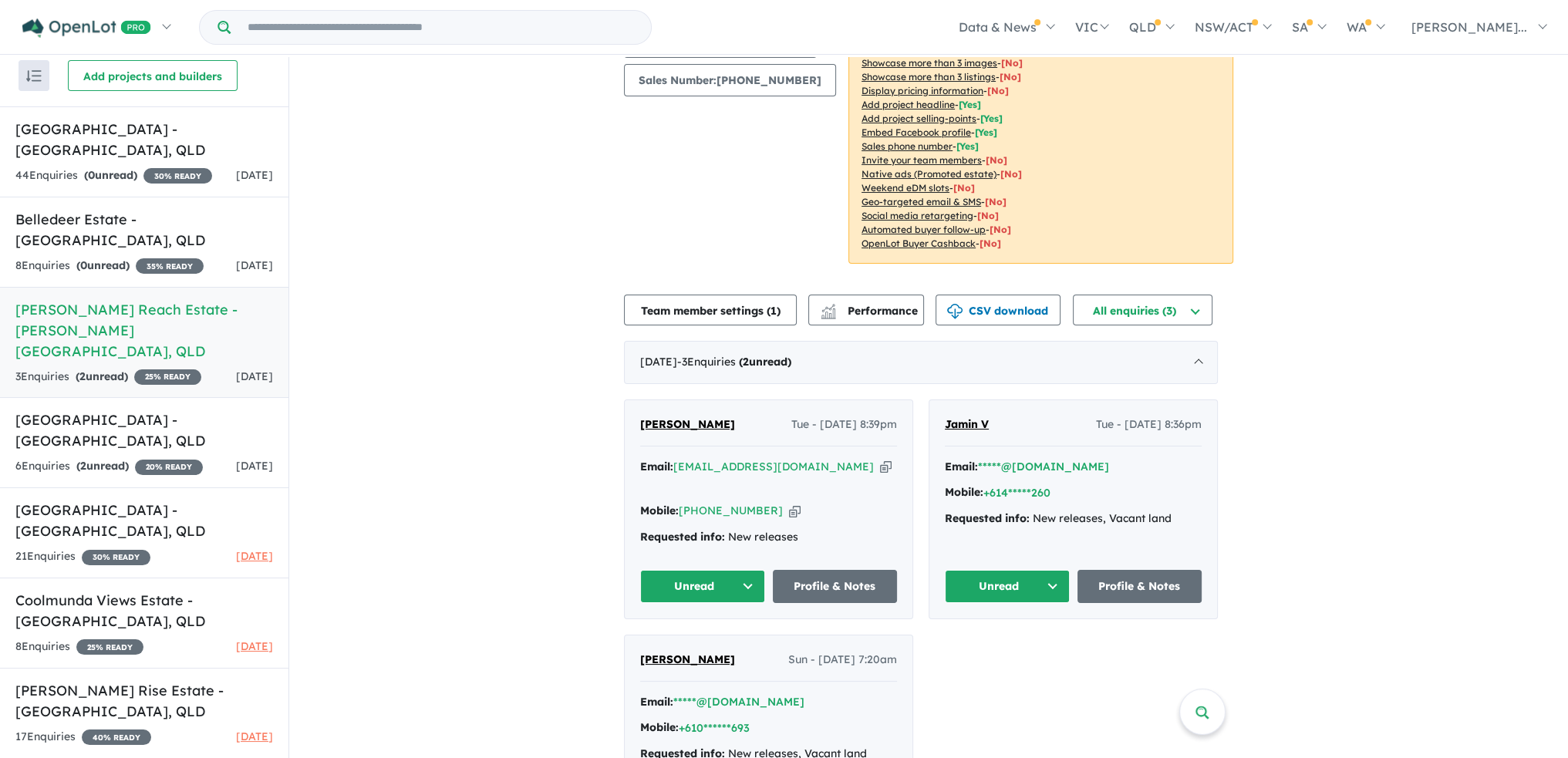
scroll to position [287, 0]
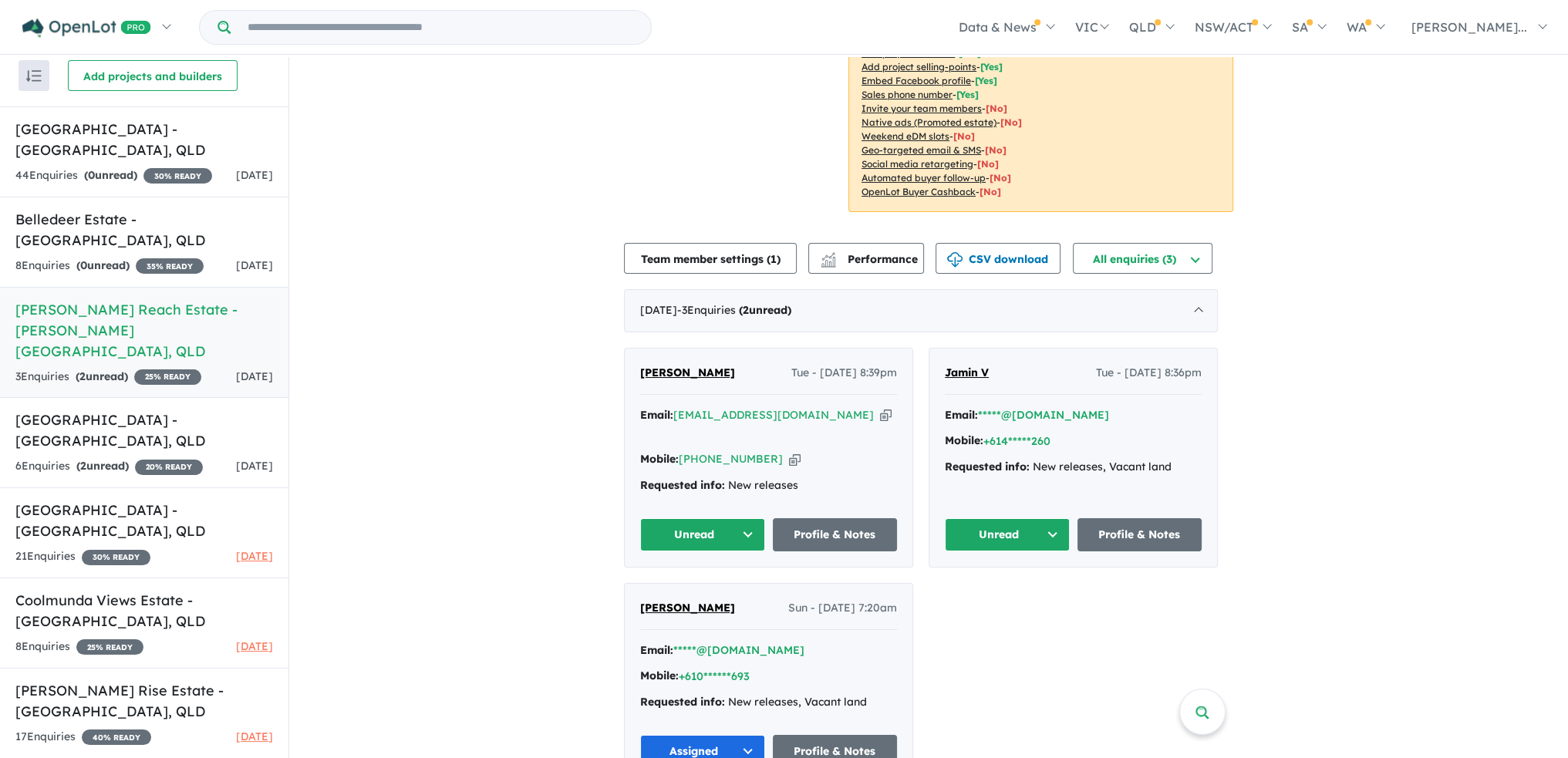
click at [736, 518] on button "Unread" at bounding box center [703, 534] width 125 height 33
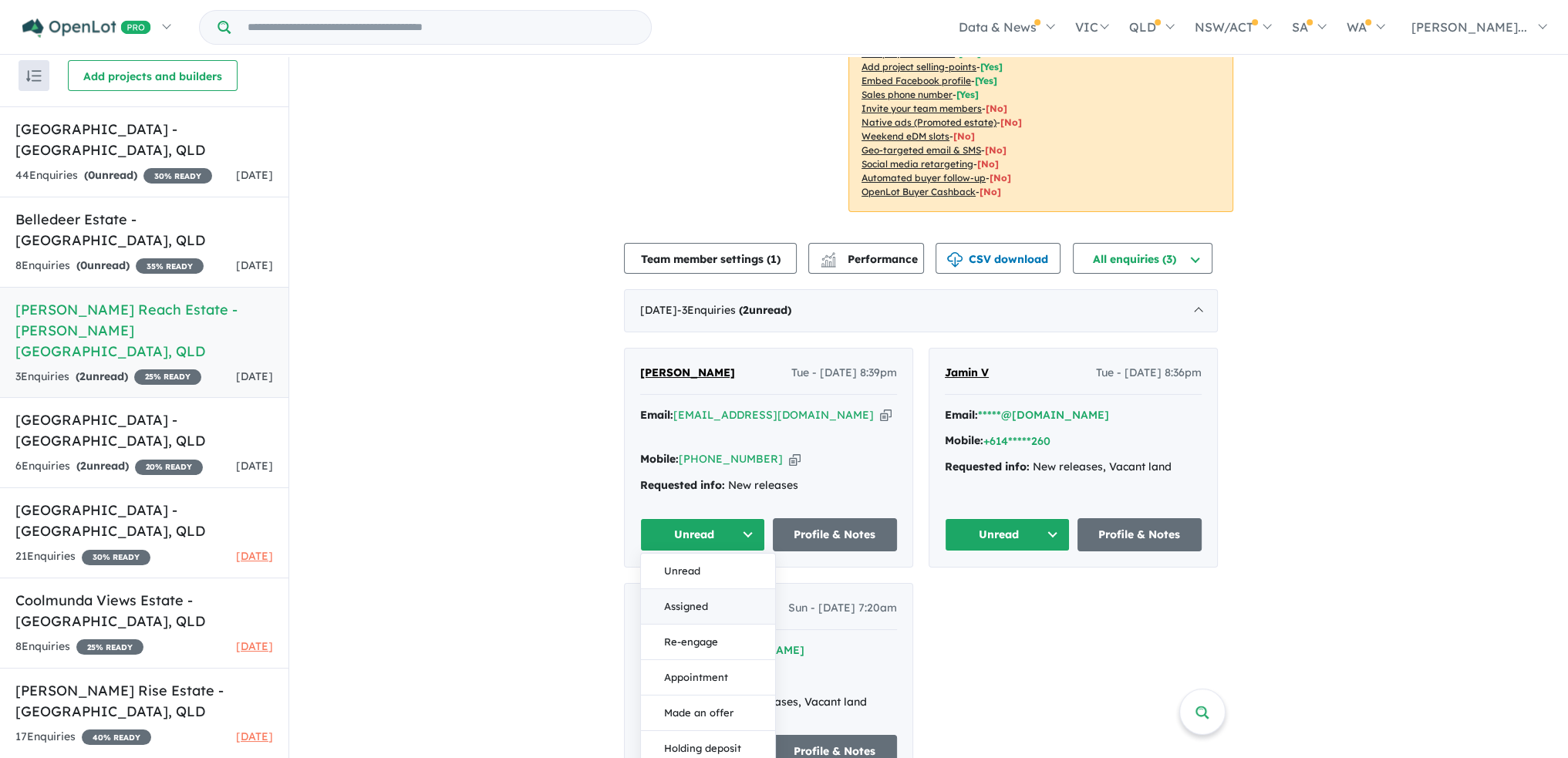
click at [729, 589] on button "Assigned" at bounding box center [708, 607] width 135 height 35
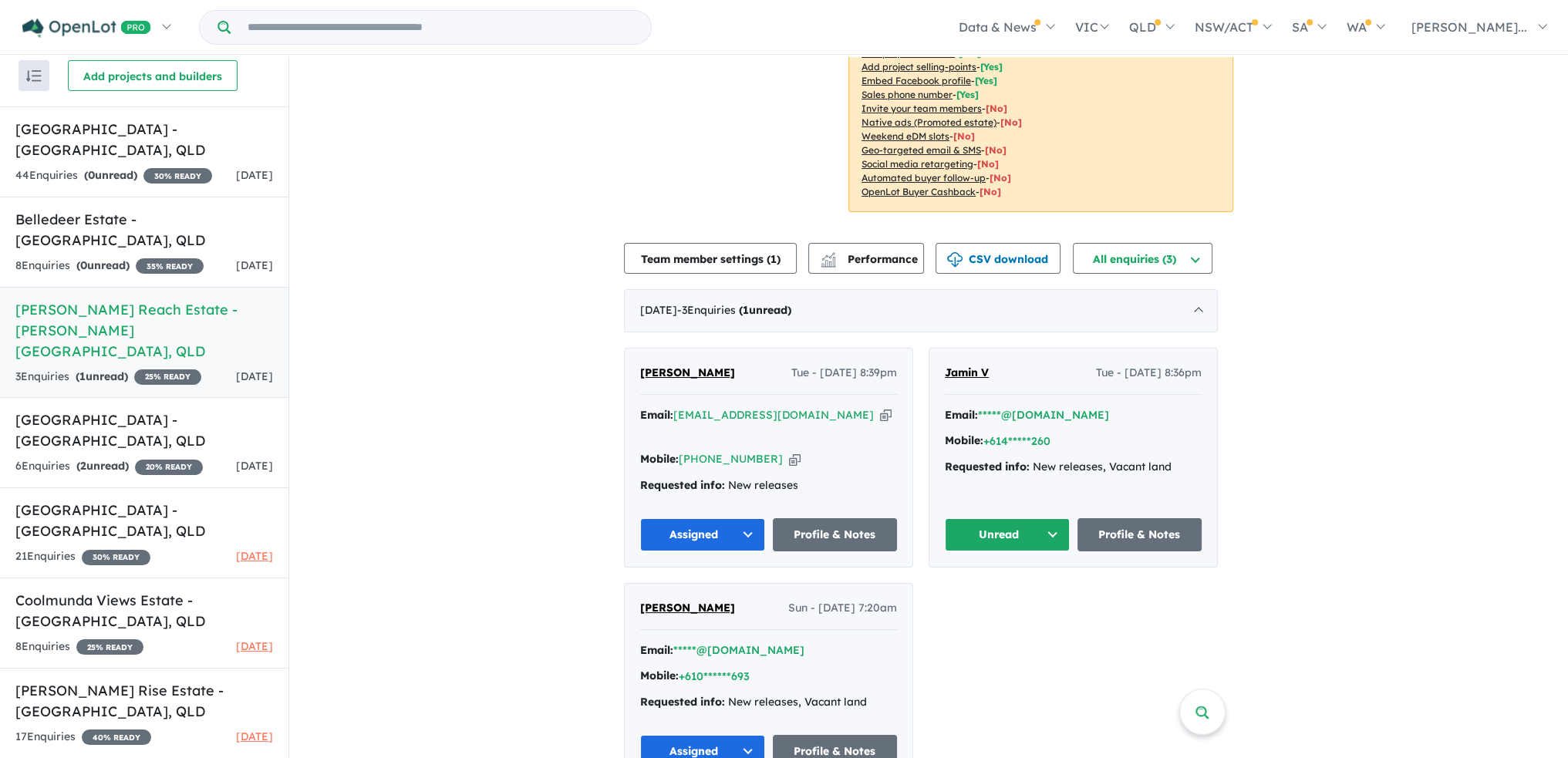
click at [993, 518] on button "Unread" at bounding box center [1007, 534] width 125 height 33
click at [1002, 589] on button "Assigned" at bounding box center [1013, 607] width 135 height 35
click at [1207, 298] on div "[DATE] - 3 Enquir ies ( 0 unread)" at bounding box center [920, 311] width 594 height 43
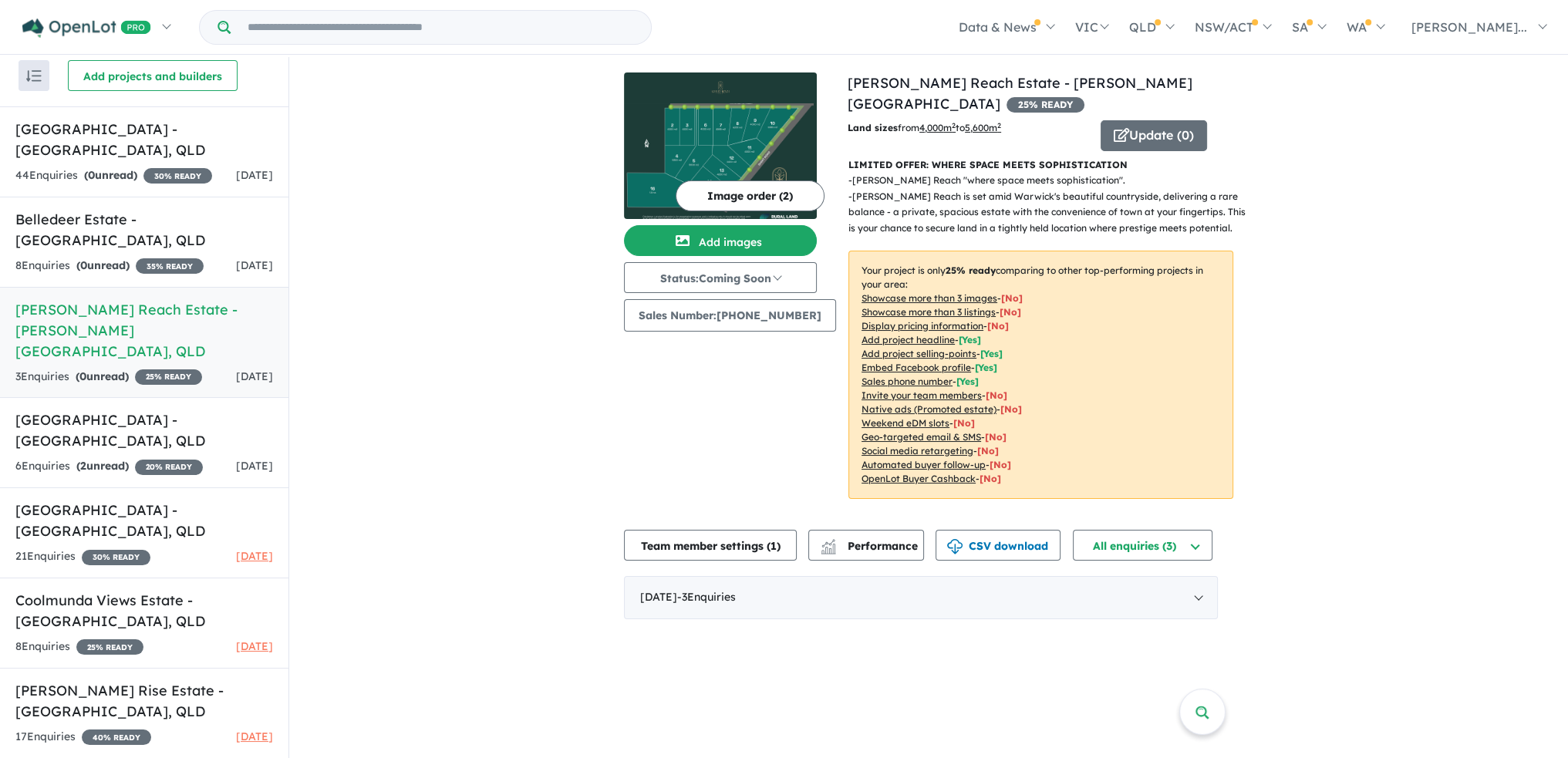
scroll to position [0, 0]
click at [96, 397] on link "[GEOGRAPHIC_DATA] - [GEOGRAPHIC_DATA] , [GEOGRAPHIC_DATA] 6 Enquir ies ( 2 unre…" at bounding box center [144, 442] width 288 height 91
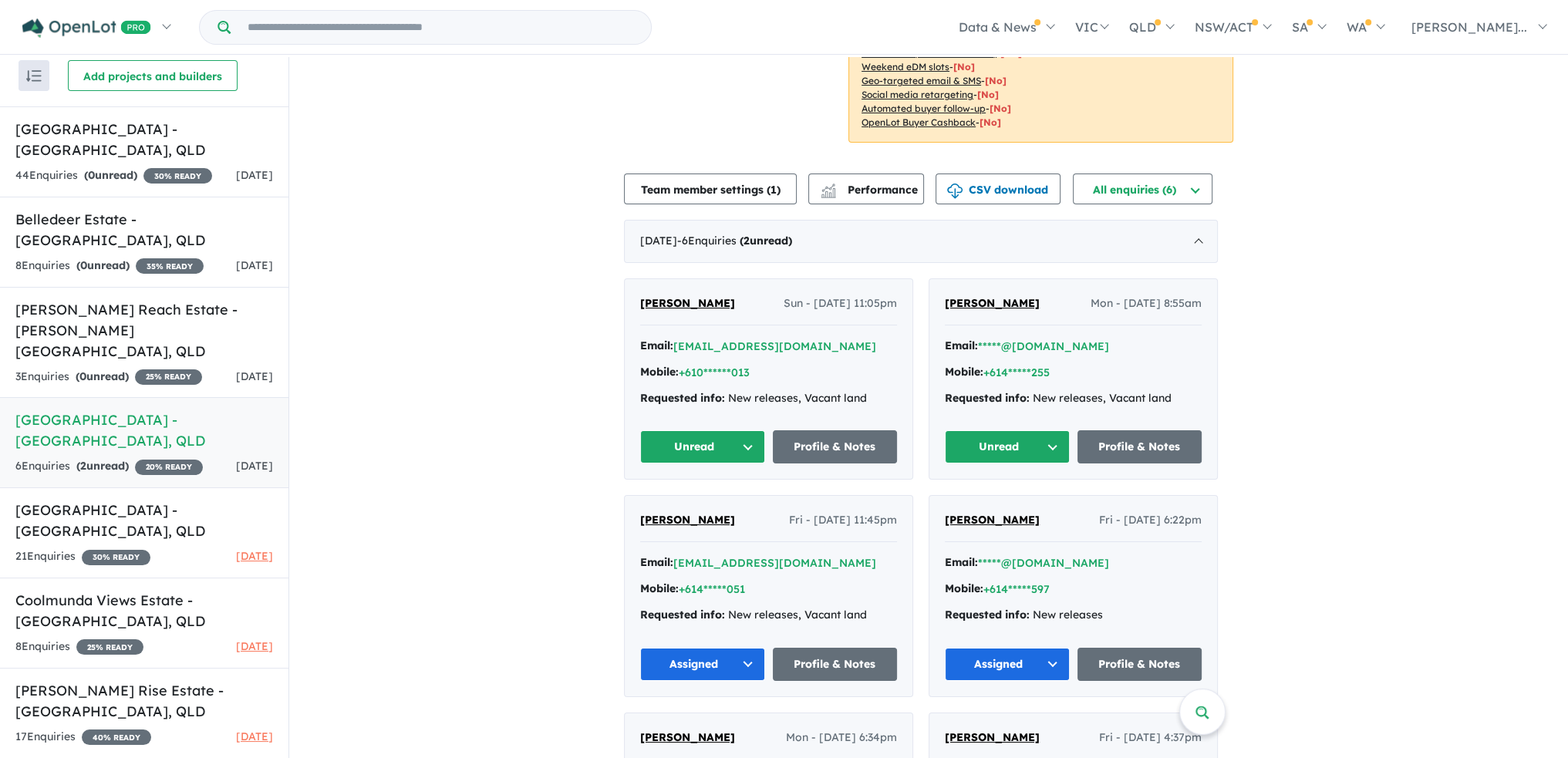
scroll to position [309, 0]
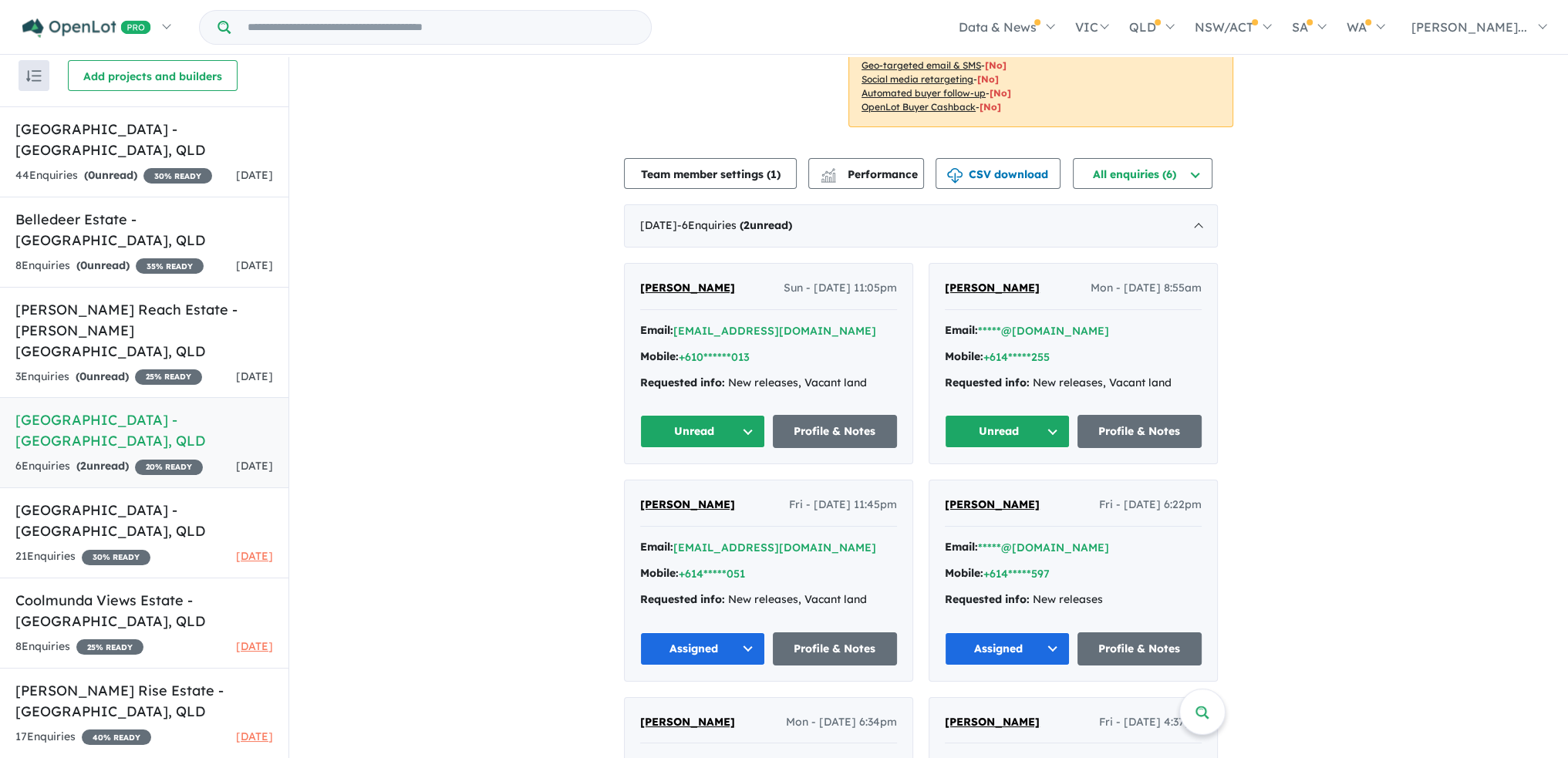
click at [739, 415] on button "Unread" at bounding box center [703, 431] width 125 height 33
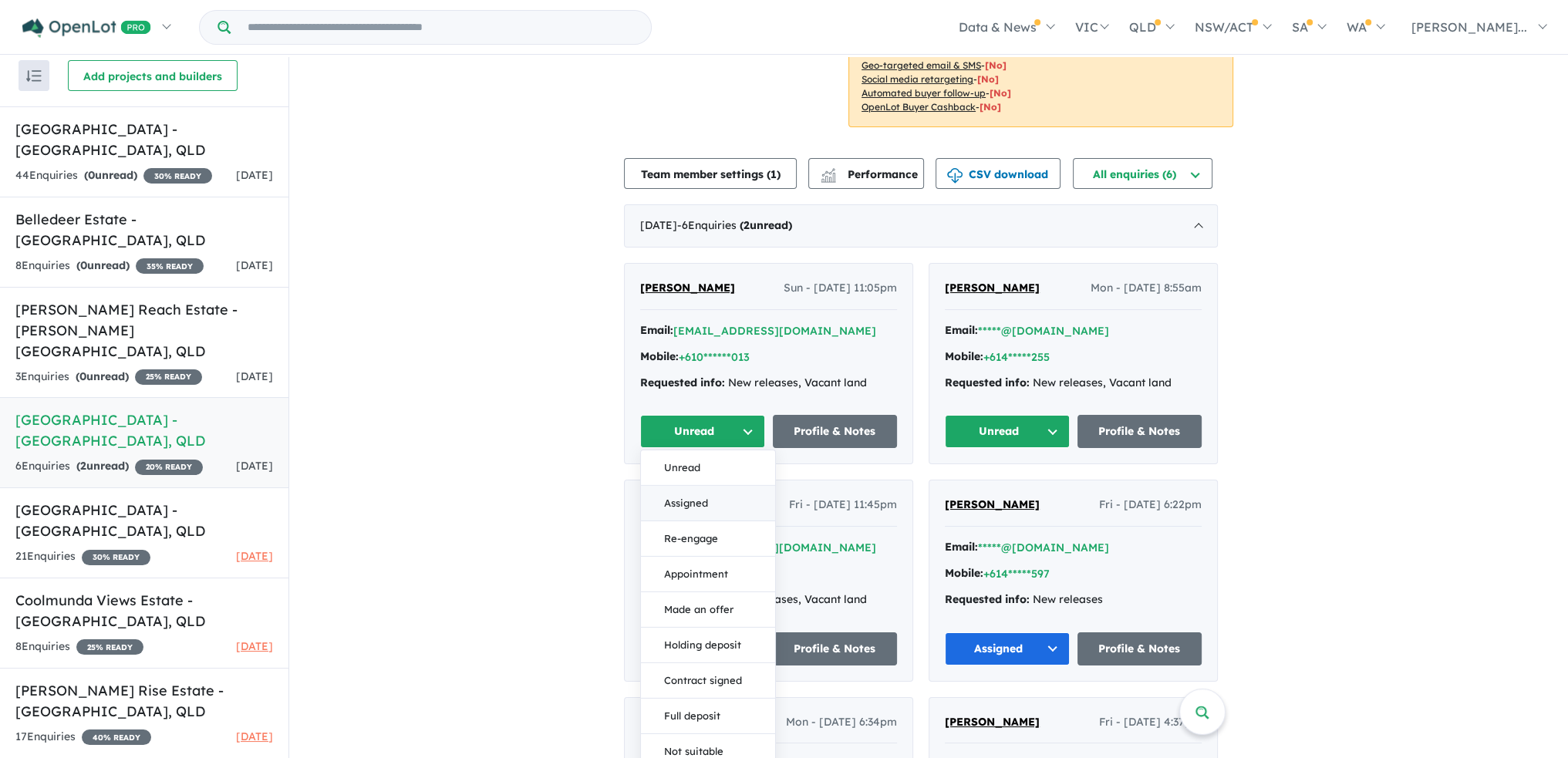
click at [716, 486] on button "Assigned" at bounding box center [708, 503] width 135 height 35
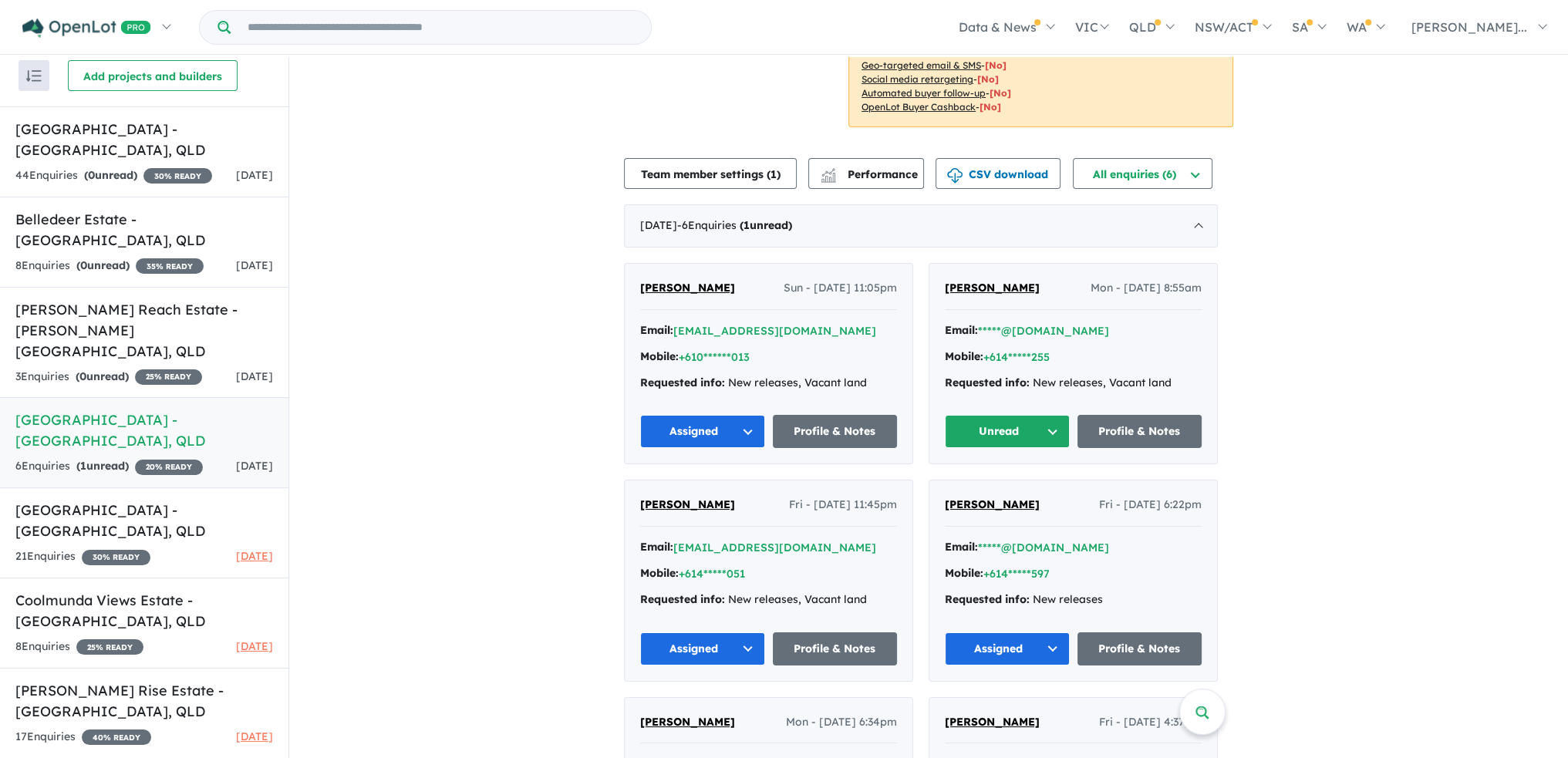
click at [1037, 415] on button "Unread" at bounding box center [1007, 431] width 125 height 33
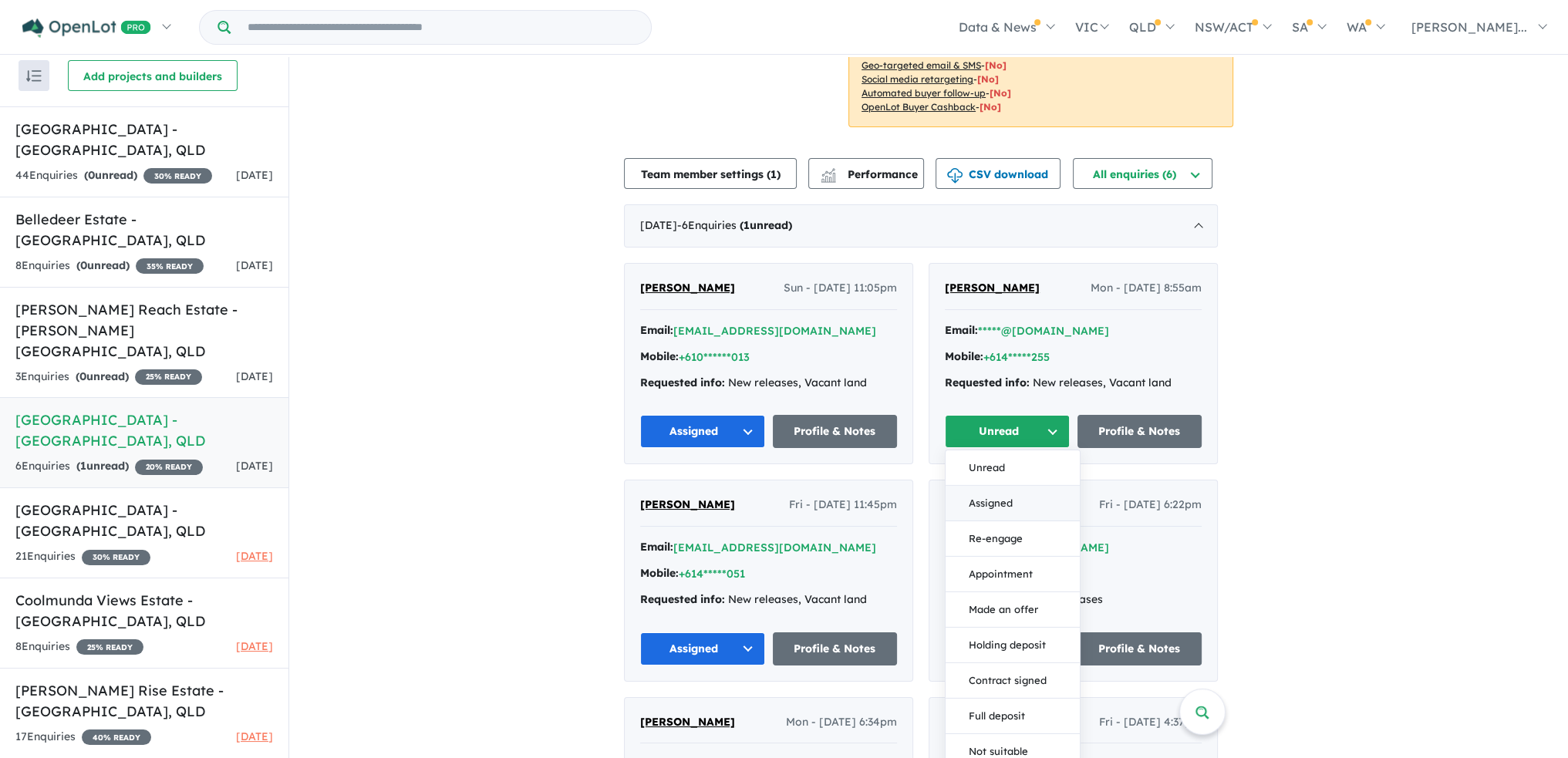
click at [1020, 486] on button "Assigned" at bounding box center [1013, 503] width 135 height 35
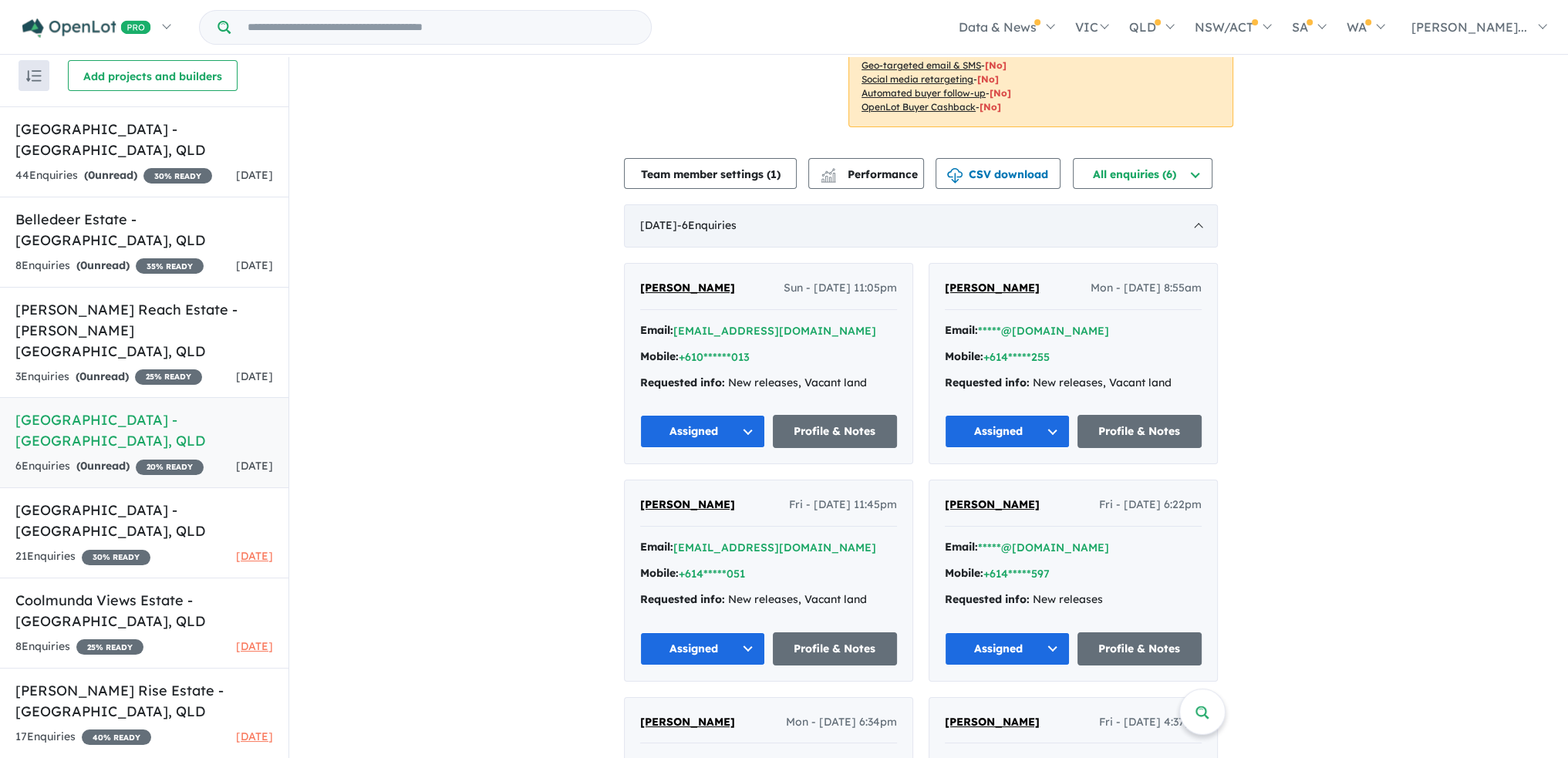
click at [1204, 205] on div "[DATE] - 6 Enquir ies ( 0 unread)" at bounding box center [920, 226] width 594 height 43
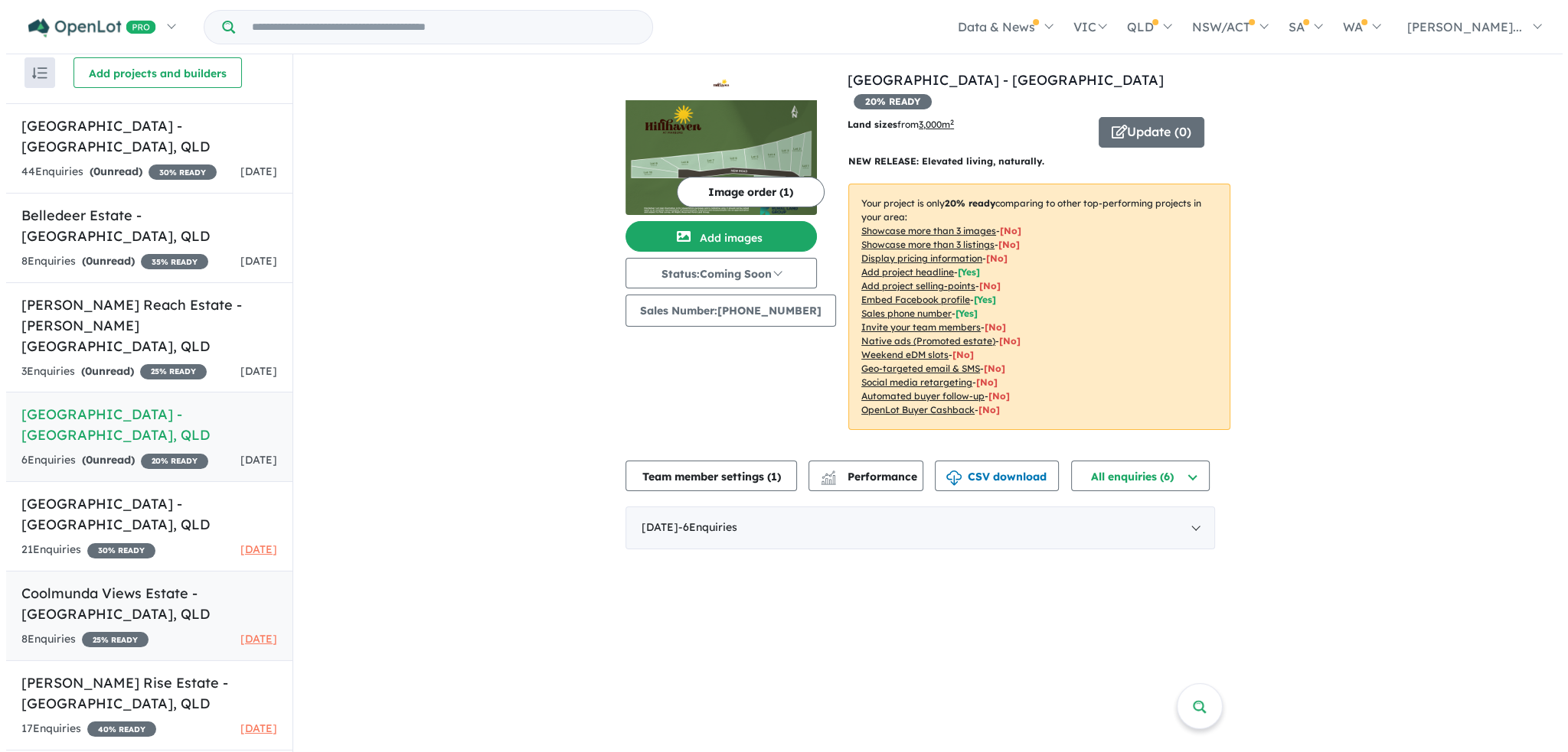
scroll to position [0, 0]
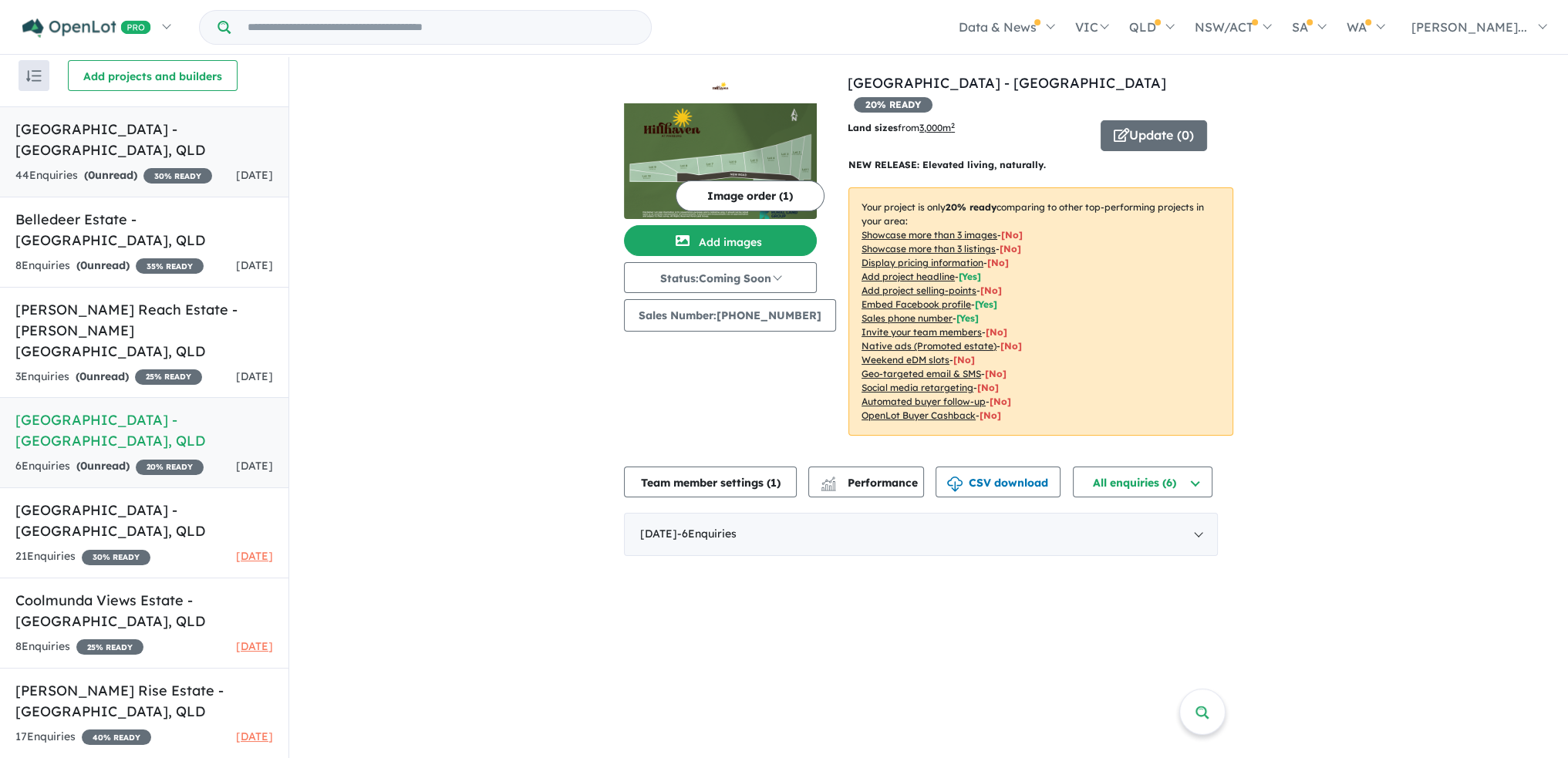
click at [129, 167] on div "44 Enquir ies ( 0 unread) 30 % READY" at bounding box center [114, 176] width 197 height 19
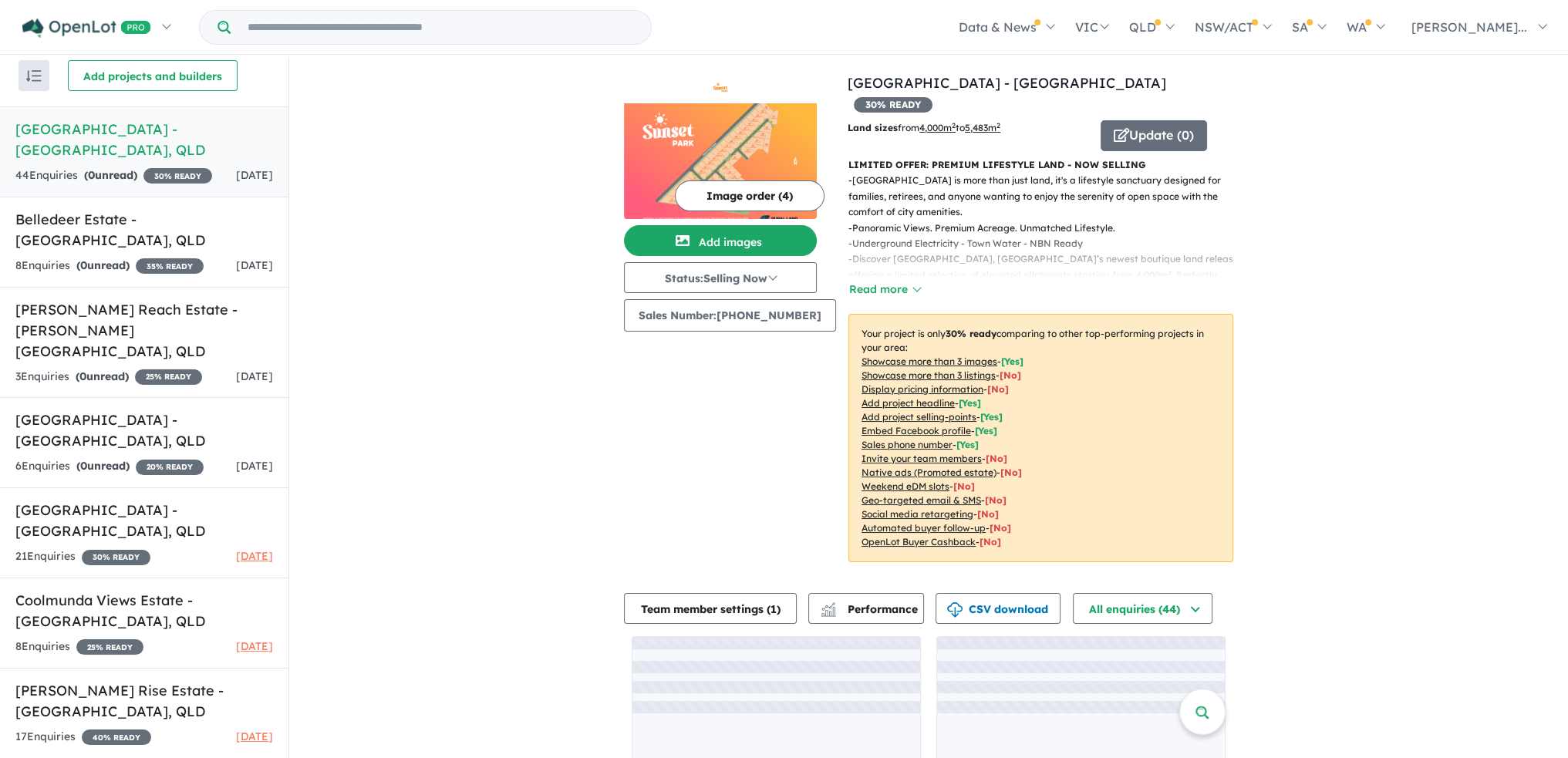
click at [697, 166] on img at bounding box center [720, 161] width 193 height 116
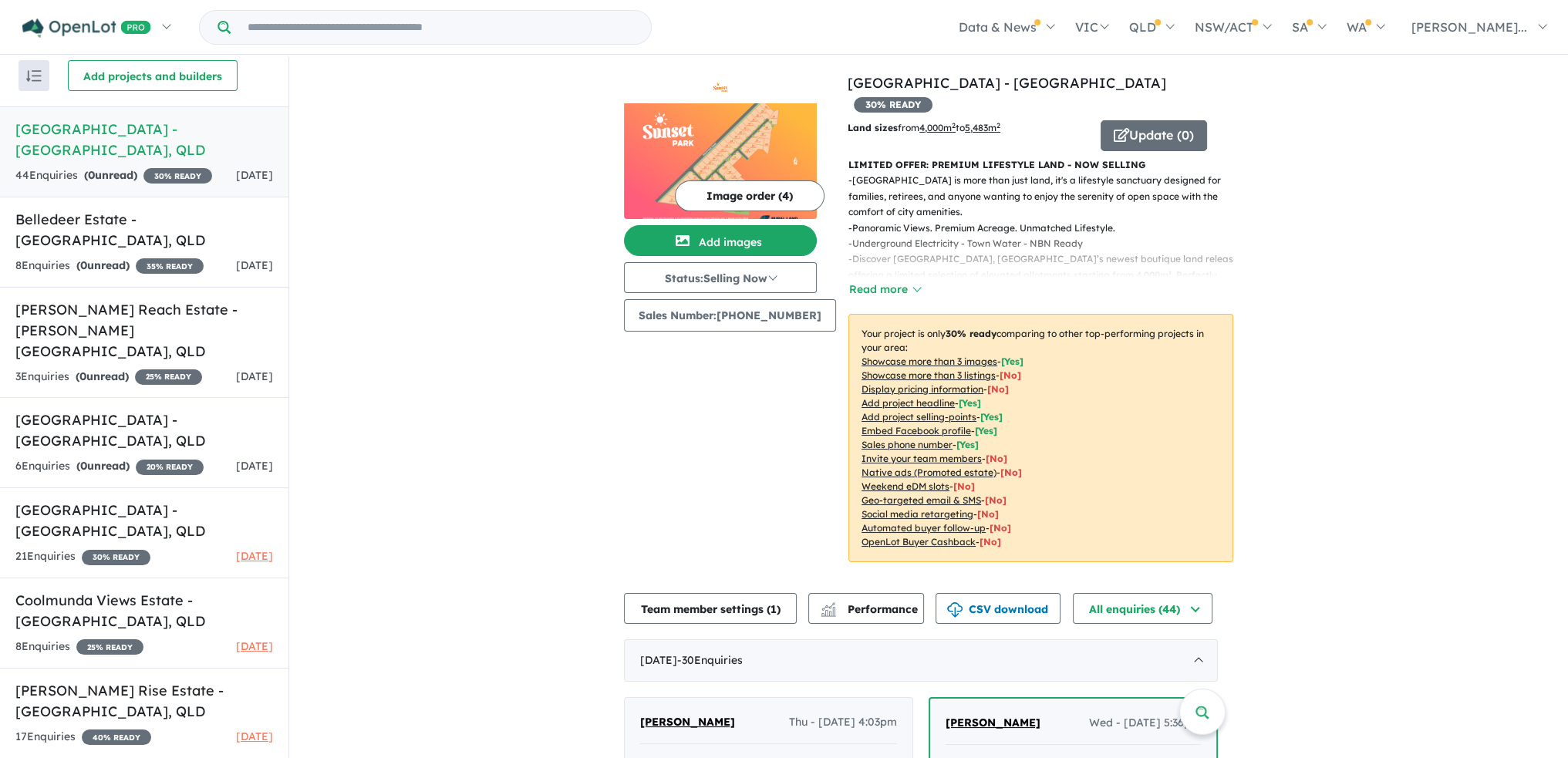
click at [743, 200] on button "Image order ( 4 )" at bounding box center [750, 196] width 150 height 31
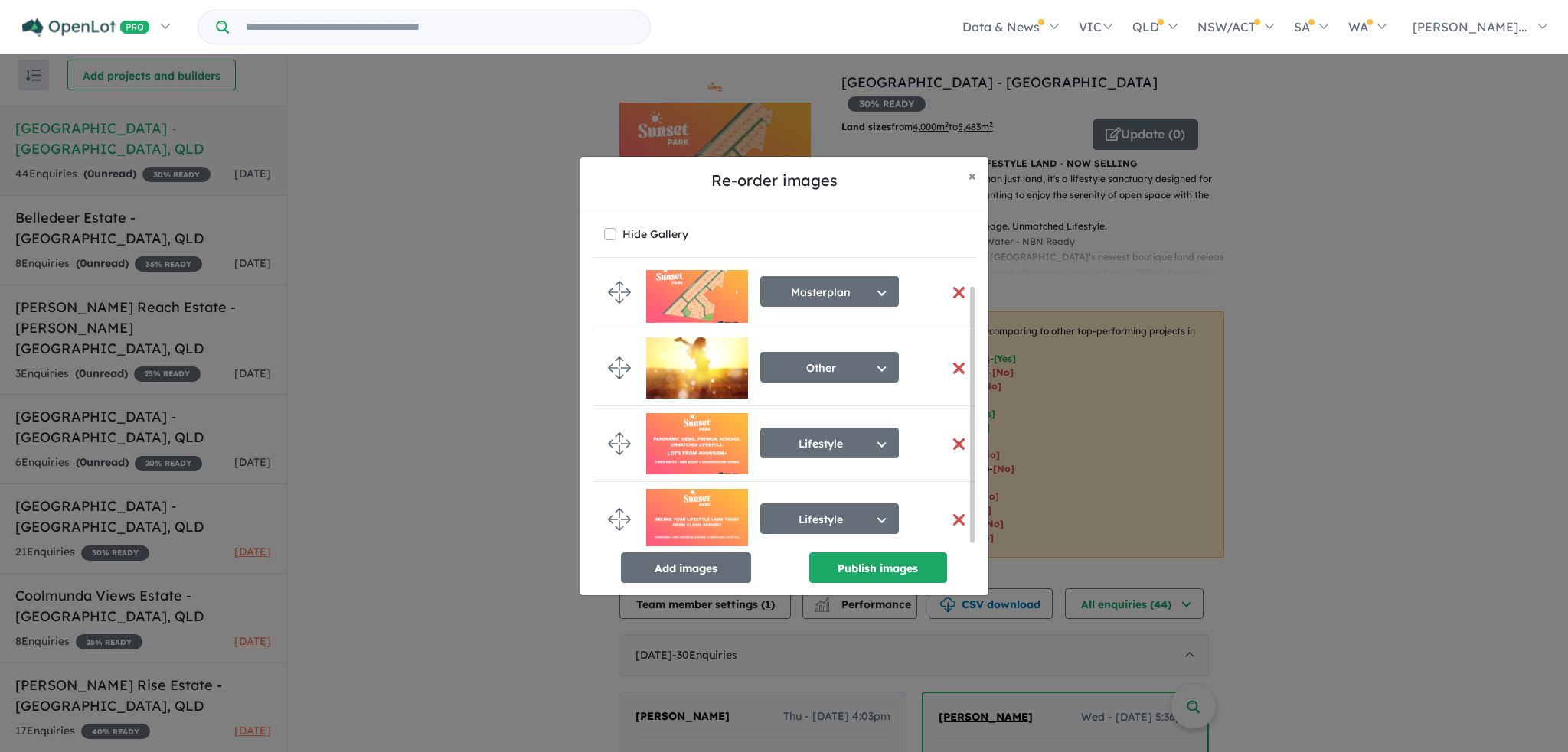
scroll to position [19, 0]
click at [961, 521] on button "button" at bounding box center [959, 519] width 32 height 33
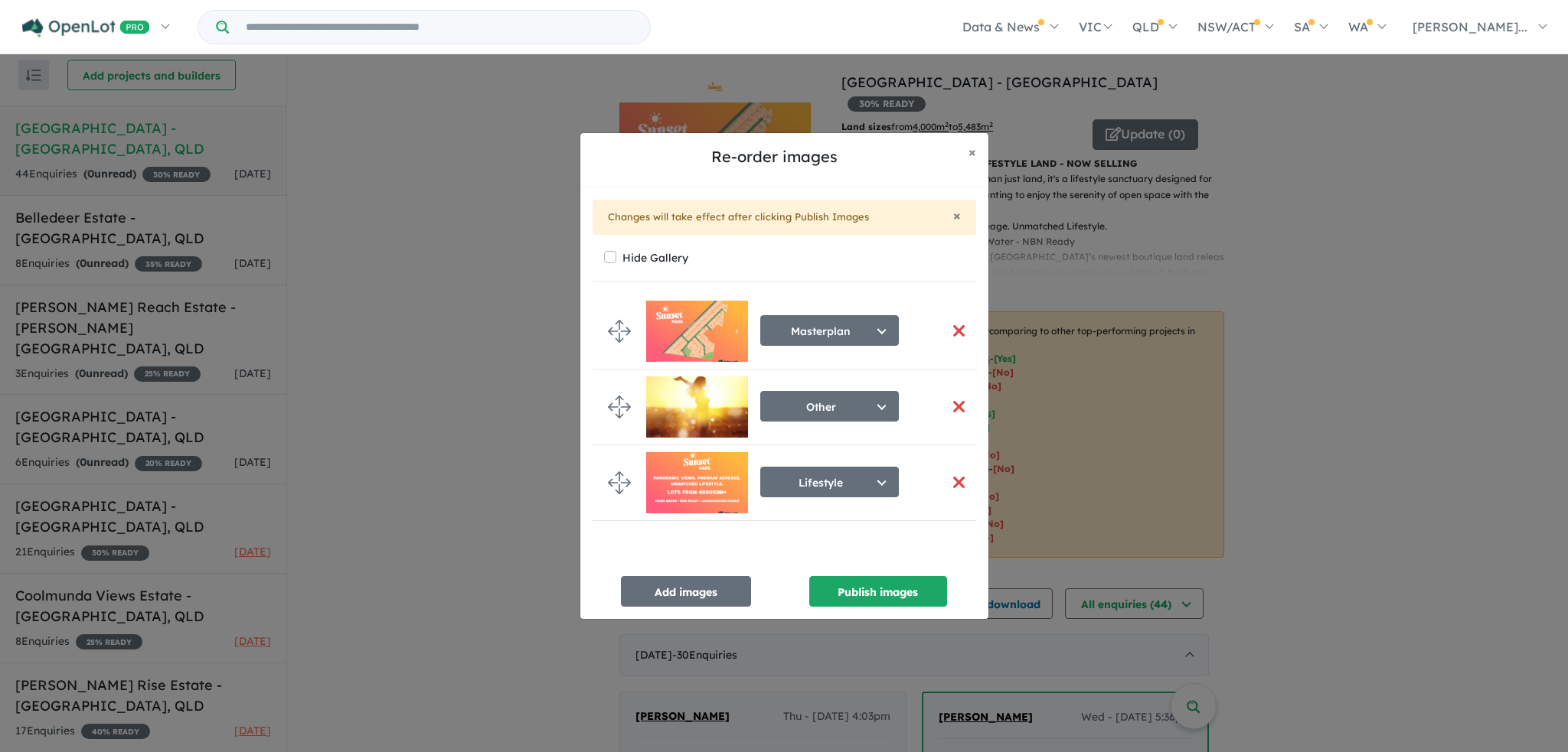
scroll to position [0, 0]
click at [685, 593] on button "Add images" at bounding box center [685, 591] width 130 height 30
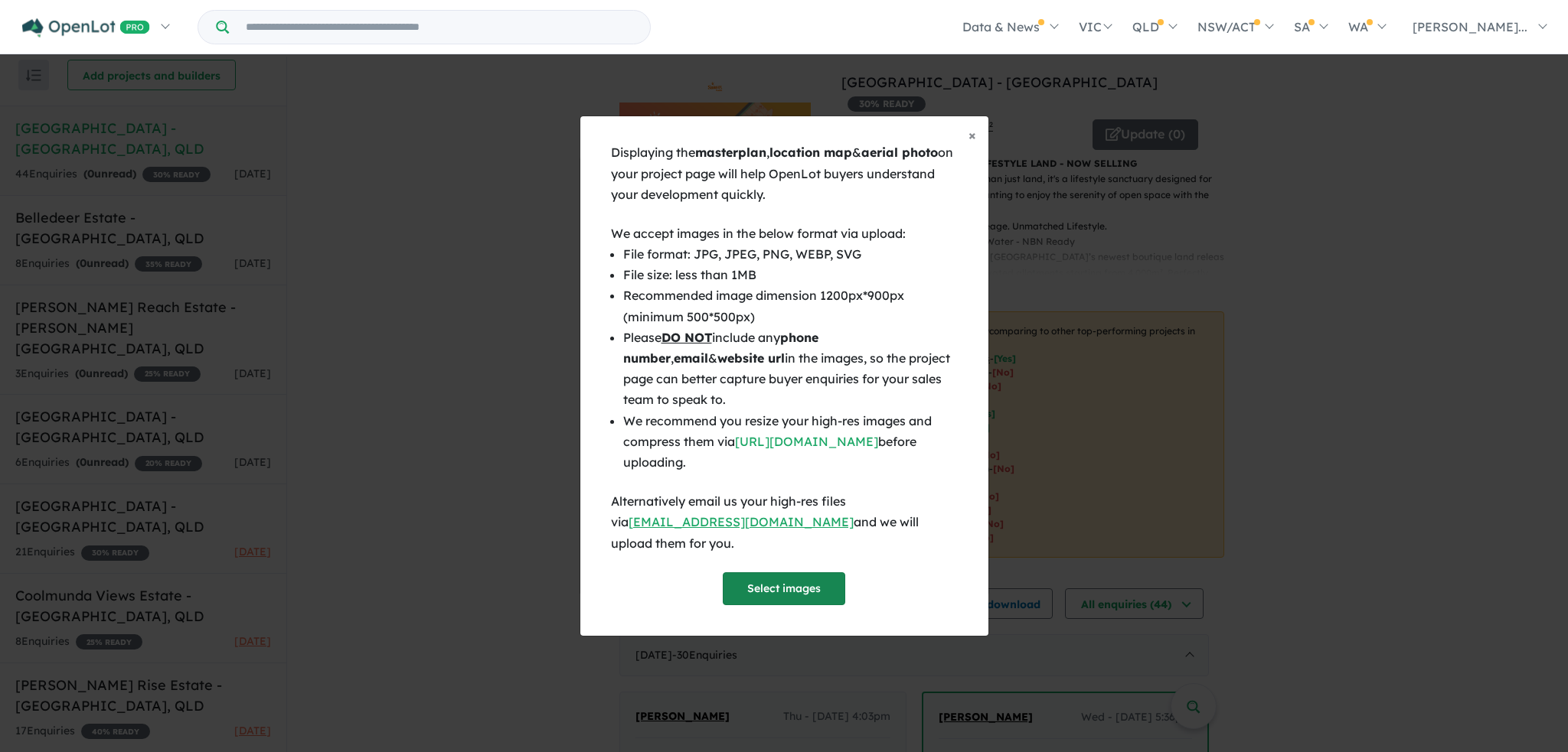
click at [812, 582] on button "Select images" at bounding box center [784, 588] width 122 height 33
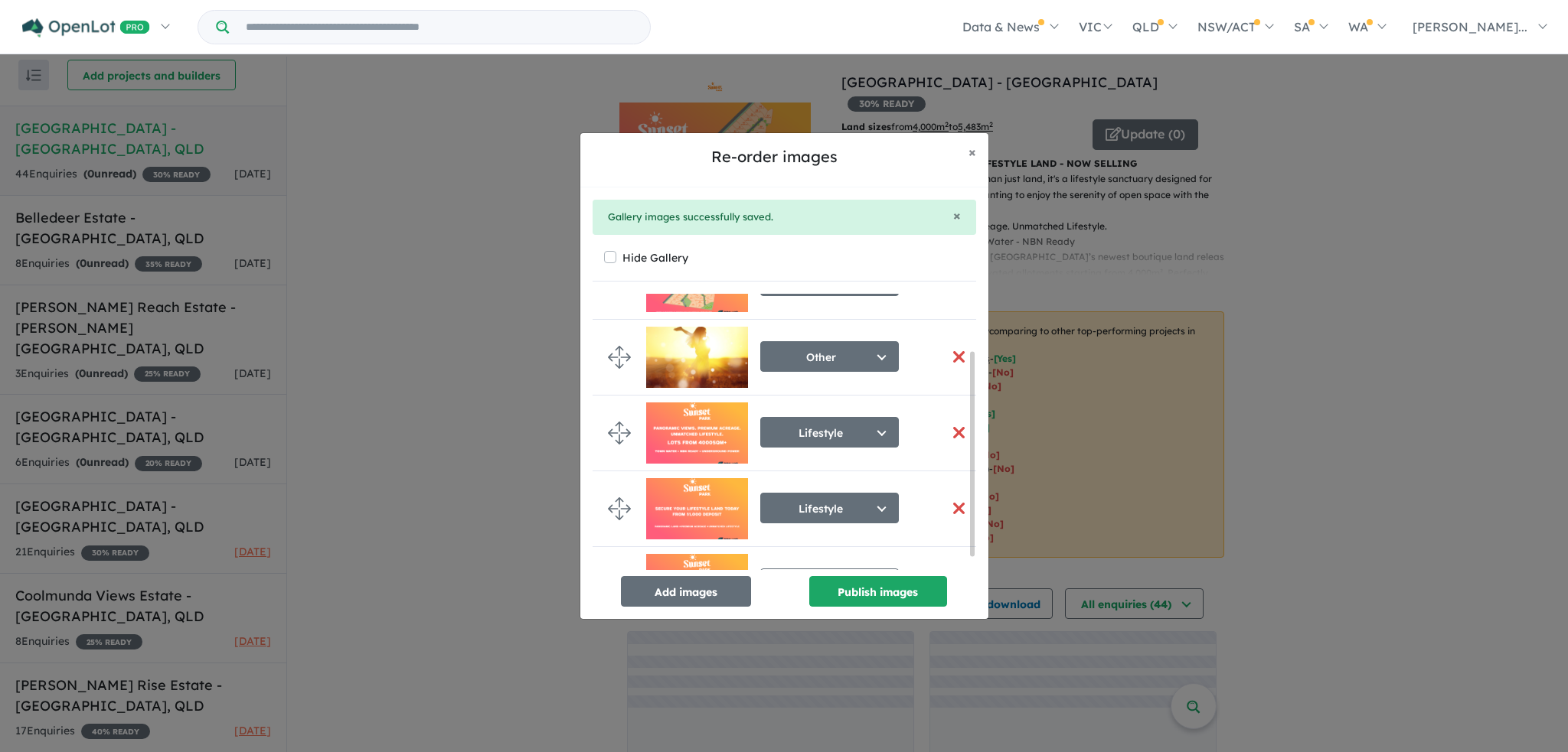
scroll to position [95, 0]
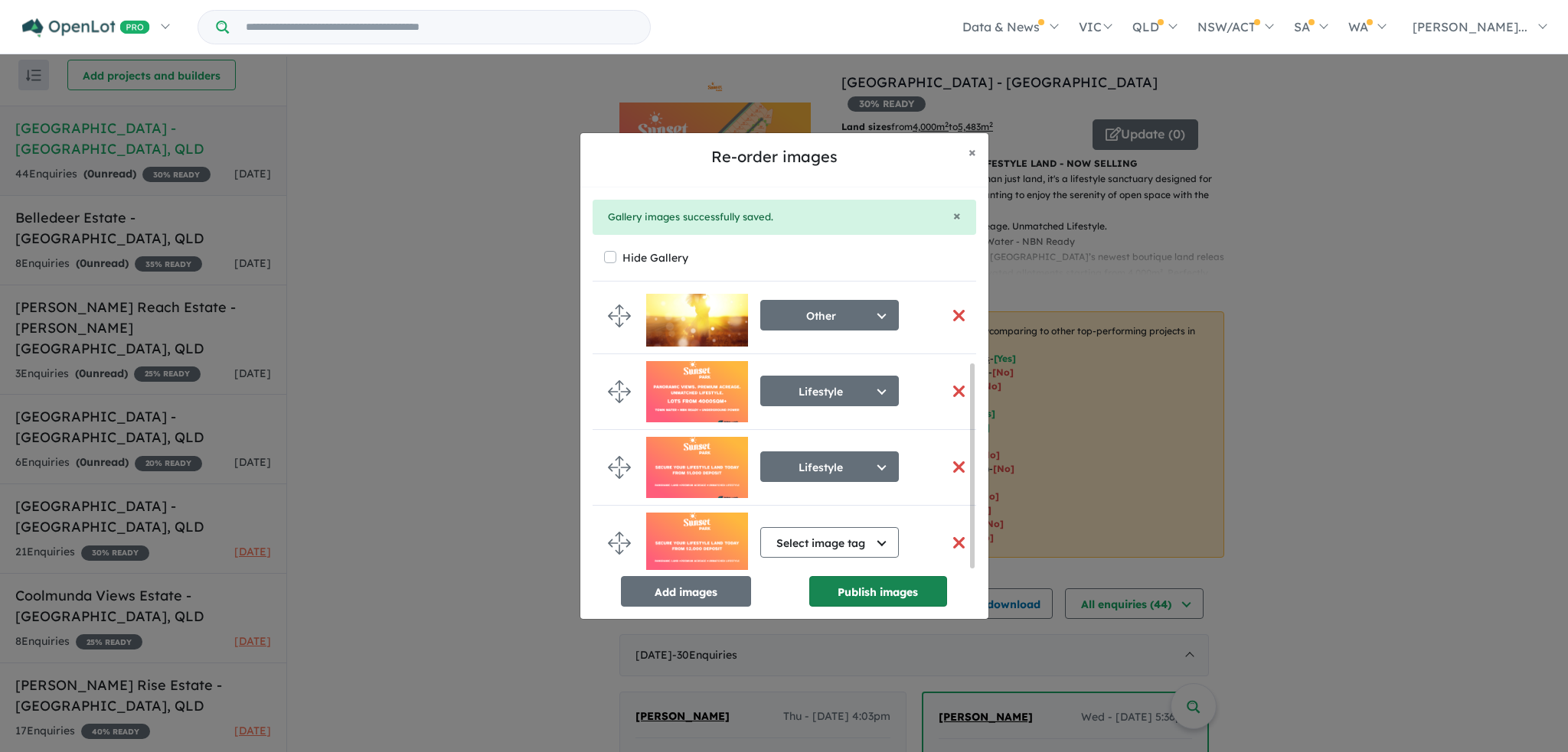
click at [888, 595] on button "Publish images" at bounding box center [878, 591] width 138 height 30
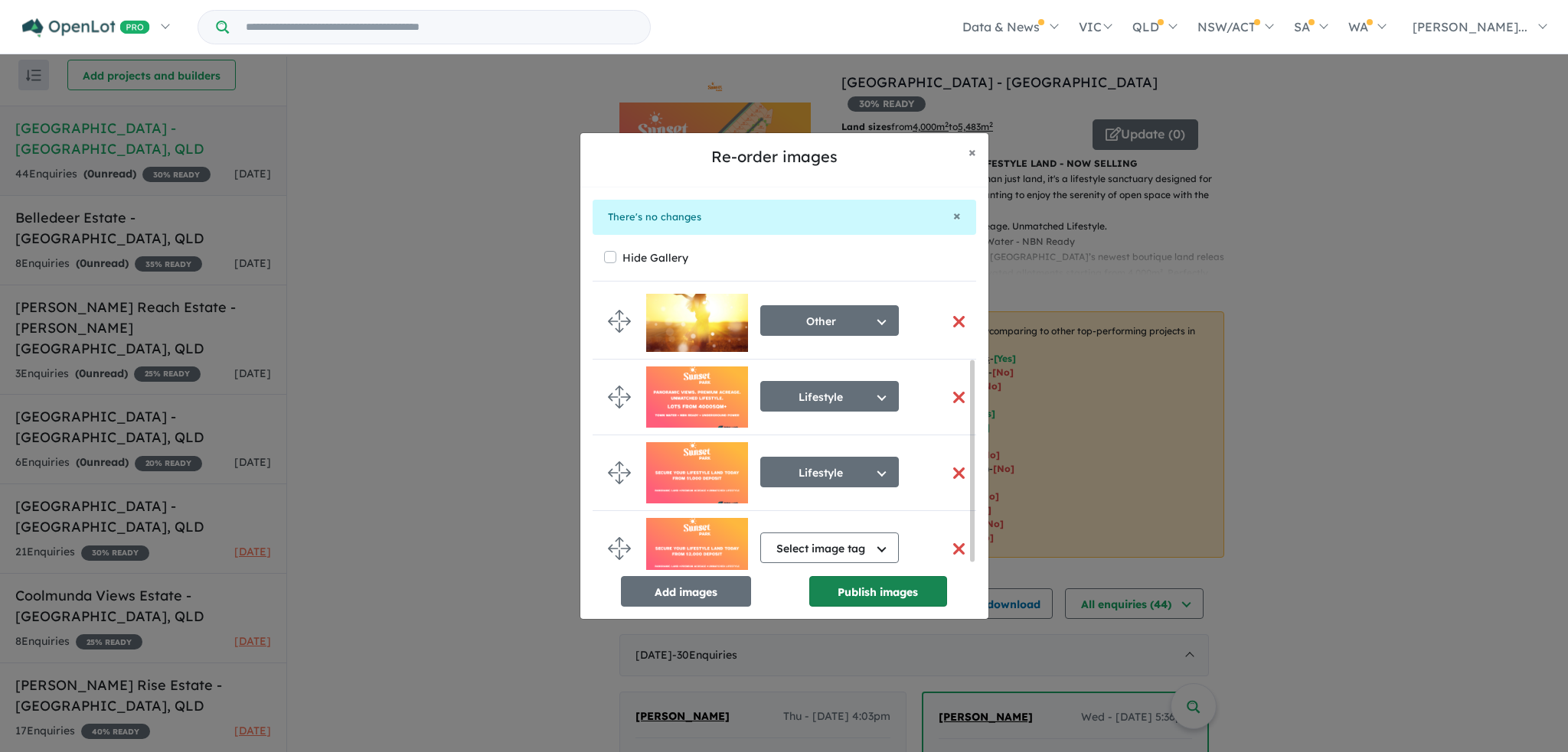
click at [869, 596] on button "Publish images" at bounding box center [878, 591] width 138 height 30
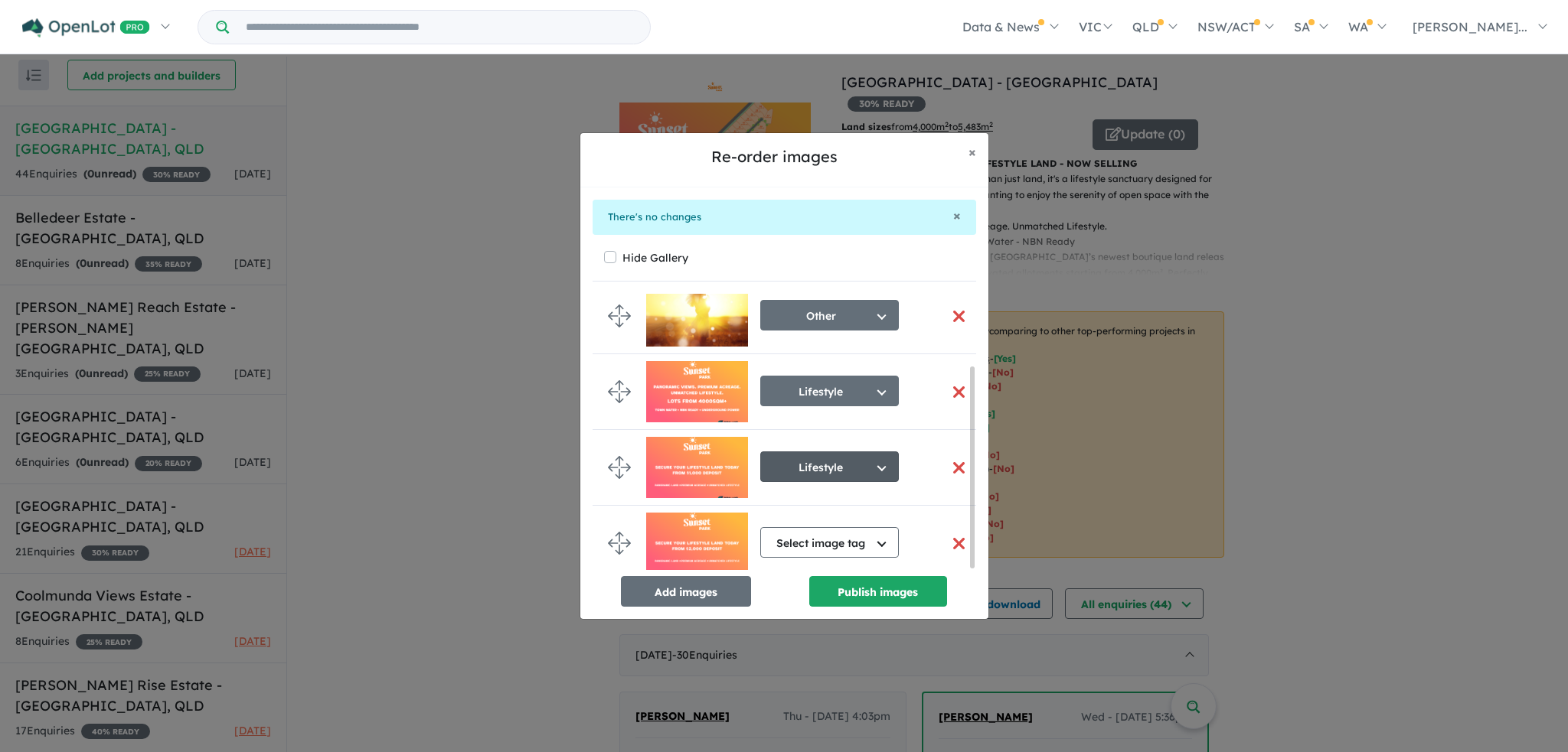
scroll to position [101, 0]
click at [882, 535] on button "Select image tag" at bounding box center [829, 543] width 138 height 30
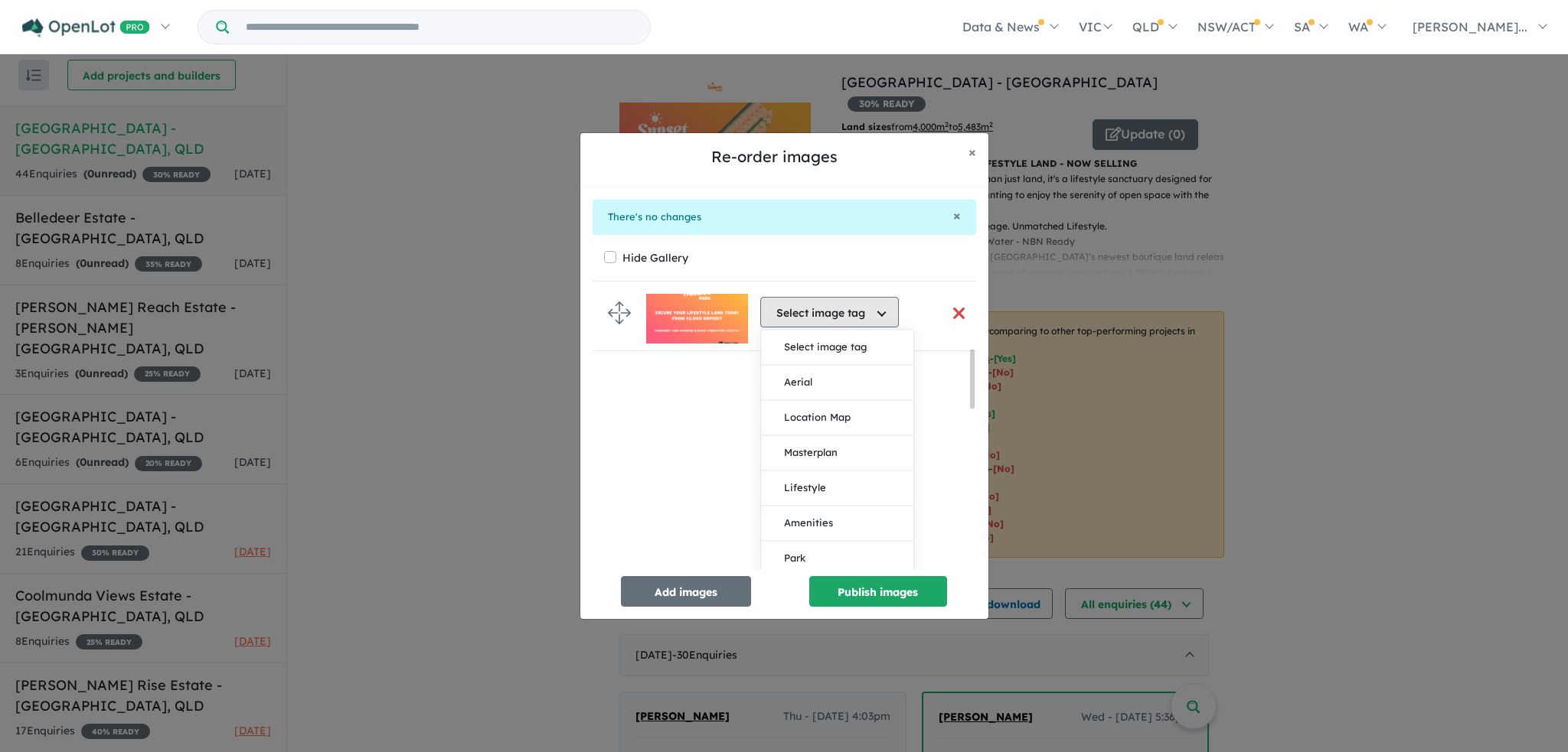
scroll to position [331, 0]
click at [857, 491] on button "Lifestyle" at bounding box center [837, 485] width 152 height 35
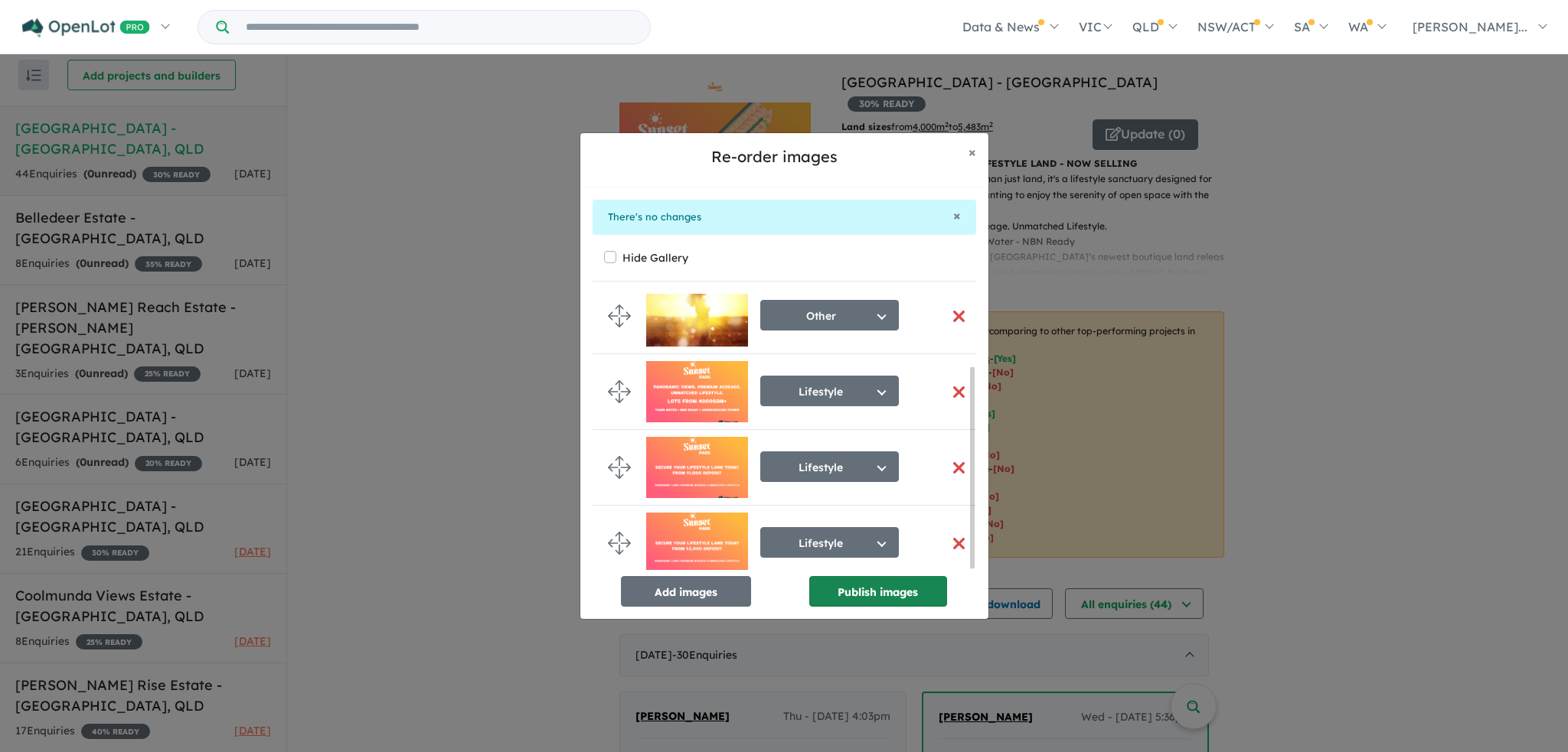
click at [842, 598] on button "Publish images" at bounding box center [878, 591] width 138 height 30
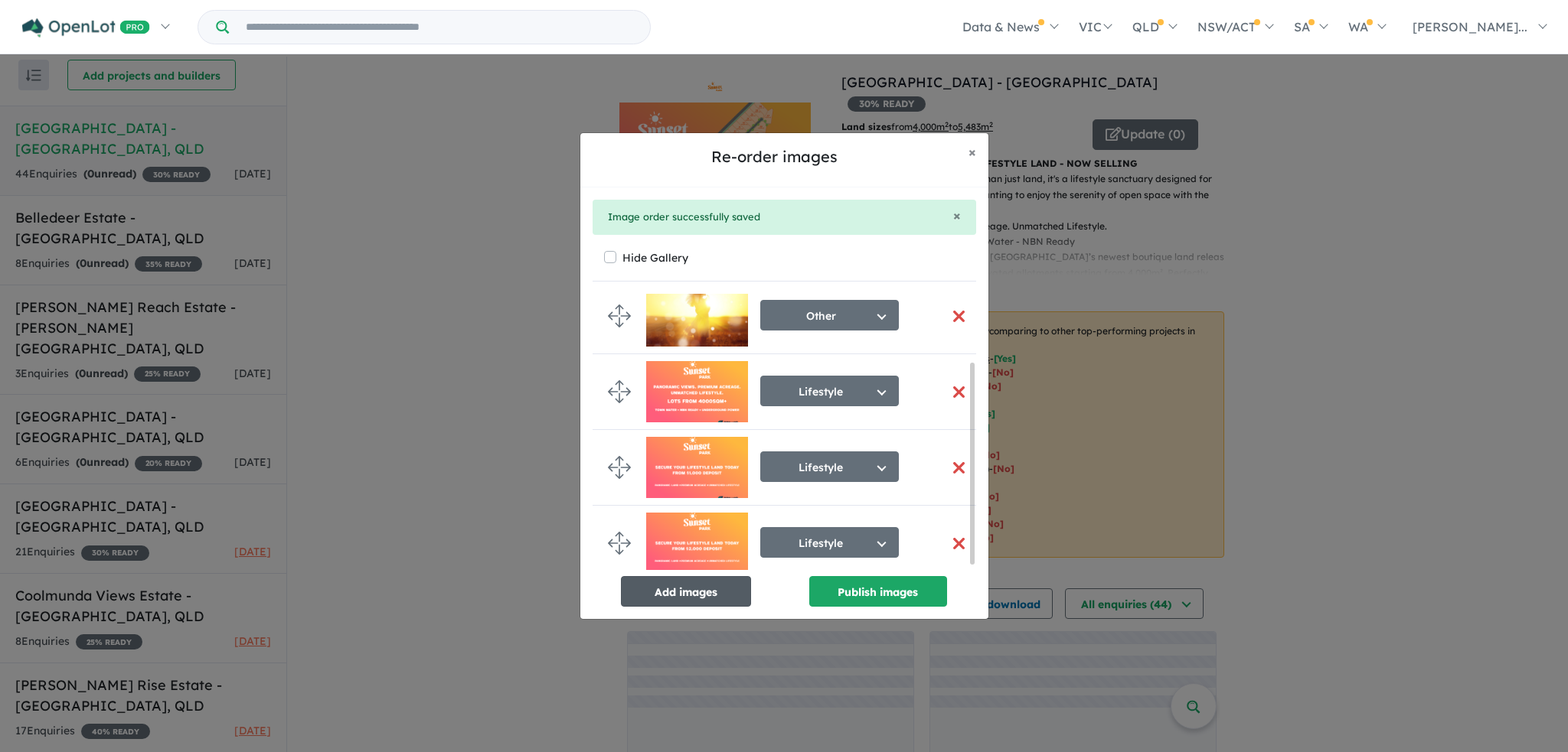
scroll to position [95, 0]
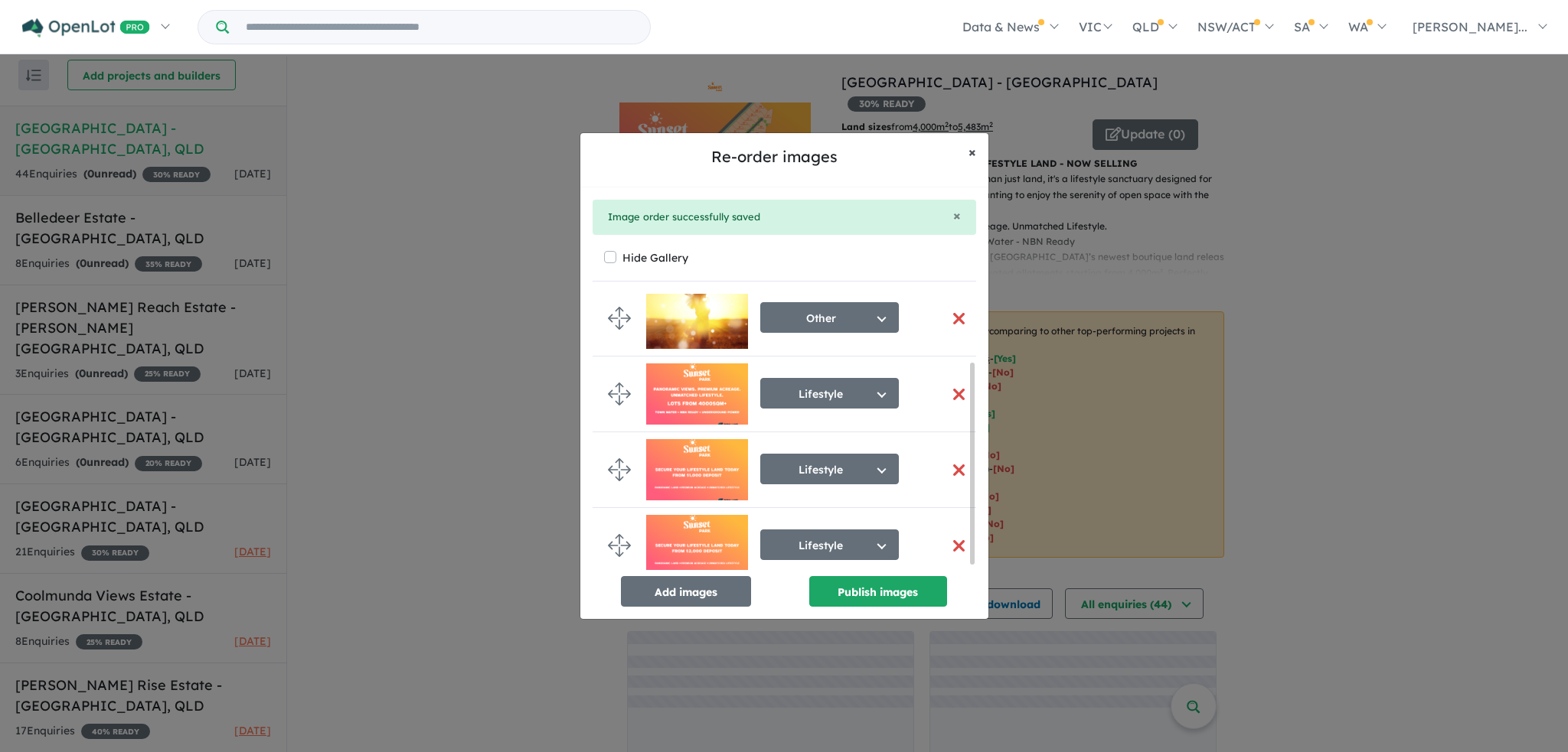
click at [975, 146] on span "×" at bounding box center [972, 152] width 8 height 18
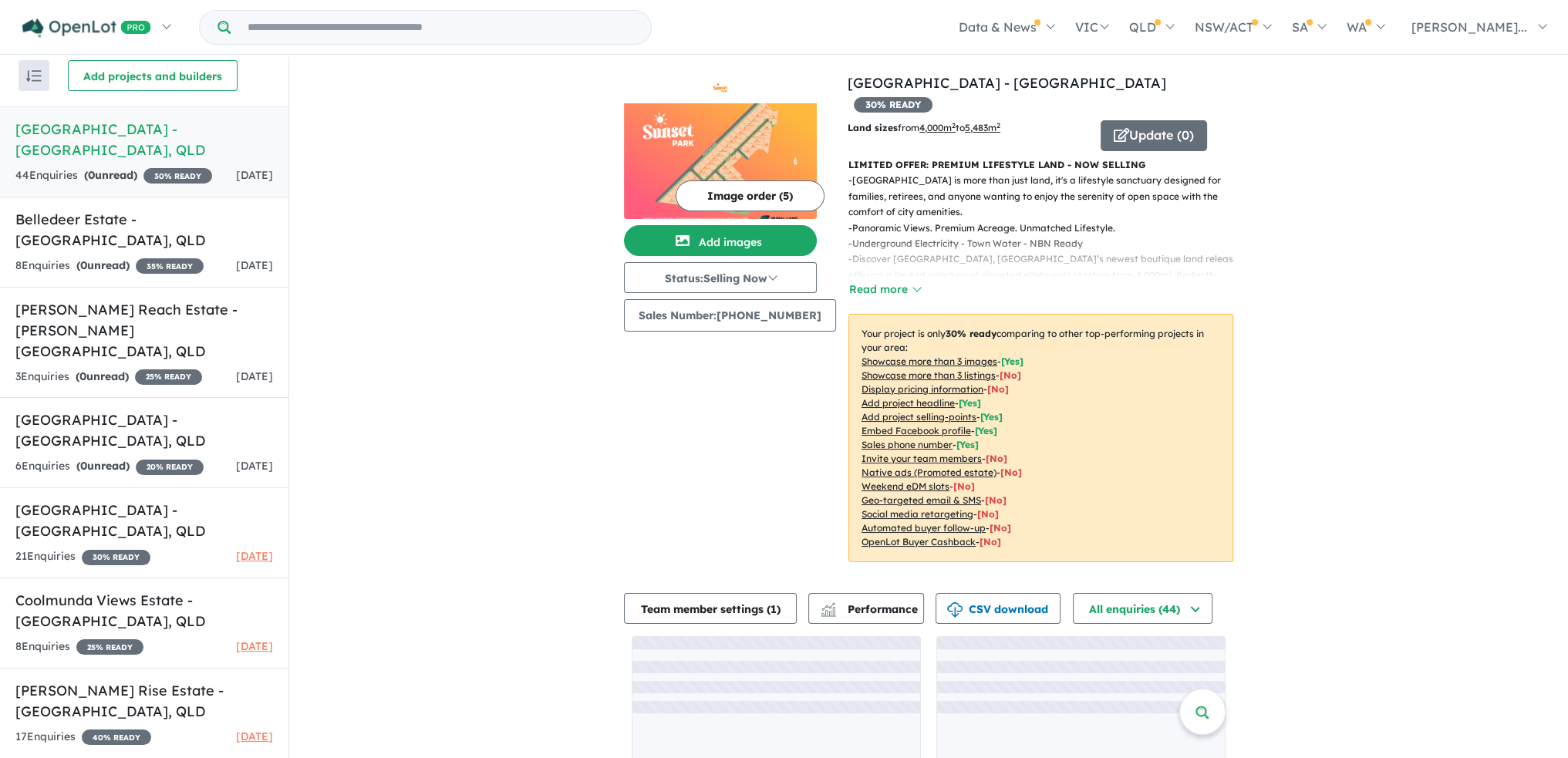
click at [757, 126] on img at bounding box center [720, 161] width 193 height 116
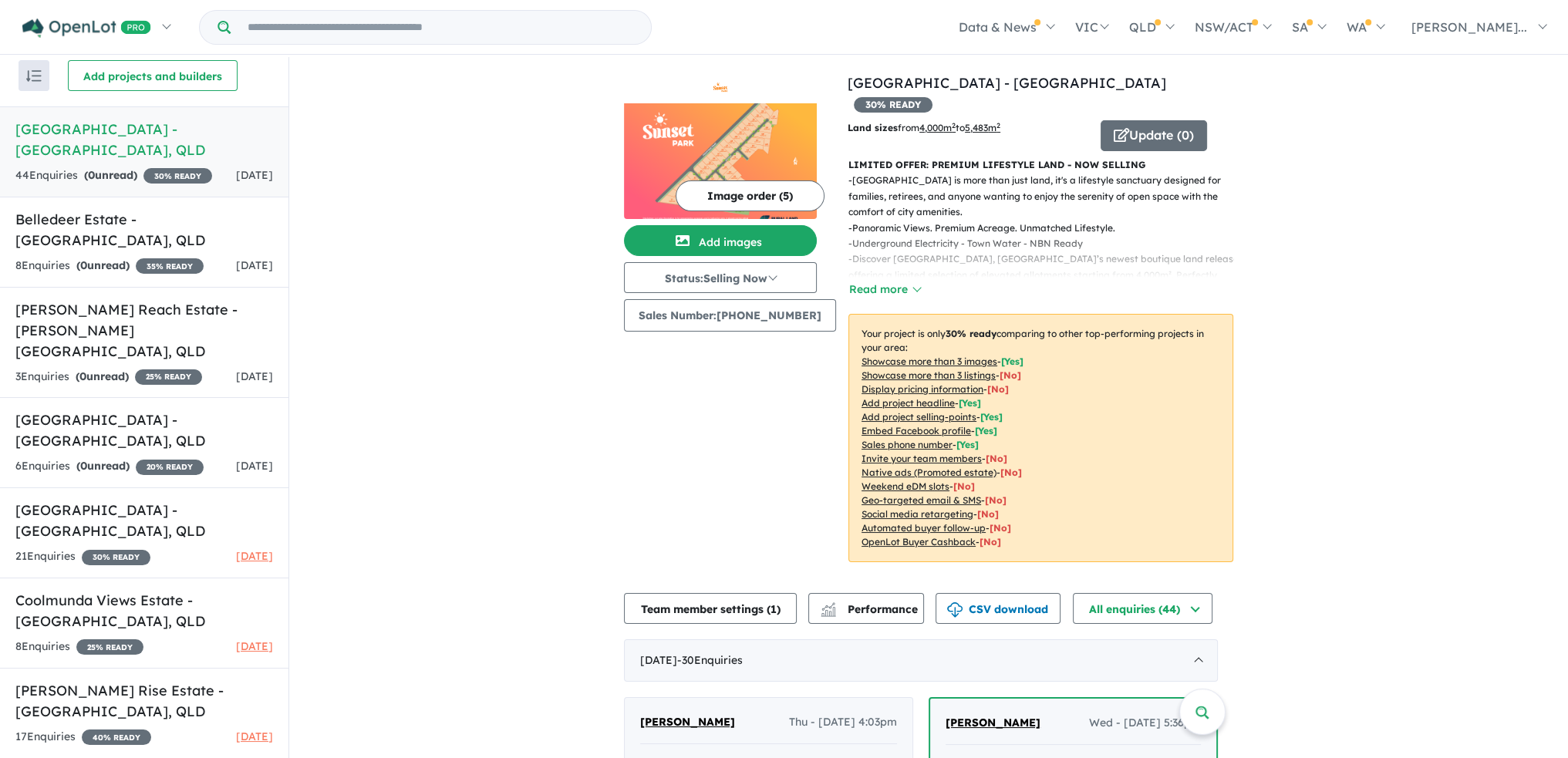
click at [768, 195] on button "Image order ( 5 )" at bounding box center [750, 196] width 149 height 31
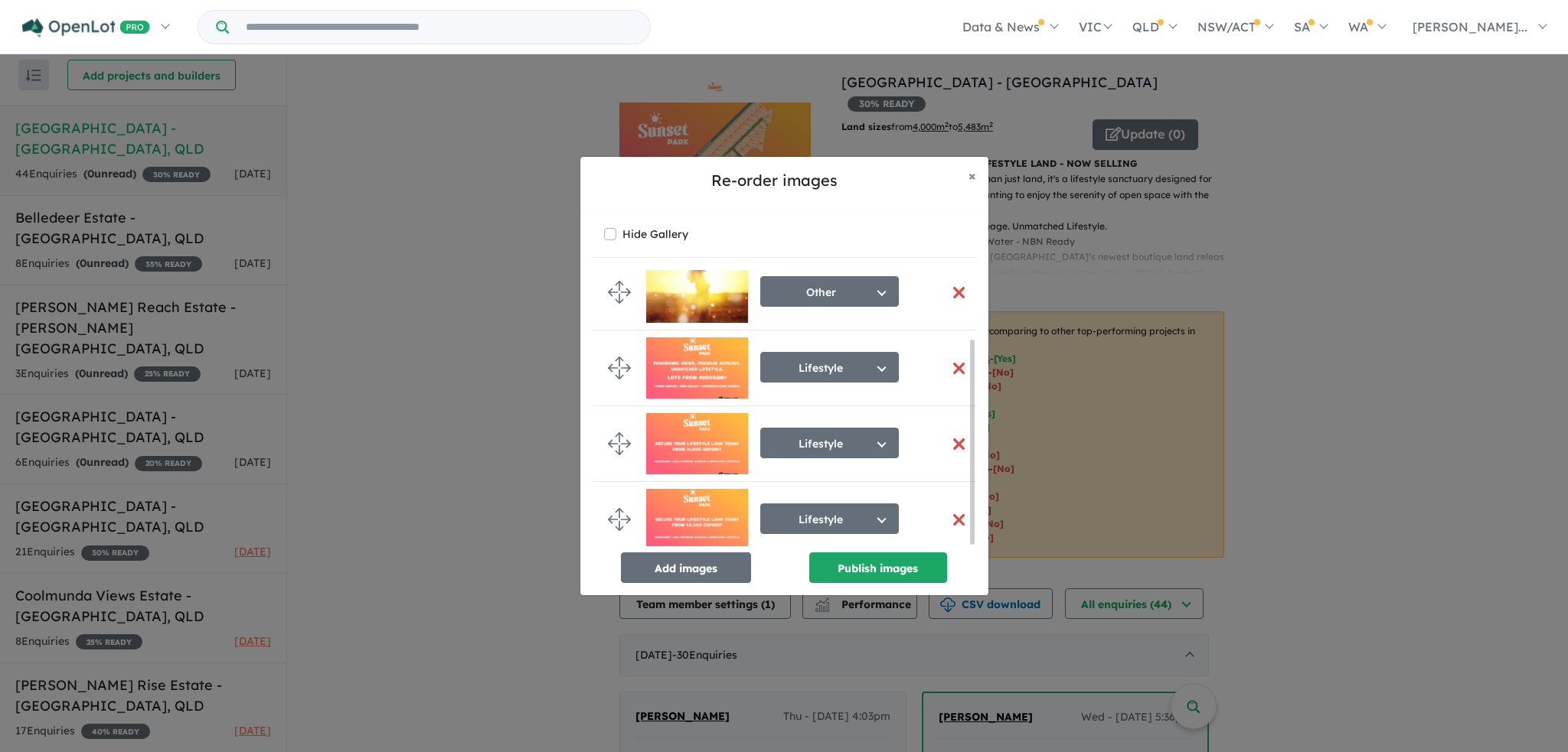
scroll to position [95, 0]
click at [954, 434] on button "button" at bounding box center [959, 444] width 32 height 33
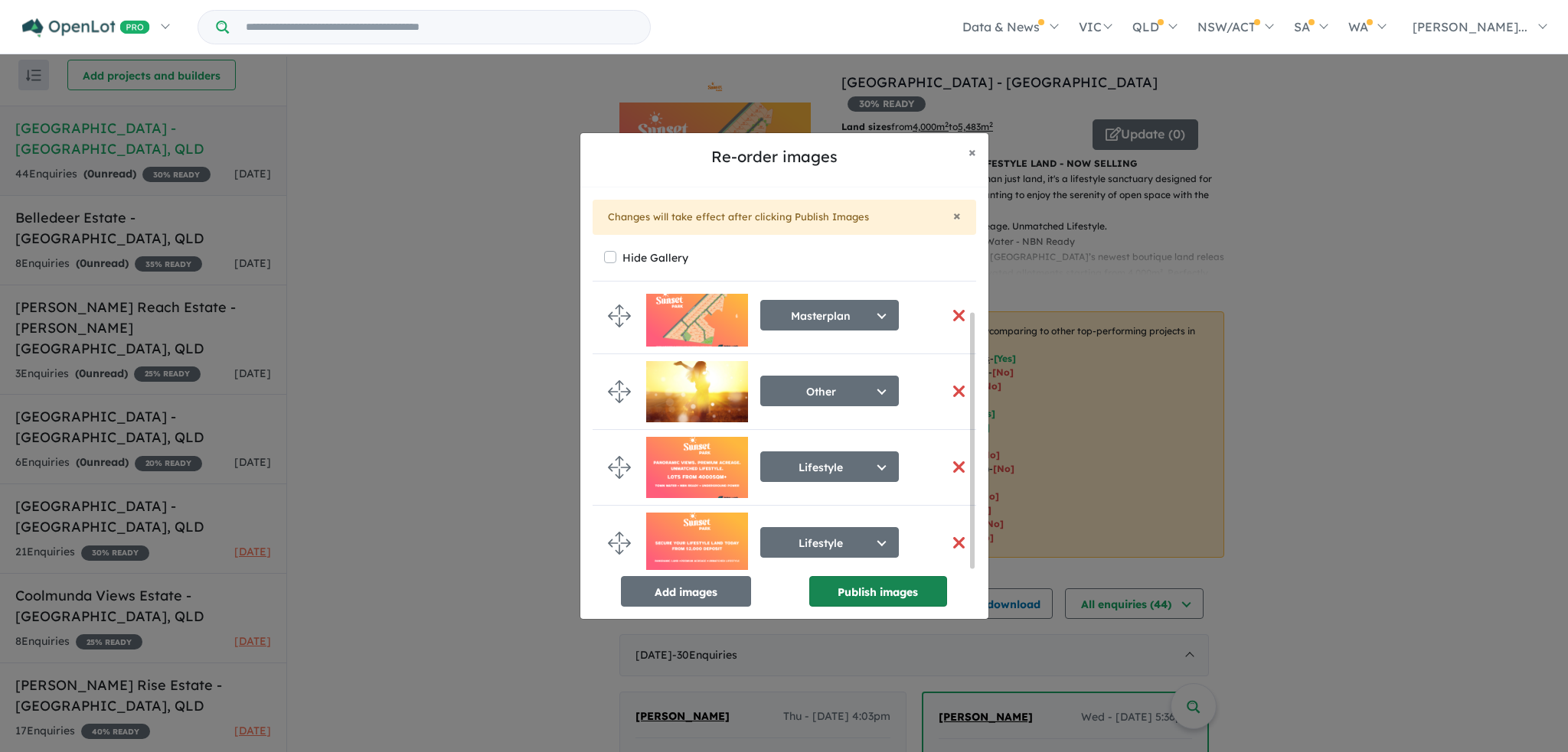
click at [889, 587] on button "Publish images" at bounding box center [878, 591] width 138 height 30
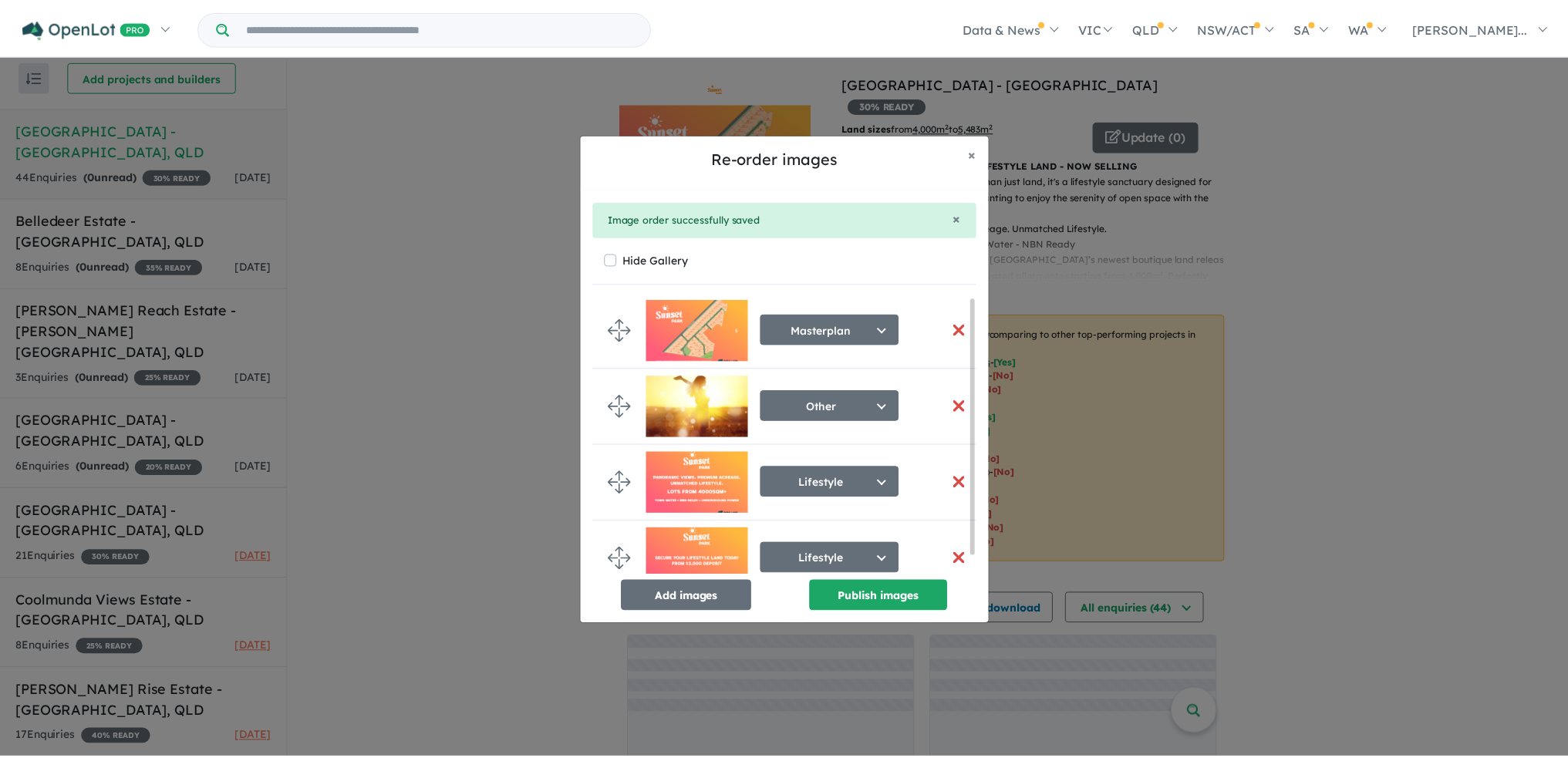
scroll to position [0, 0]
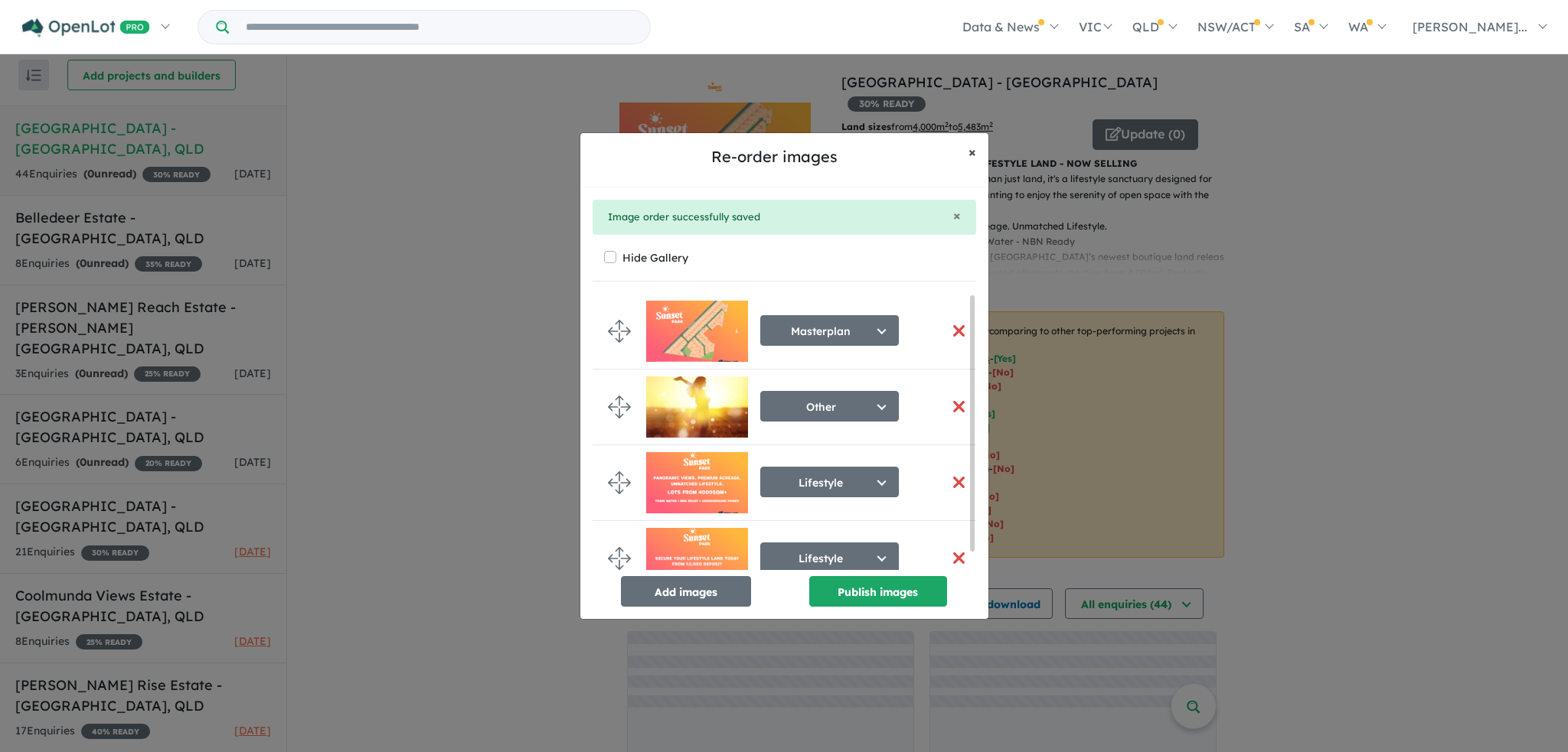
click at [968, 149] on span "×" at bounding box center [972, 152] width 8 height 18
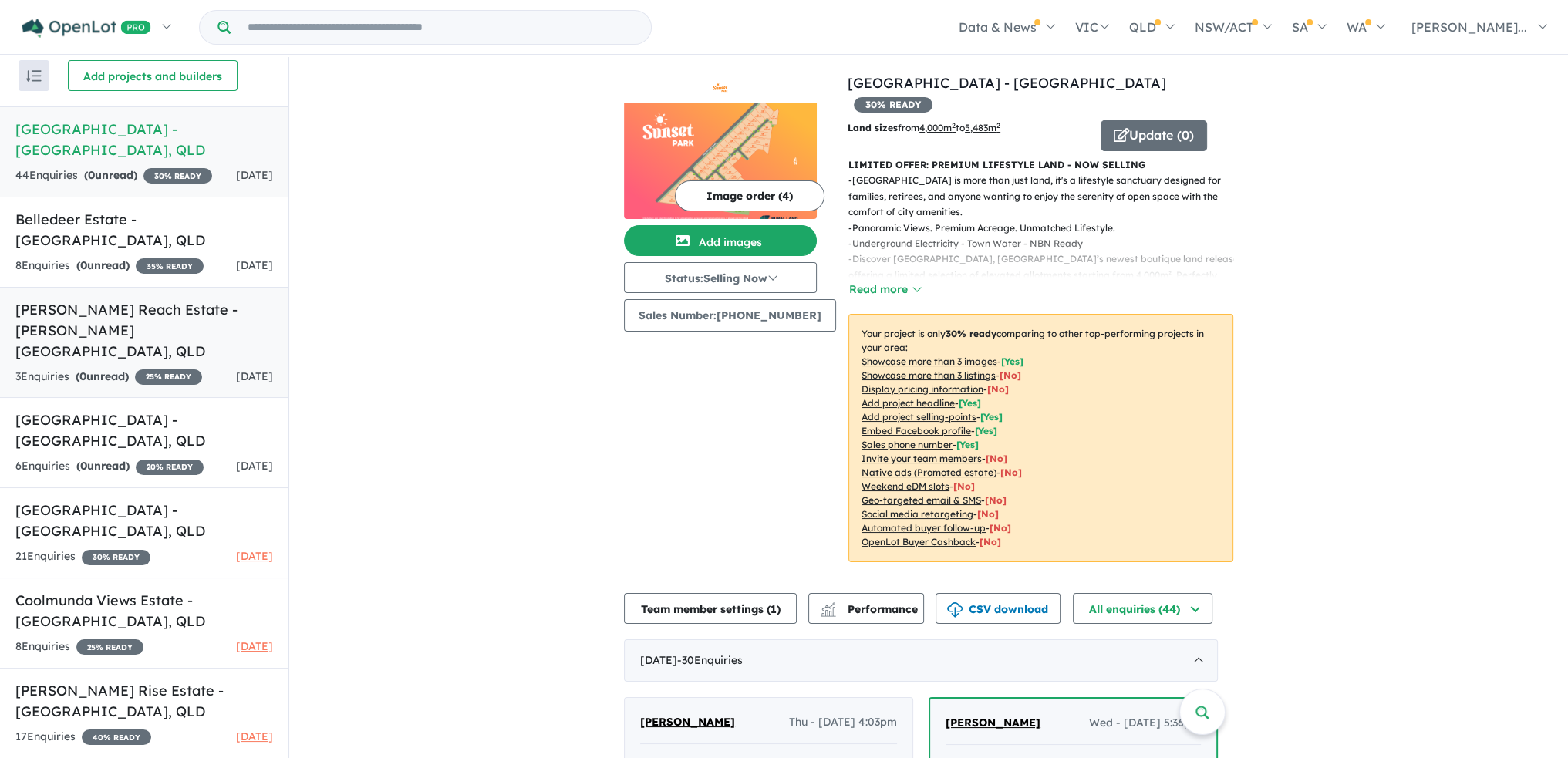
click at [98, 370] on strong "( 0 unread)" at bounding box center [102, 376] width 53 height 14
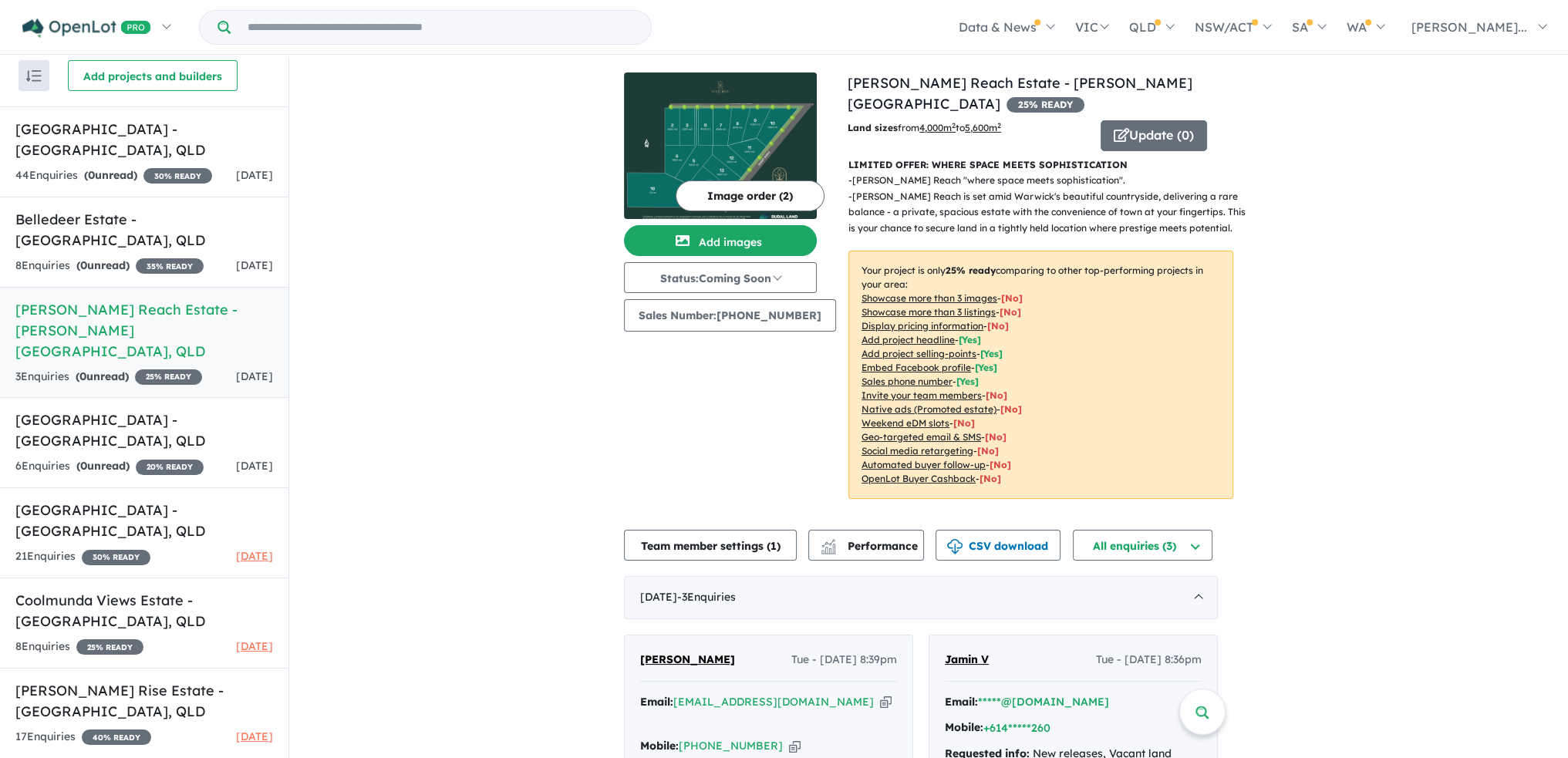
click at [740, 112] on img at bounding box center [720, 161] width 193 height 116
click at [94, 459] on strong "( 0 unread)" at bounding box center [103, 466] width 53 height 14
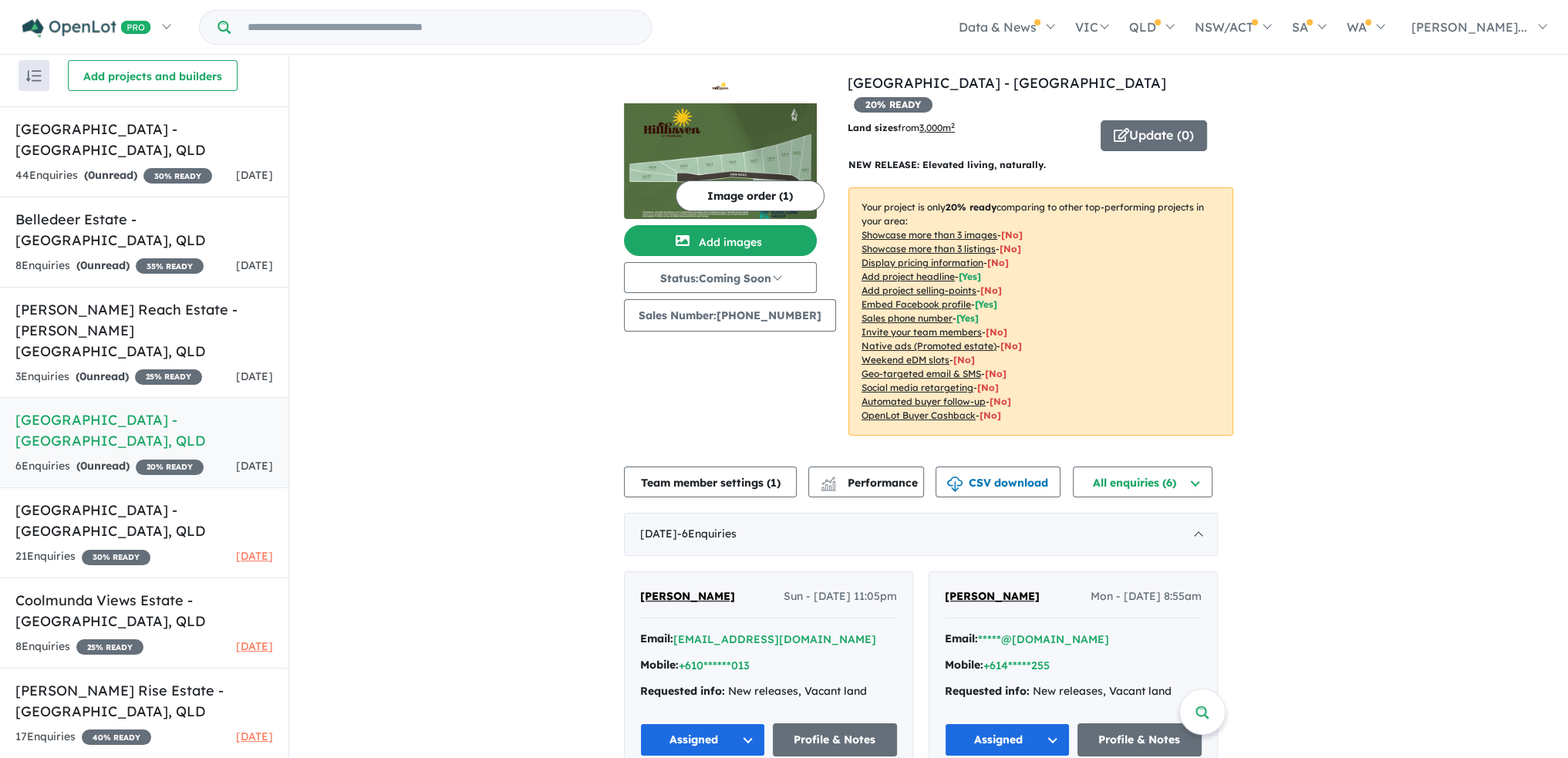
click at [674, 155] on img at bounding box center [720, 161] width 193 height 116
click at [122, 304] on h5 "[PERSON_NAME] Reach Estate - [PERSON_NAME][GEOGRAPHIC_DATA] , [GEOGRAPHIC_DATA]" at bounding box center [144, 330] width 258 height 63
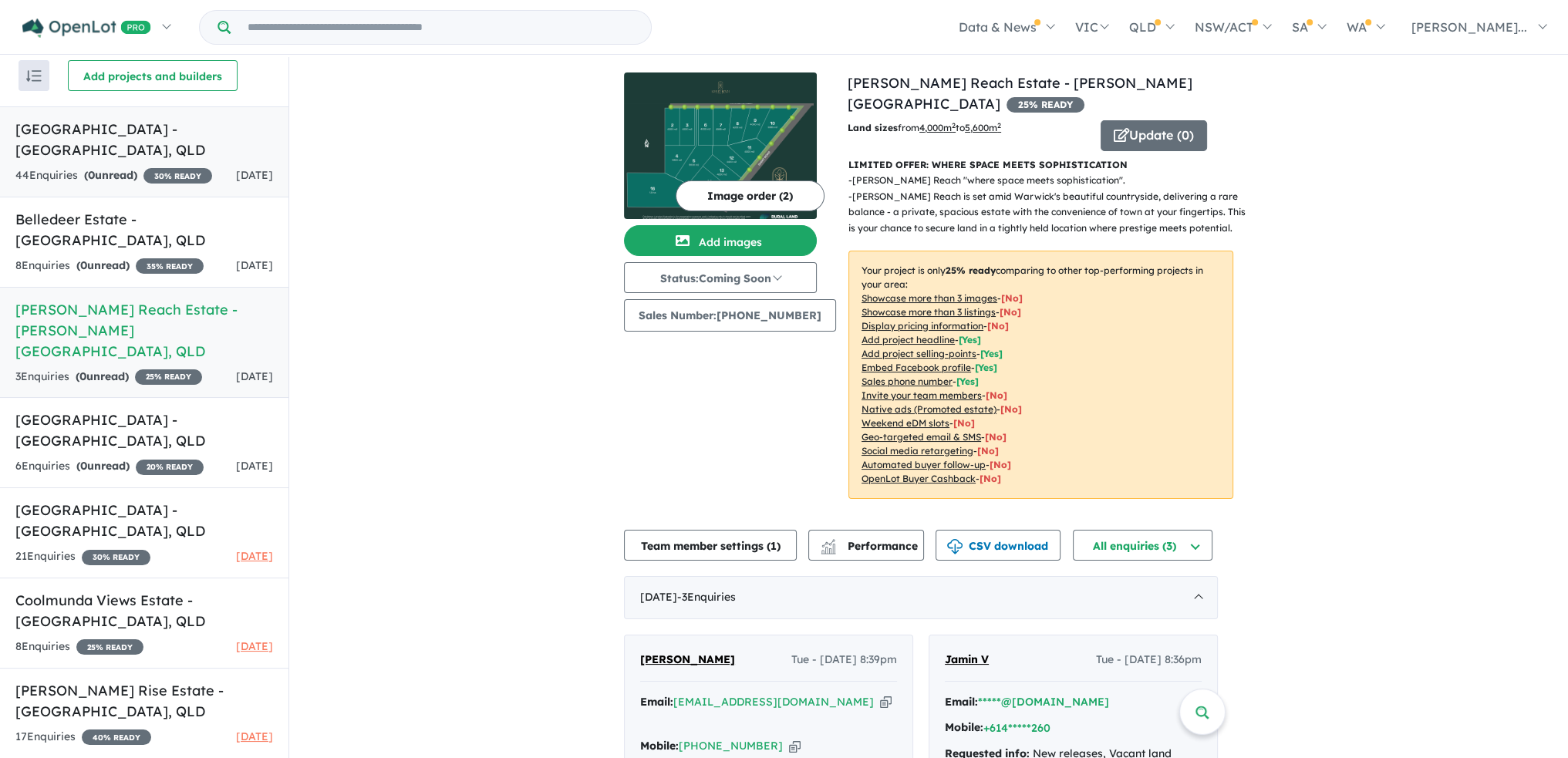
click at [128, 168] on strong "( 0 unread)" at bounding box center [110, 175] width 53 height 14
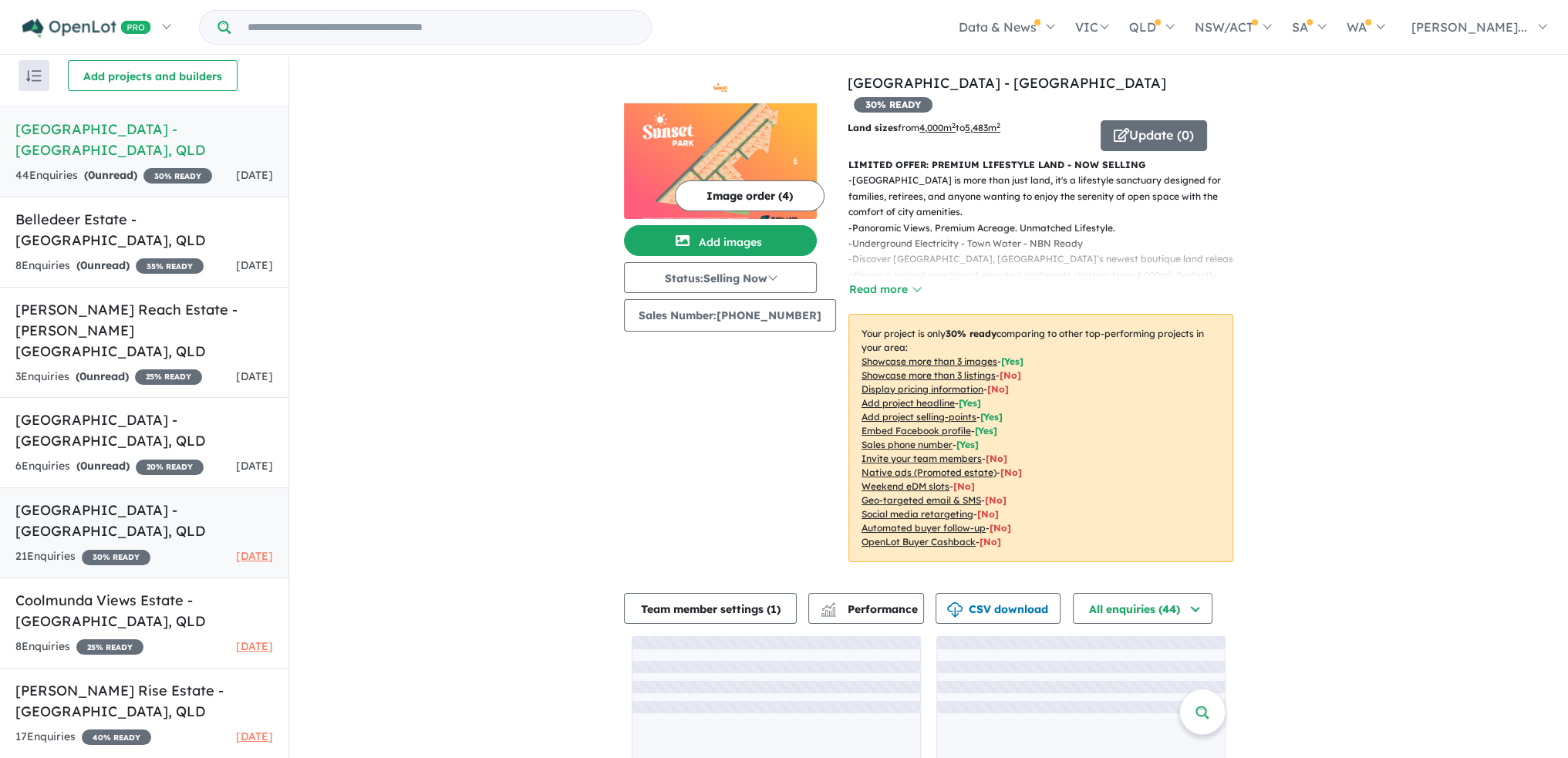
click at [53, 499] on h5 "[GEOGRAPHIC_DATA] - [GEOGRAPHIC_DATA] , [GEOGRAPHIC_DATA]" at bounding box center [144, 520] width 258 height 42
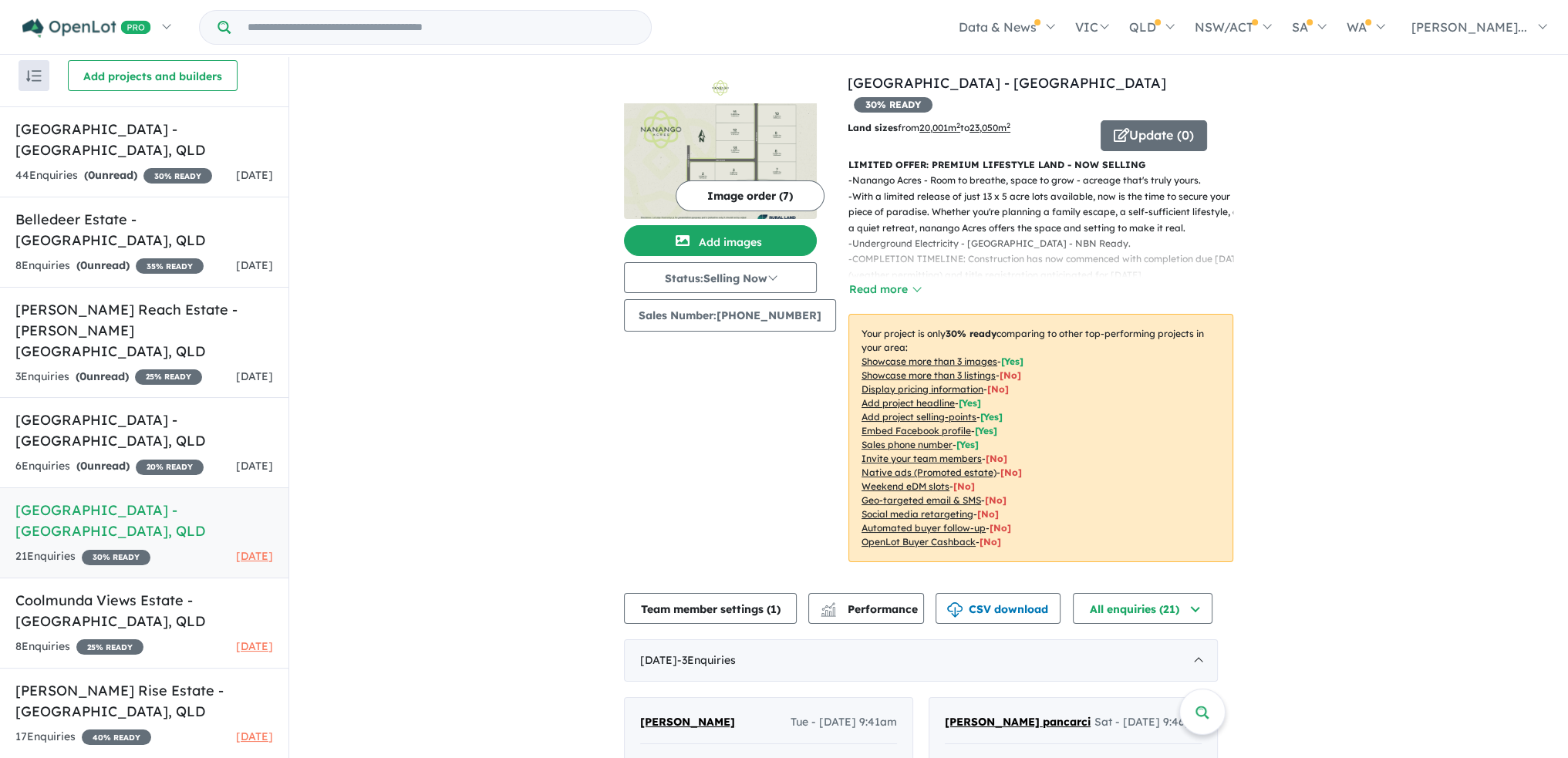
click at [772, 143] on img at bounding box center [720, 161] width 193 height 116
click at [52, 590] on h5 "Coolmunda Views Estate - [GEOGRAPHIC_DATA] , [GEOGRAPHIC_DATA]" at bounding box center [144, 611] width 258 height 42
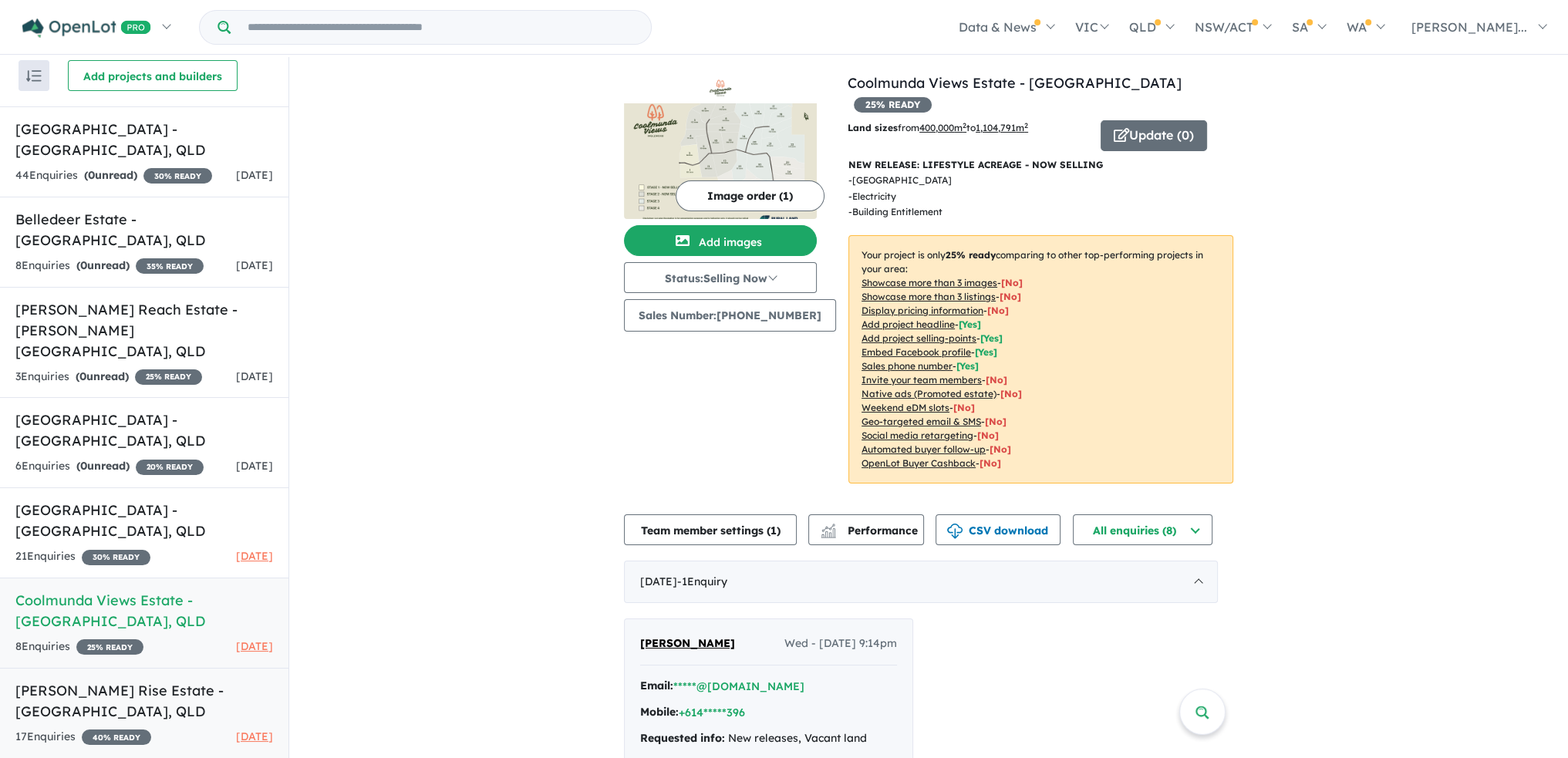
click at [39, 668] on link "[PERSON_NAME] Rise Estate - [GEOGRAPHIC_DATA] , QLD 17 Enquir ies ( 0 unread) 4…" at bounding box center [144, 713] width 288 height 91
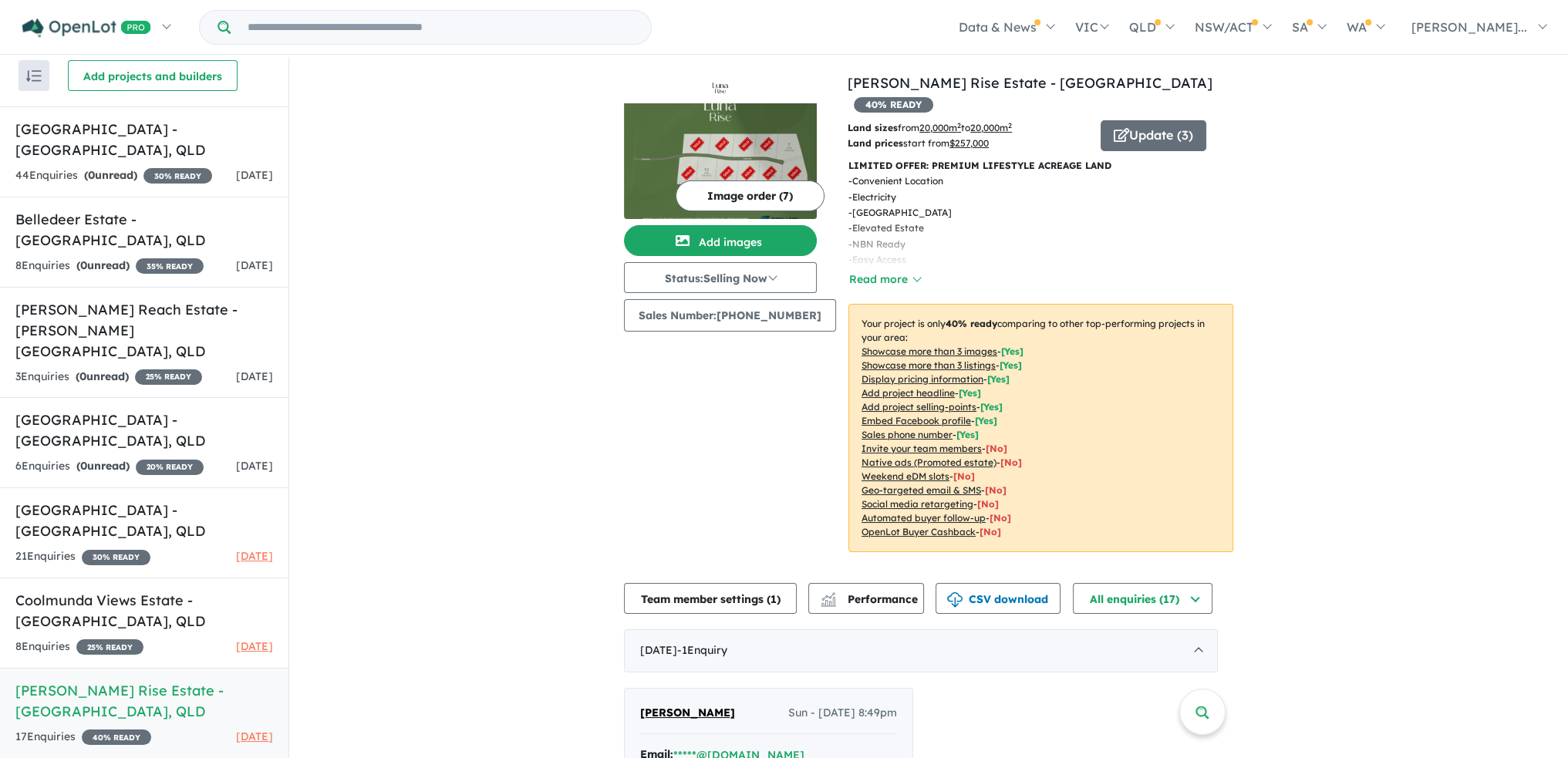
scroll to position [2, 0]
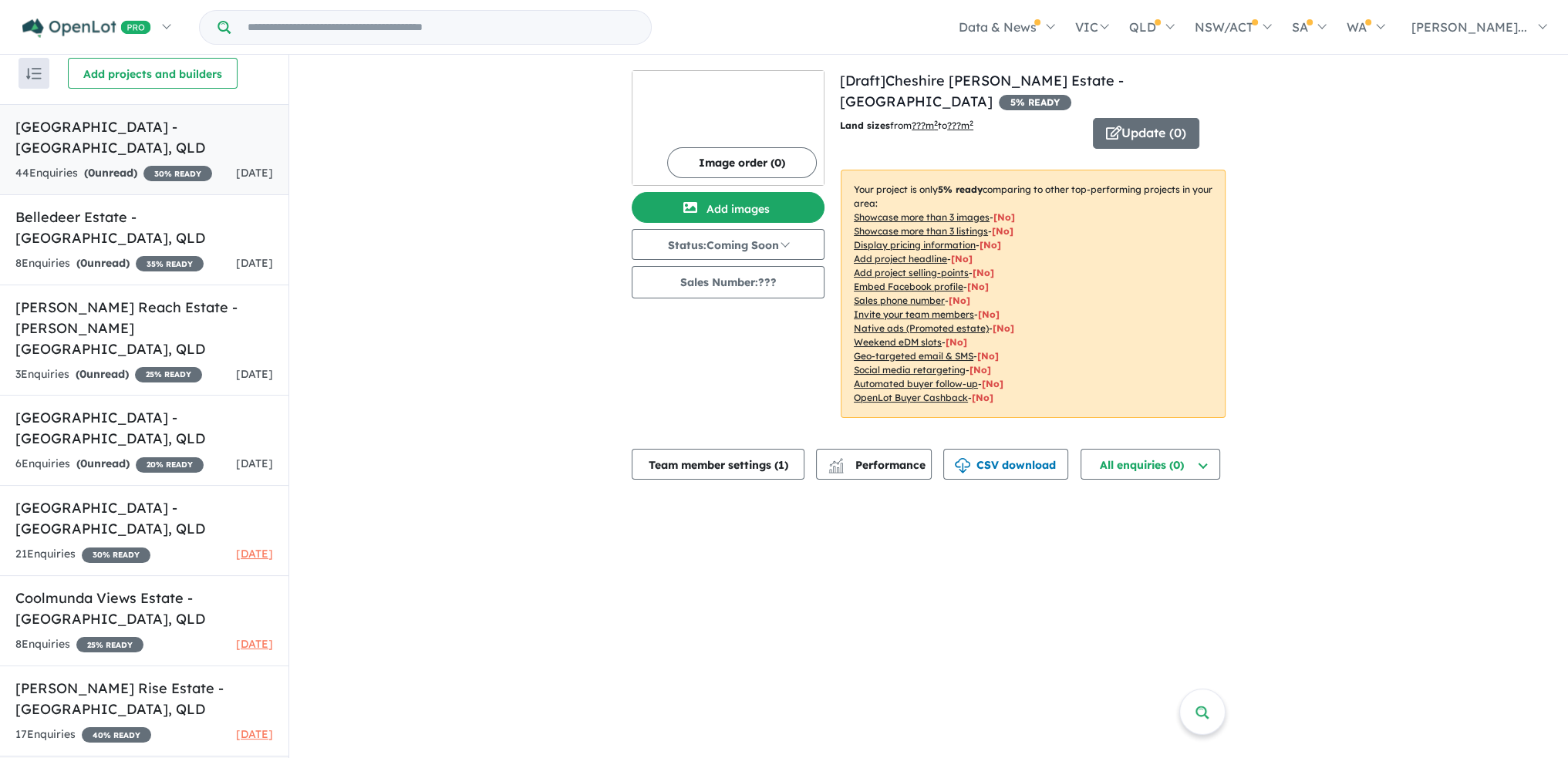
click at [135, 164] on div "44 Enquir ies ( 0 unread) 30 % READY" at bounding box center [114, 173] width 197 height 19
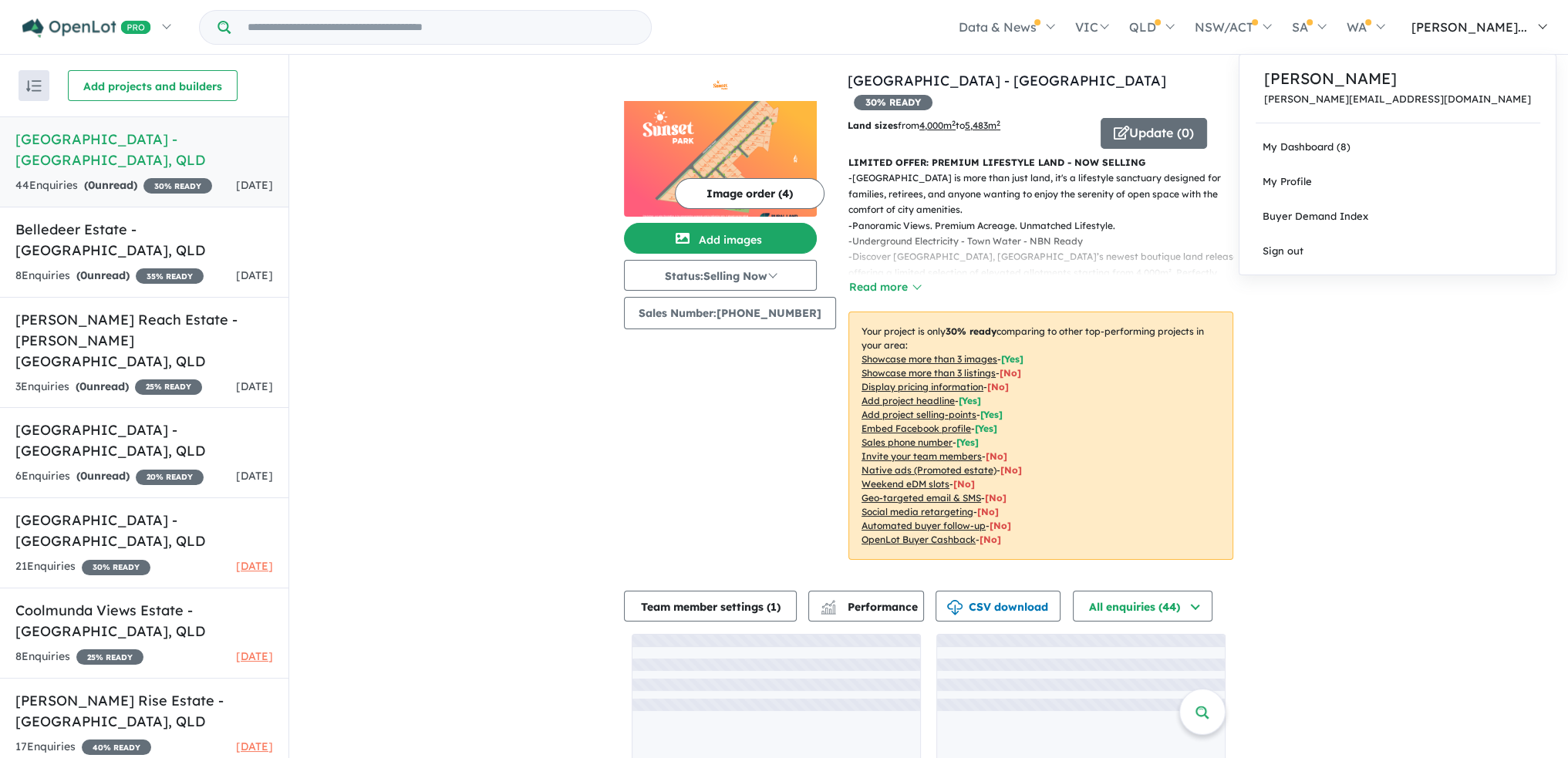
click at [1533, 34] on link "[PERSON_NAME]..." at bounding box center [1475, 27] width 162 height 54
click at [1443, 245] on link "Sign out" at bounding box center [1397, 251] width 316 height 35
